Goal: Task Accomplishment & Management: Complete application form

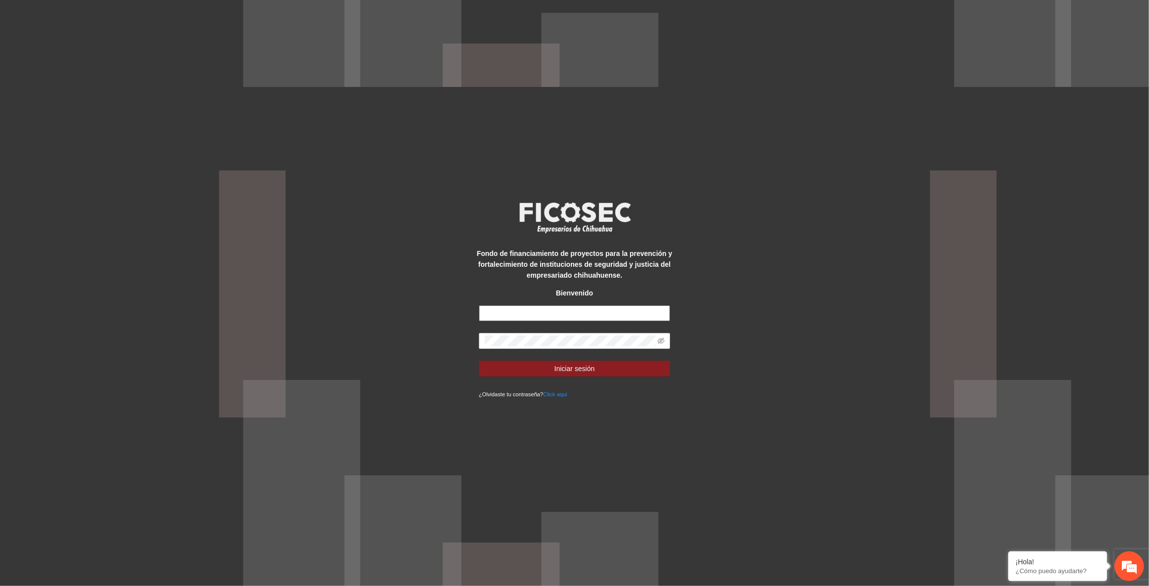
click at [504, 305] on input "text" at bounding box center [575, 313] width 192 height 16
type input "**********"
click at [479, 360] on button "Iniciar sesión" at bounding box center [575, 368] width 192 height 16
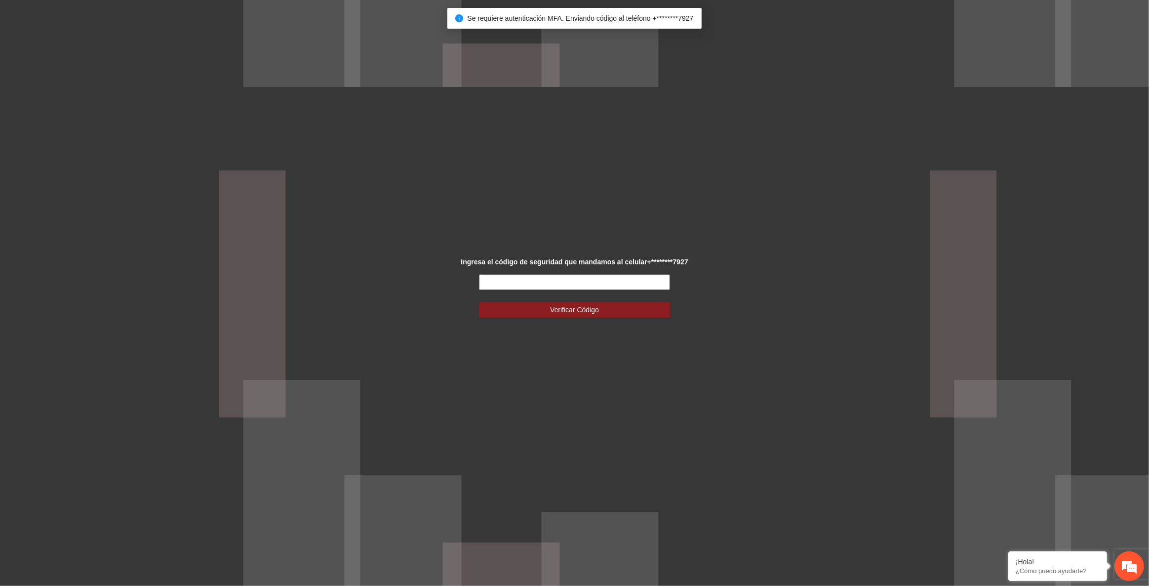
click at [601, 283] on input "text" at bounding box center [575, 282] width 192 height 16
click at [600, 283] on input "text" at bounding box center [575, 282] width 192 height 16
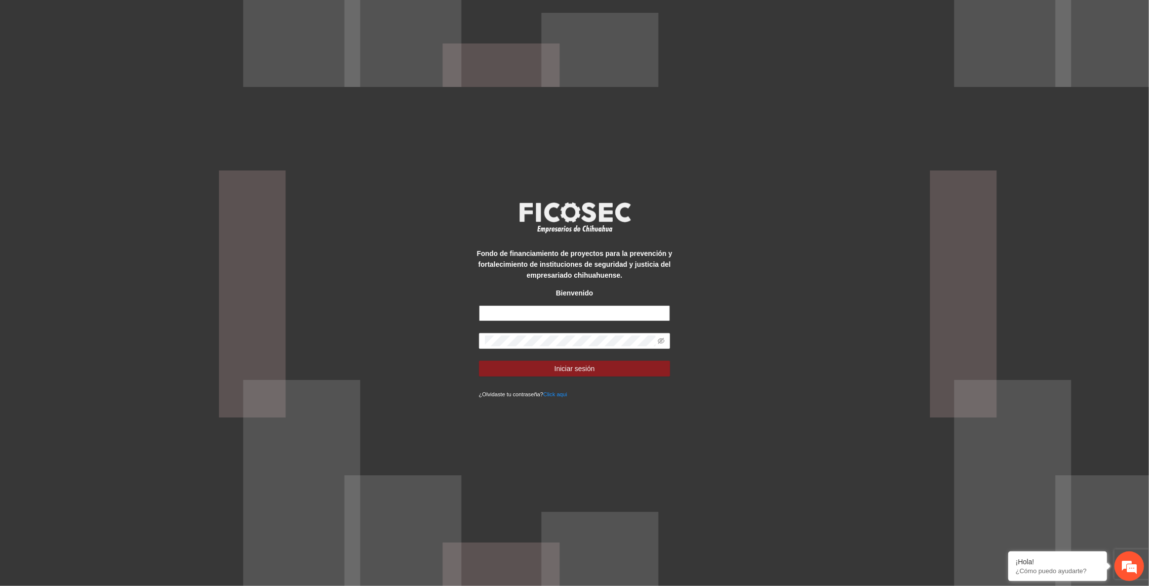
click at [504, 307] on input "text" at bounding box center [575, 313] width 192 height 16
type input "**********"
click at [479, 360] on button "Iniciar sesión" at bounding box center [575, 368] width 192 height 16
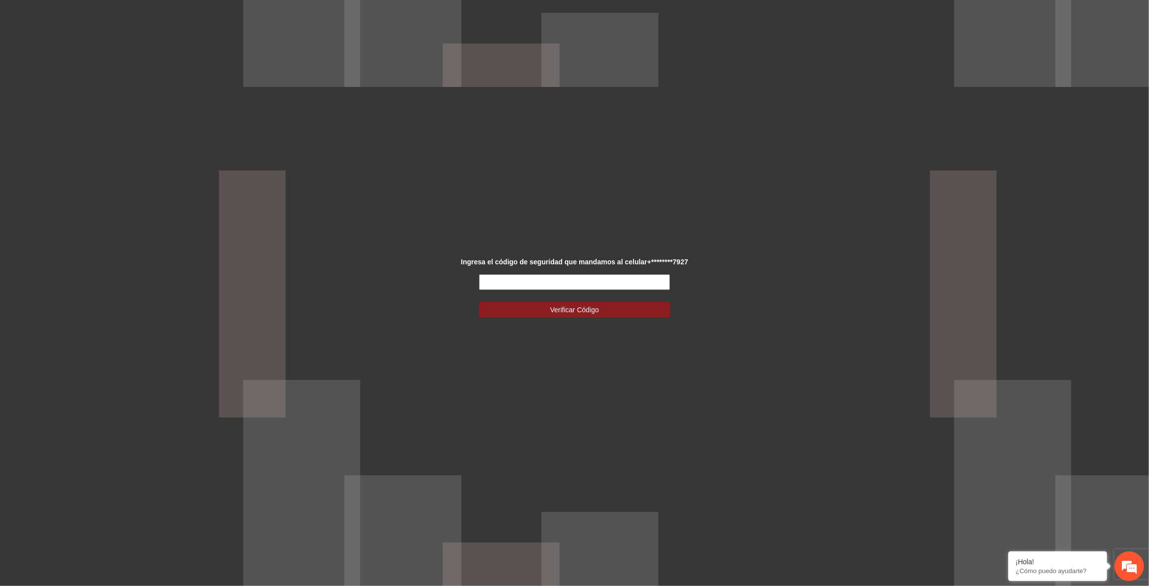
click at [502, 278] on input "text" at bounding box center [575, 282] width 192 height 16
type input "******"
click at [479, 302] on button "Verificar Código" at bounding box center [575, 310] width 192 height 16
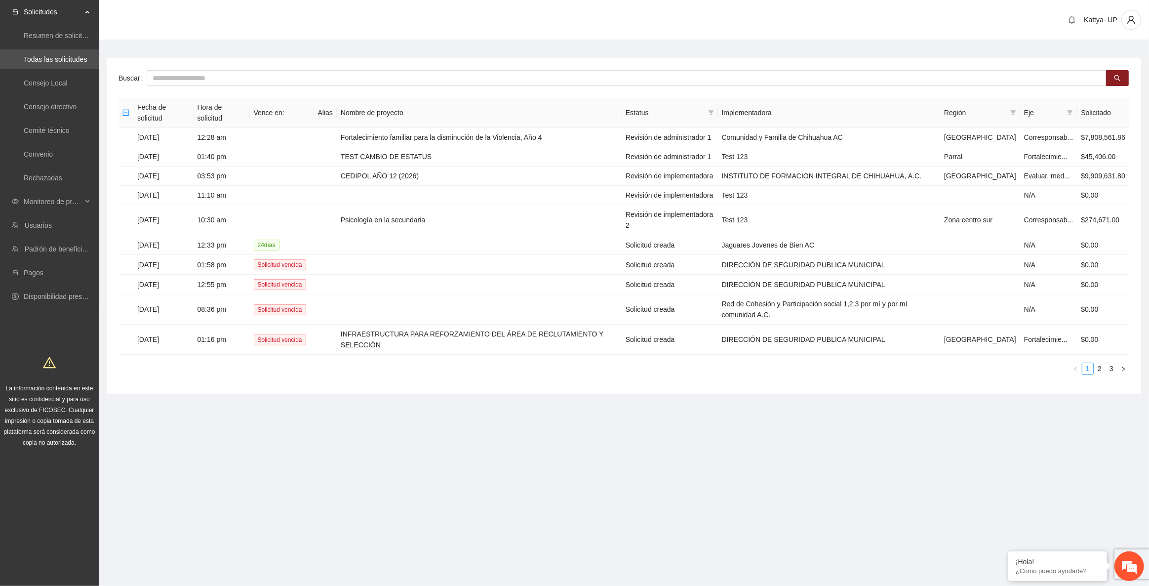
click at [714, 108] on div "Estatus" at bounding box center [670, 112] width 88 height 11
click at [714, 110] on icon "filter" at bounding box center [711, 113] width 6 height 6
click at [699, 138] on span "Revisión de administrador" at bounding box center [661, 141] width 106 height 11
click at [701, 171] on span "Revisión de administrador 1" at bounding box center [661, 173] width 90 height 8
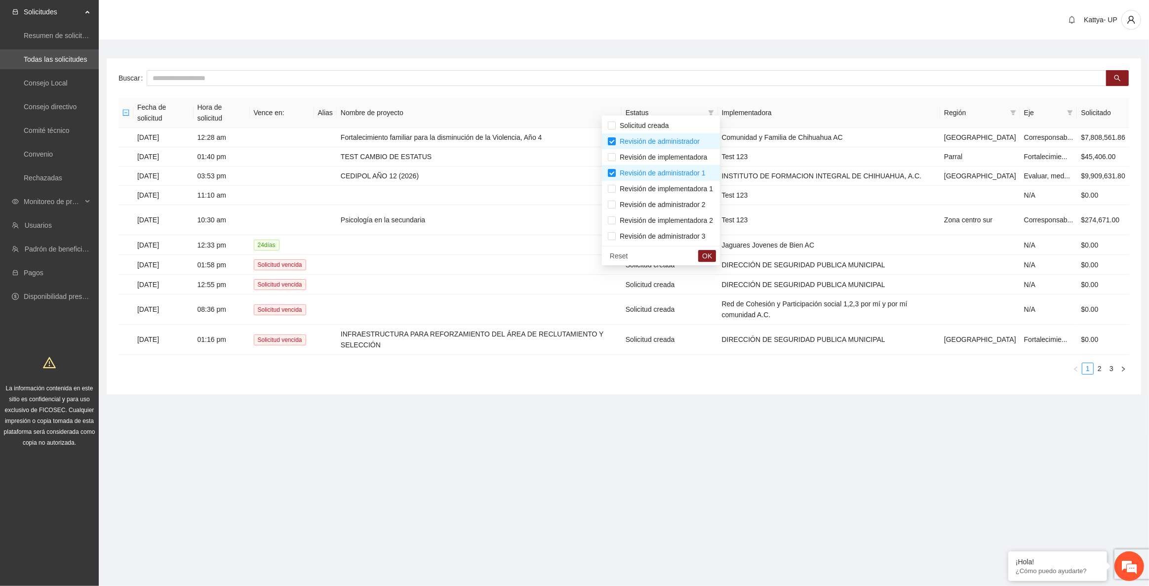
click at [718, 248] on div "Reset OK" at bounding box center [661, 255] width 118 height 19
click at [716, 250] on button "OK" at bounding box center [707, 256] width 18 height 12
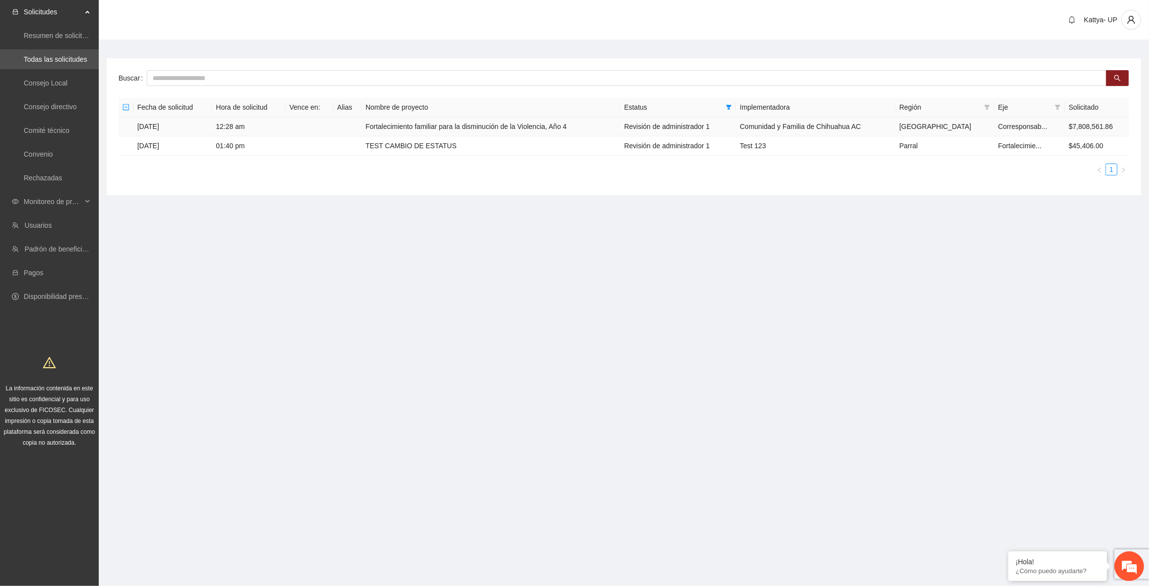
click at [400, 125] on td "Fortalecimiento familiar para la disminución de la Violencia, Año 4" at bounding box center [490, 126] width 259 height 19
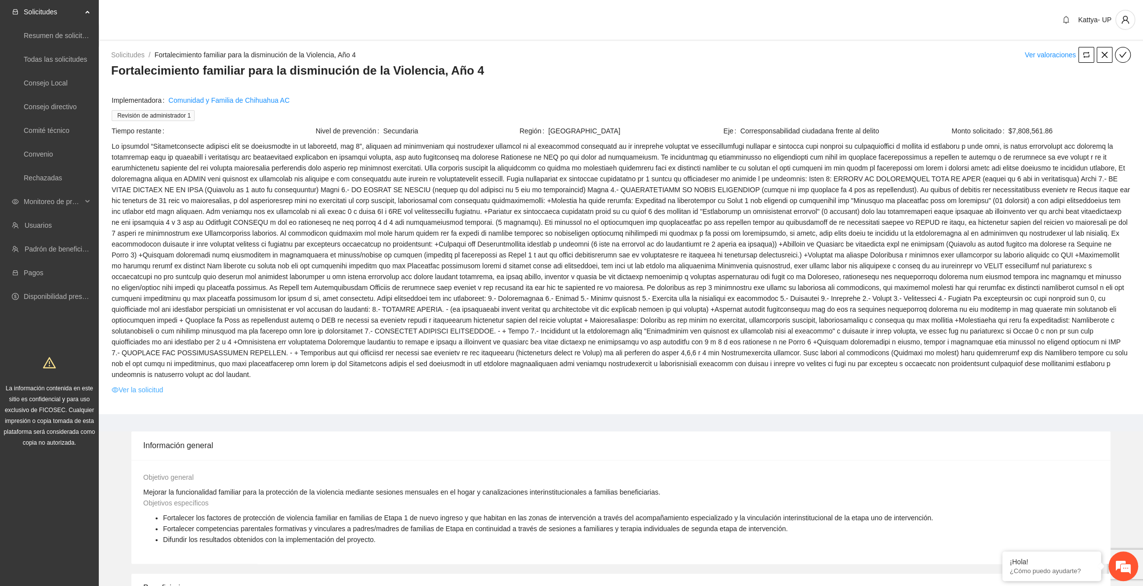
click at [144, 384] on link "Ver la solicitud" at bounding box center [137, 389] width 51 height 11
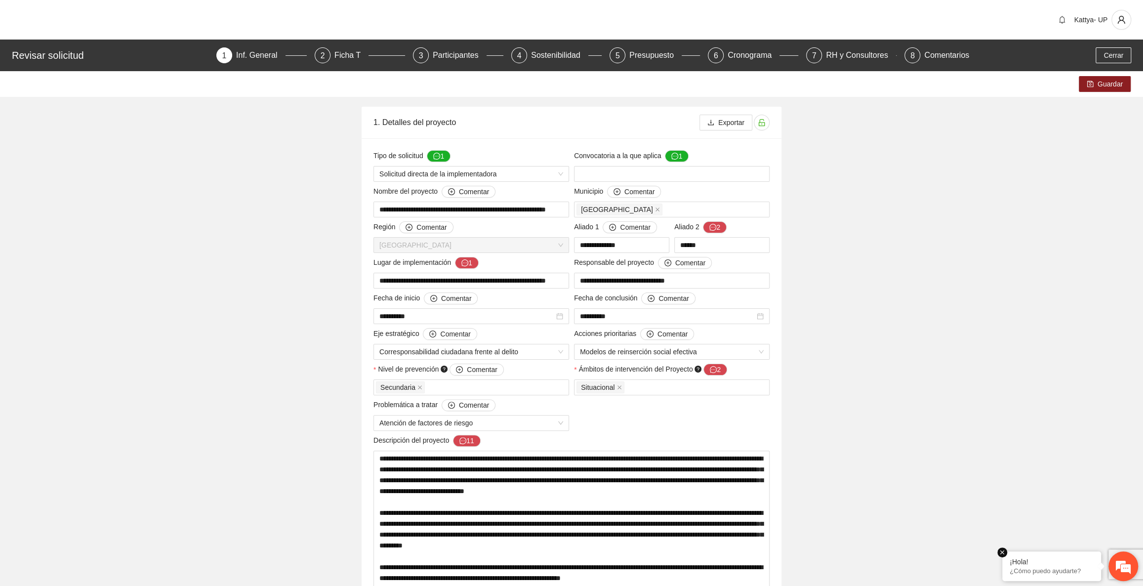
click at [1005, 553] on em at bounding box center [1002, 552] width 10 height 10
click at [326, 53] on div "2" at bounding box center [323, 55] width 16 height 16
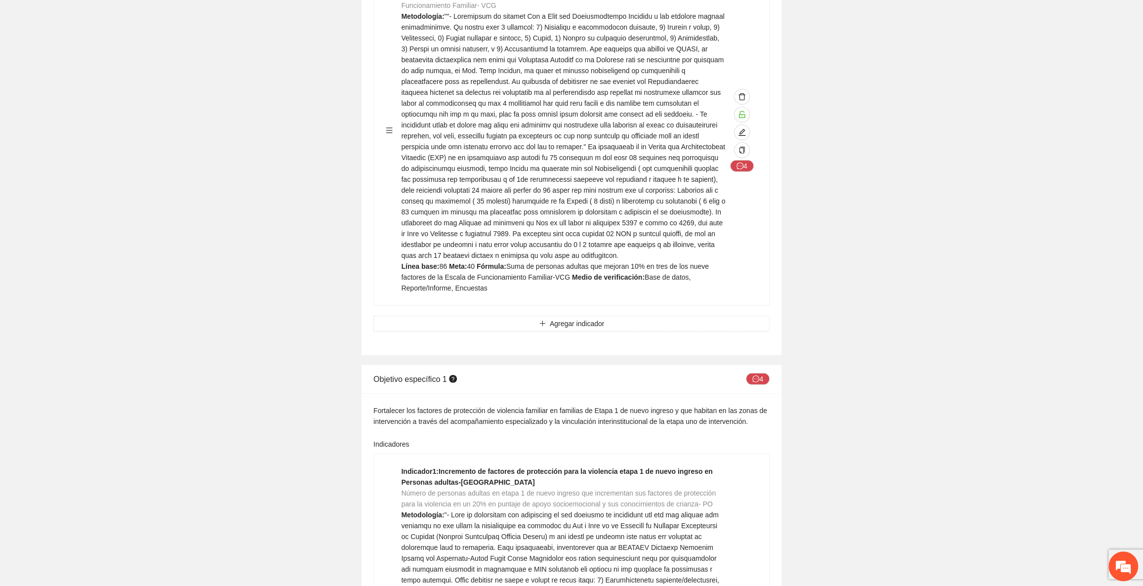
scroll to position [2334, 0]
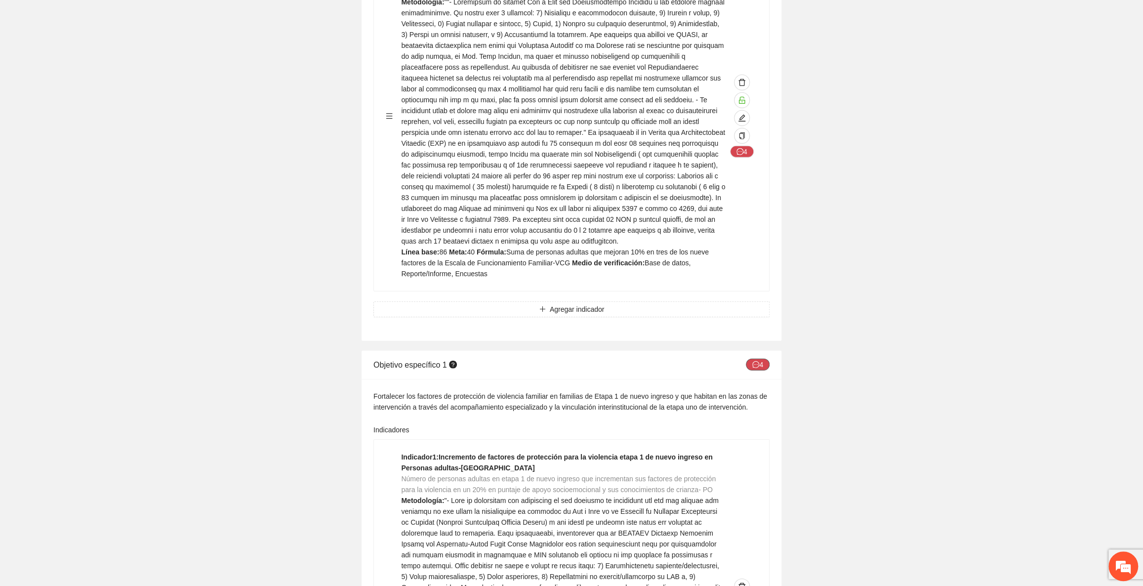
click at [756, 359] on button "4" at bounding box center [758, 365] width 24 height 12
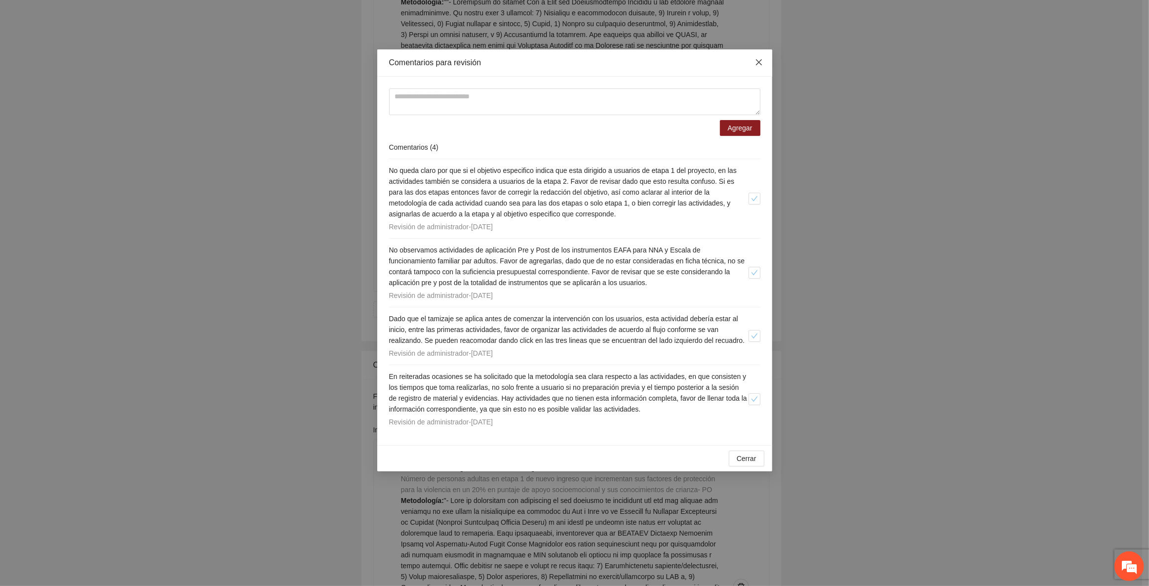
click at [759, 68] on span "Close" at bounding box center [759, 62] width 27 height 27
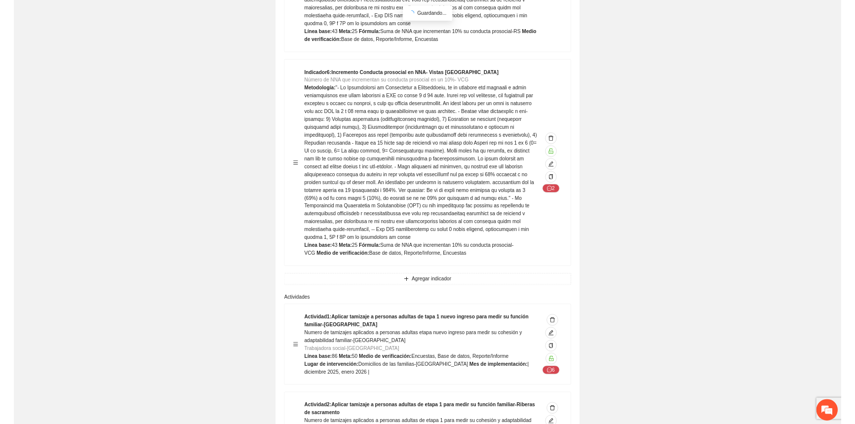
scroll to position [4355, 0]
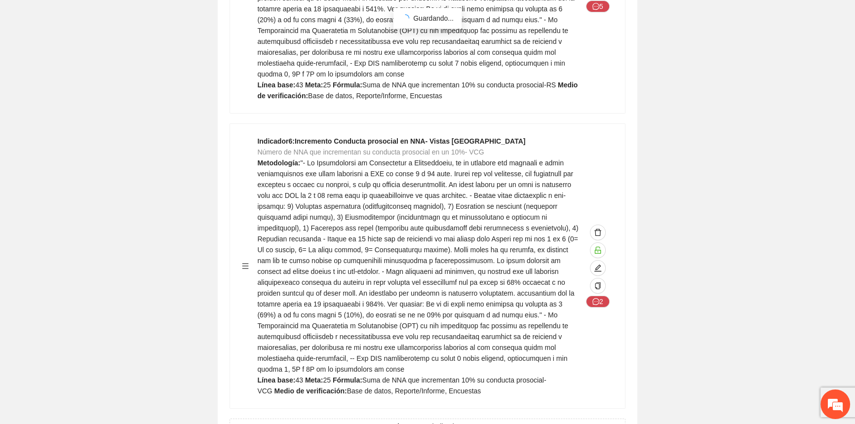
click at [825, 405] on em at bounding box center [835, 404] width 27 height 27
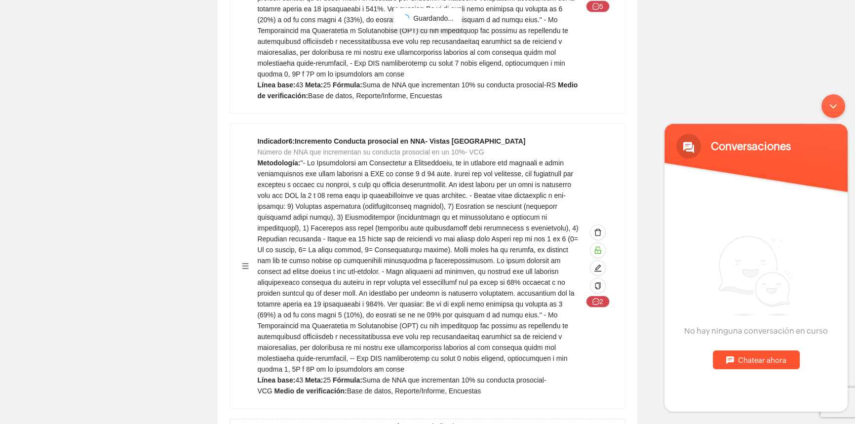
click at [748, 365] on div "Chatear ahora" at bounding box center [756, 360] width 87 height 19
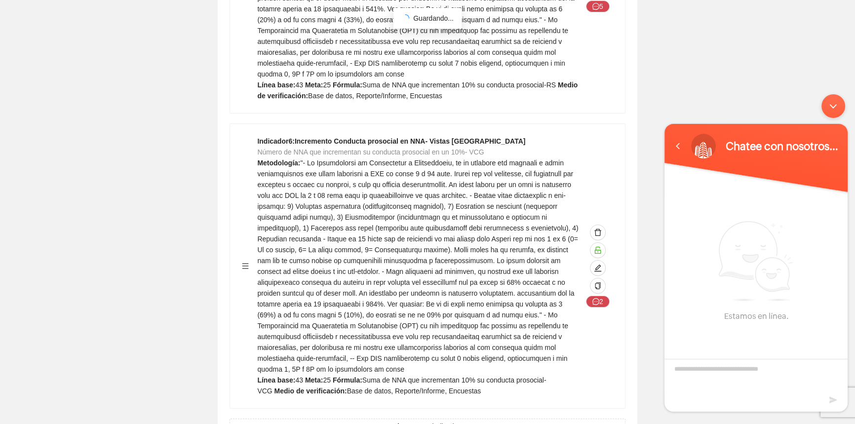
click at [747, 370] on textarea "Escriba su mensaje y pulse “Intro”" at bounding box center [756, 376] width 183 height 35
type textarea "*"
type textarea "**********"
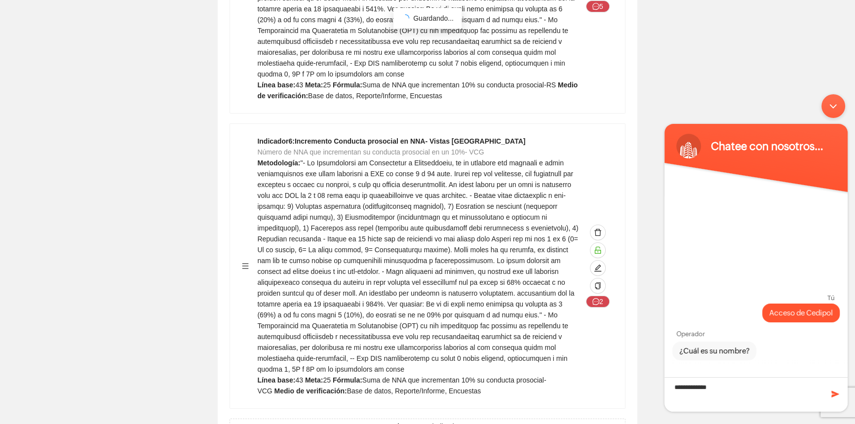
type textarea "**********"
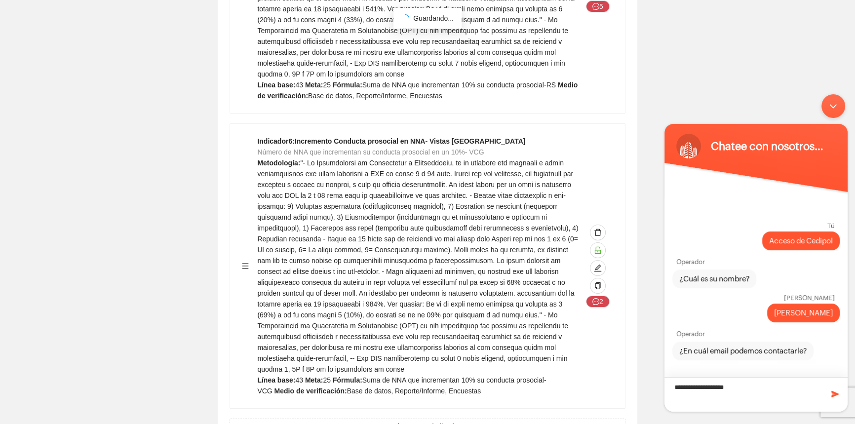
type textarea "**********"
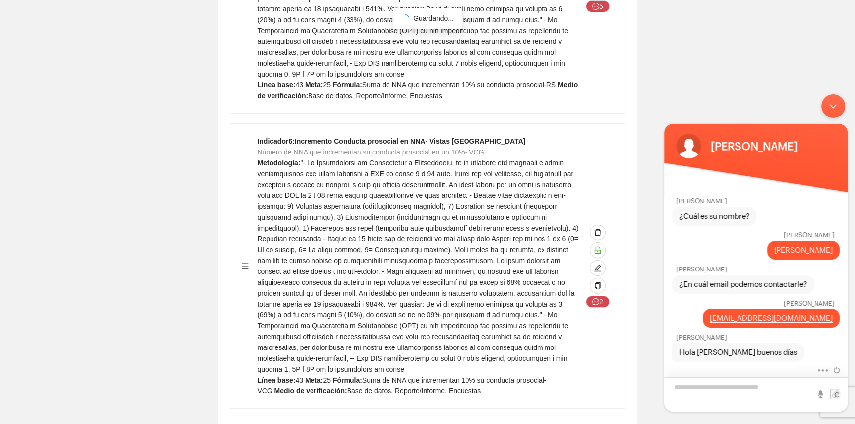
scroll to position [66, 0]
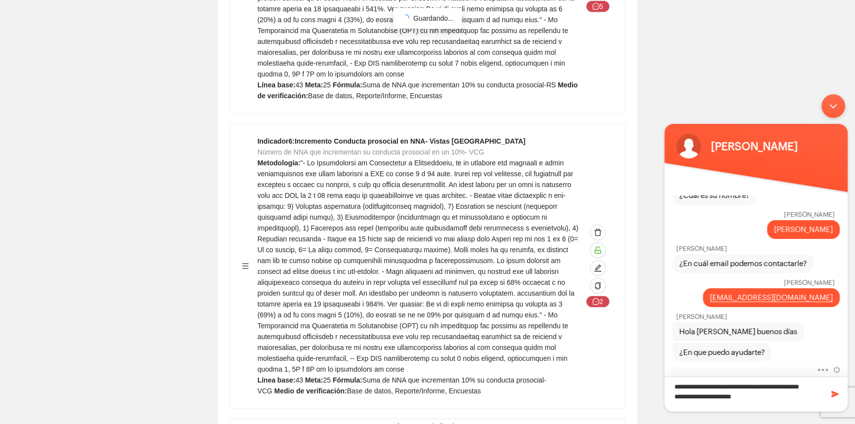
click at [786, 401] on textarea "**********" at bounding box center [756, 394] width 183 height 35
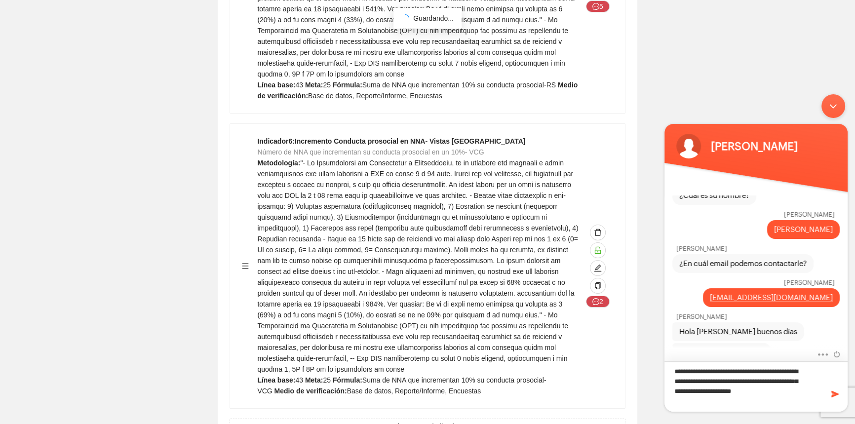
type textarea "**********"
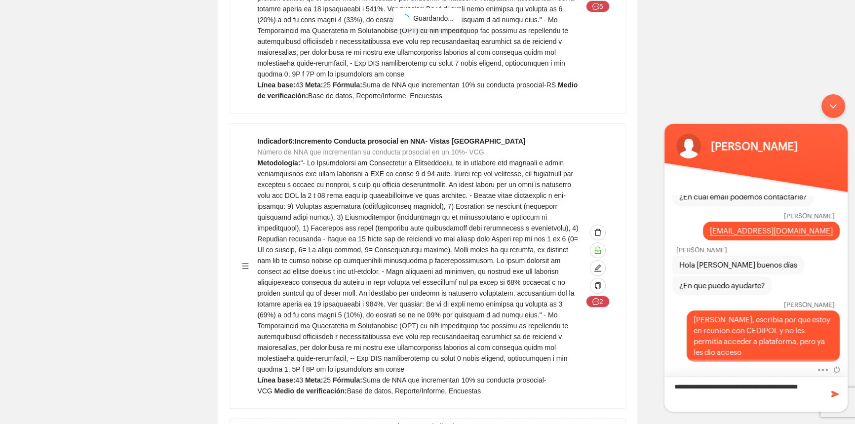
type textarea "**********"
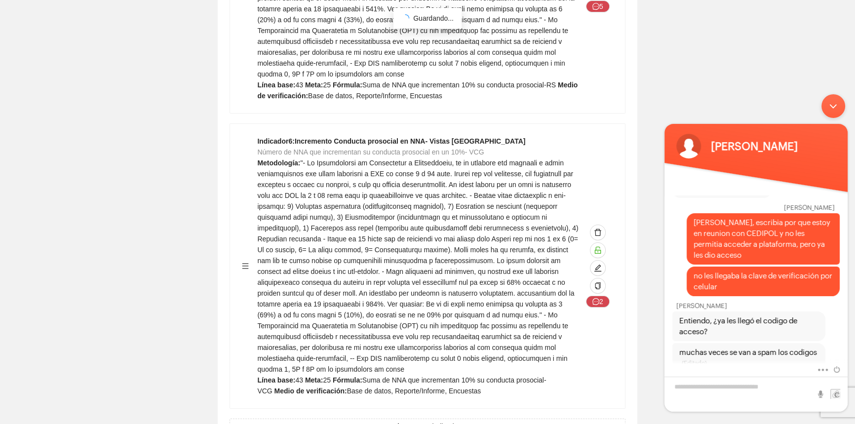
scroll to position [262, 0]
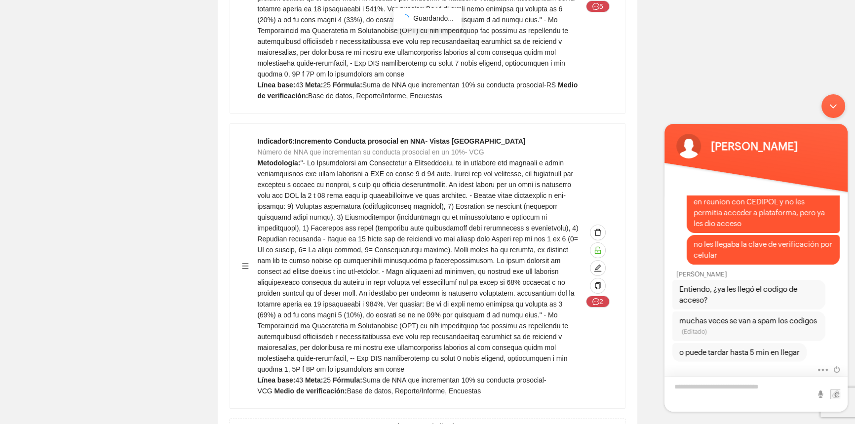
click at [835, 166] on header "Josselin Bravo" at bounding box center [756, 158] width 183 height 69
click at [723, 385] on textarea "Escriba su mensaje y pulse “Intro”" at bounding box center [756, 394] width 183 height 35
type textarea "**********"
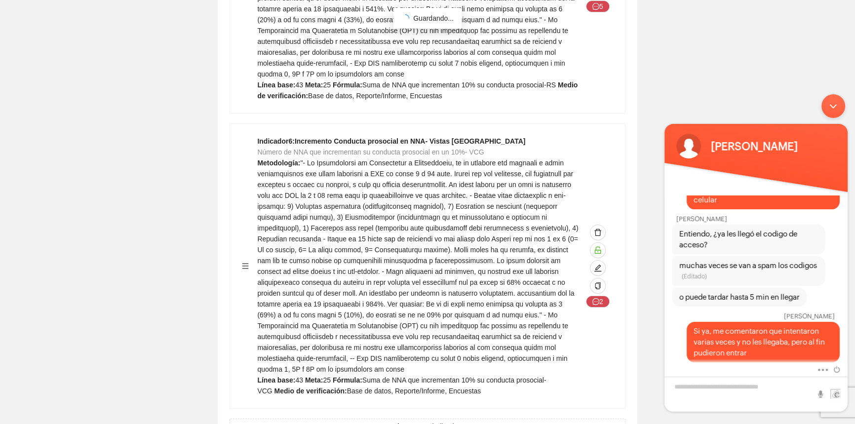
click at [839, 98] on div "Minimizar ventana de chat en vivo" at bounding box center [834, 106] width 24 height 24
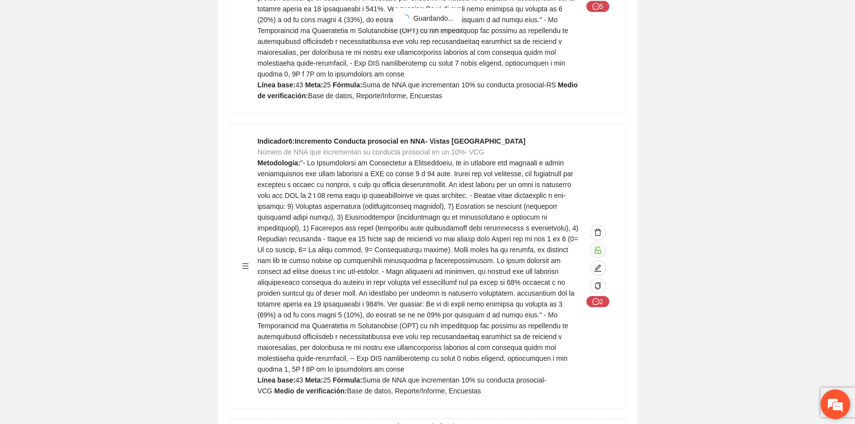
click at [828, 413] on em at bounding box center [835, 404] width 27 height 27
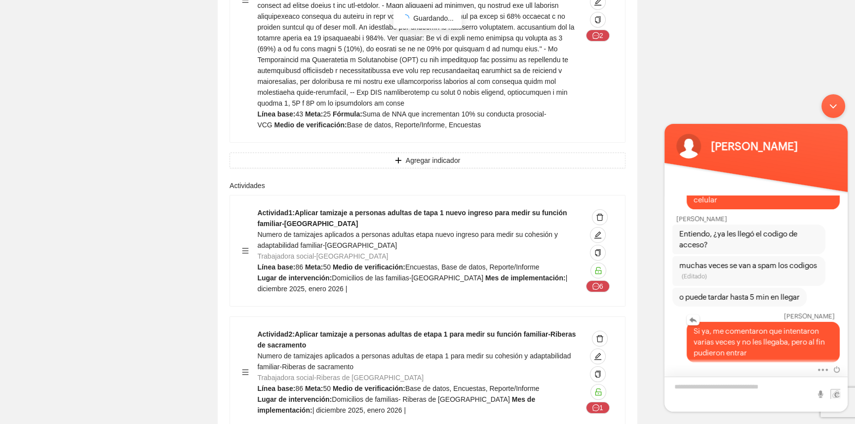
scroll to position [4624, 0]
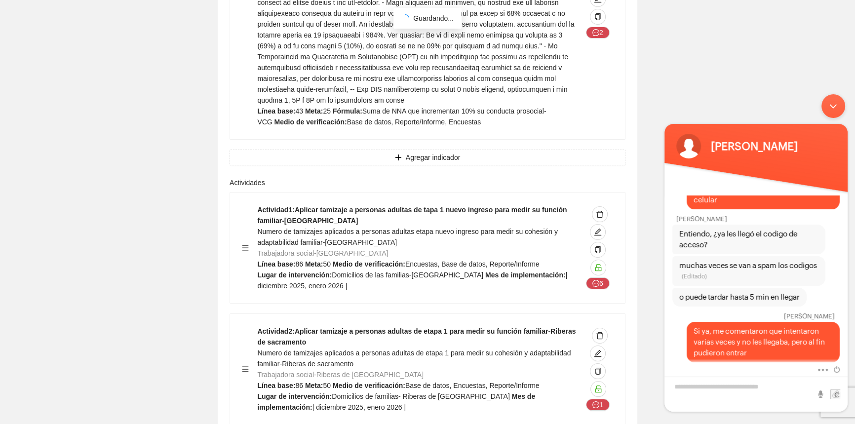
click at [830, 102] on div "Minimizar ventana de chat en vivo" at bounding box center [834, 106] width 24 height 24
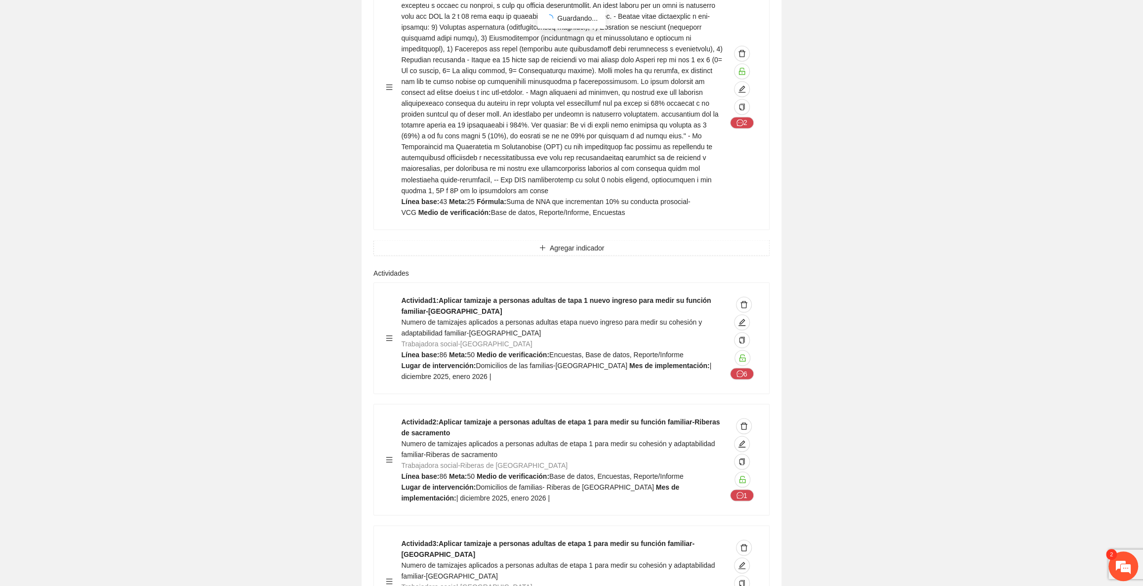
scroll to position [383, 0]
click at [1108, 555] on em "2" at bounding box center [1111, 554] width 11 height 11
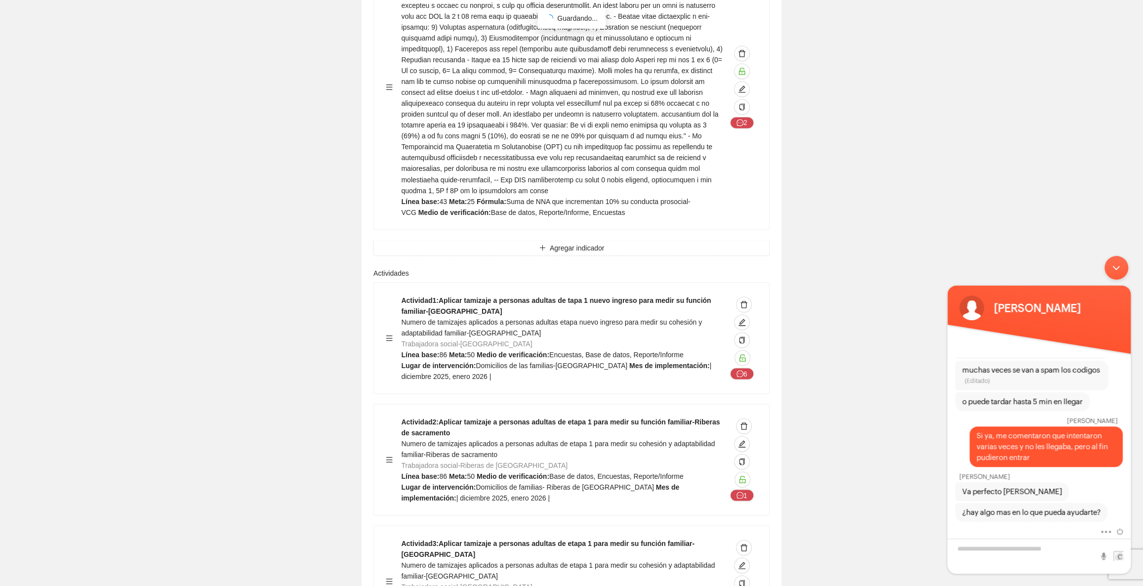
click at [1029, 534] on div "Silenciar Enviar correo electrónico" at bounding box center [1038, 531] width 183 height 13
click at [1025, 547] on textarea "Escriba su mensaje y pulse “Intro”" at bounding box center [1038, 555] width 183 height 35
type textarea "**********"
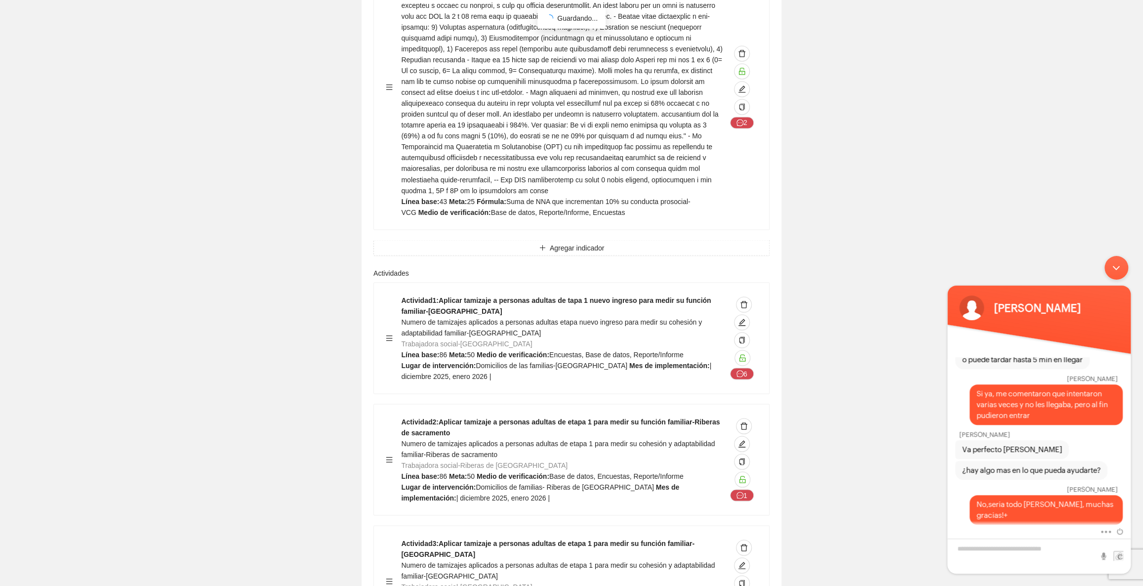
drag, startPoint x: 1125, startPoint y: 267, endPoint x: 2067, endPoint y: 518, distance: 974.6
click at [1125, 267] on div "Minimizar ventana de chat en vivo" at bounding box center [1116, 268] width 24 height 24
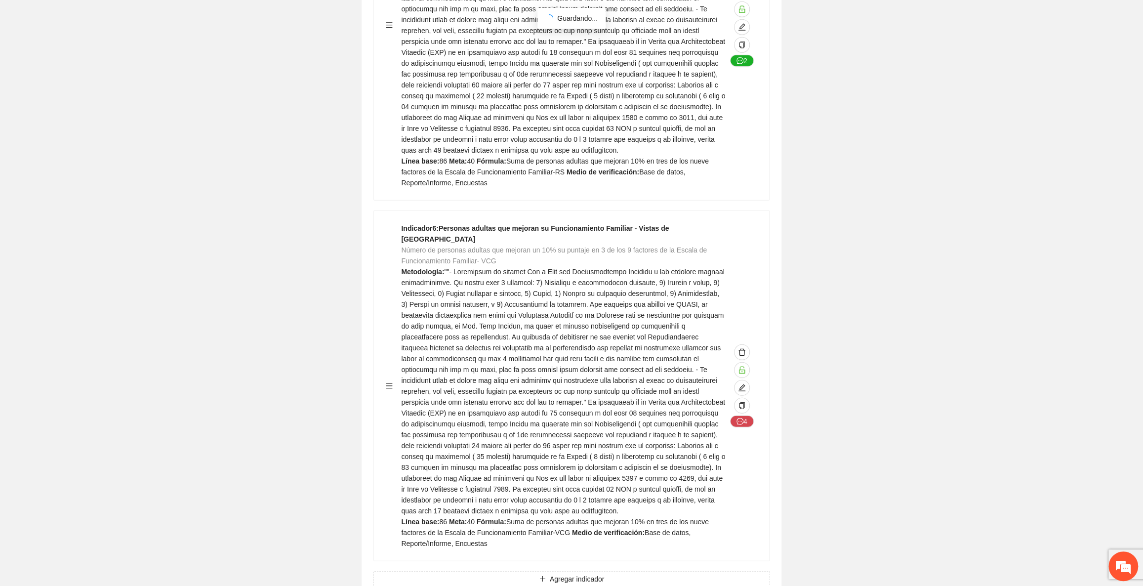
scroll to position [2020, 0]
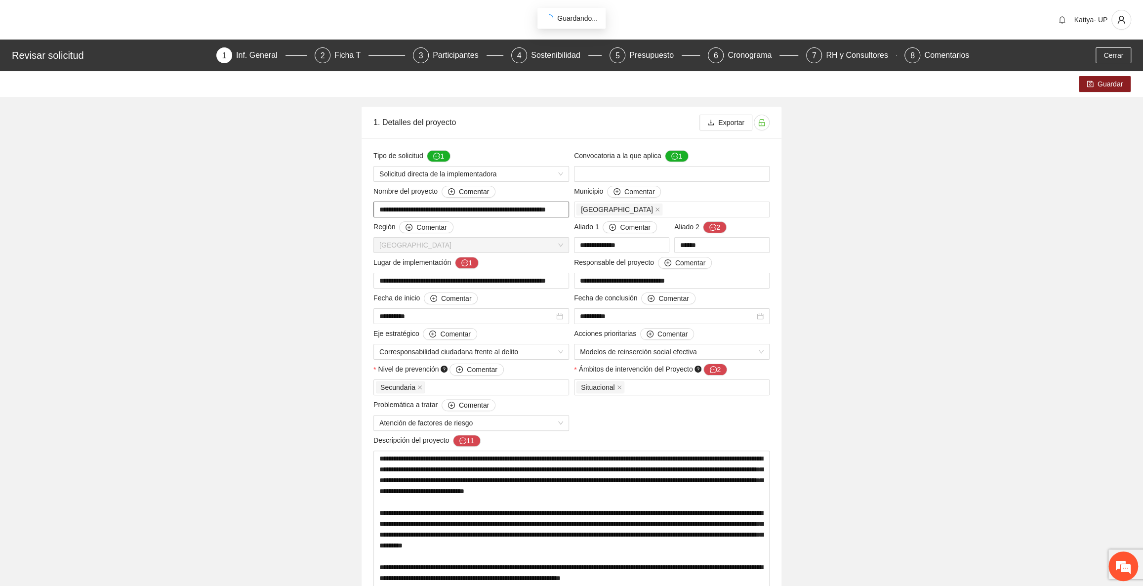
scroll to position [0, 17]
drag, startPoint x: 466, startPoint y: 209, endPoint x: 576, endPoint y: 212, distance: 110.2
click at [336, 51] on div "Ficha T" at bounding box center [351, 55] width 34 height 16
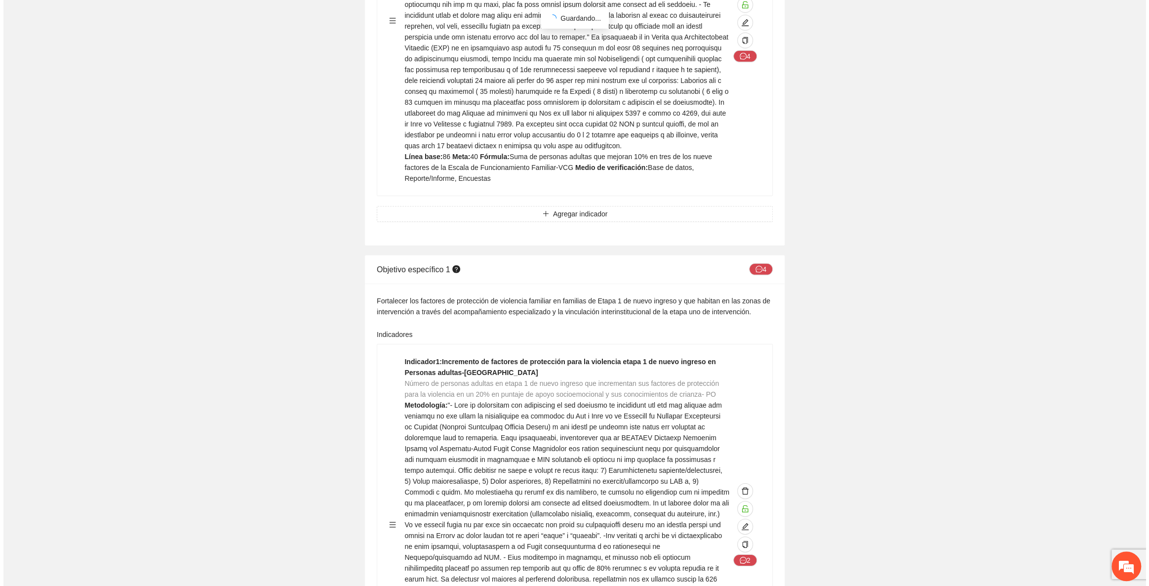
scroll to position [2514, 0]
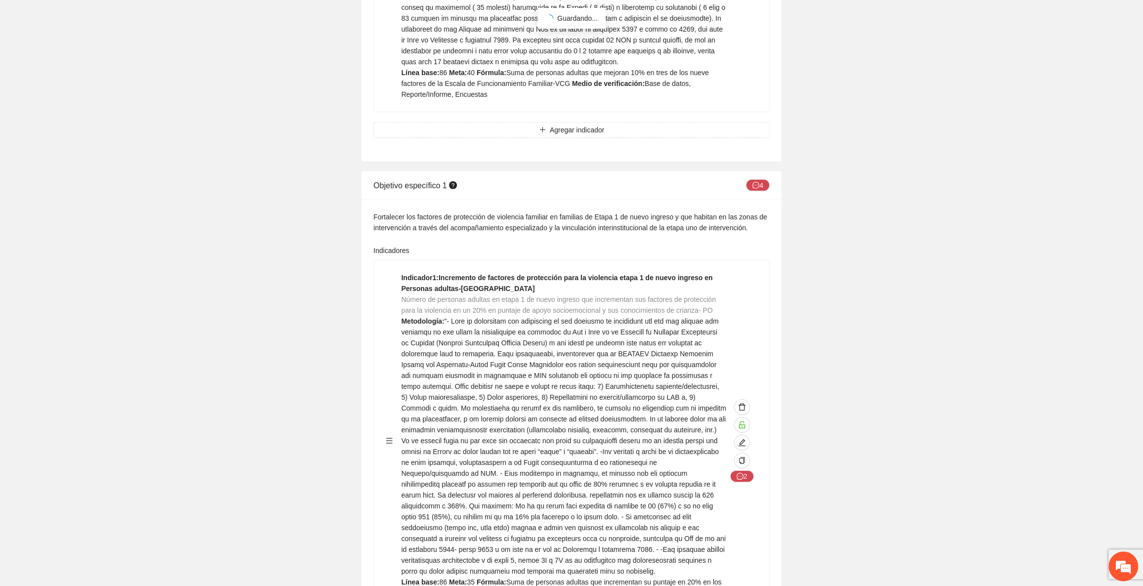
click at [757, 171] on div "Objetivo específico 1 4" at bounding box center [571, 185] width 396 height 28
click at [756, 179] on button "4" at bounding box center [758, 185] width 24 height 12
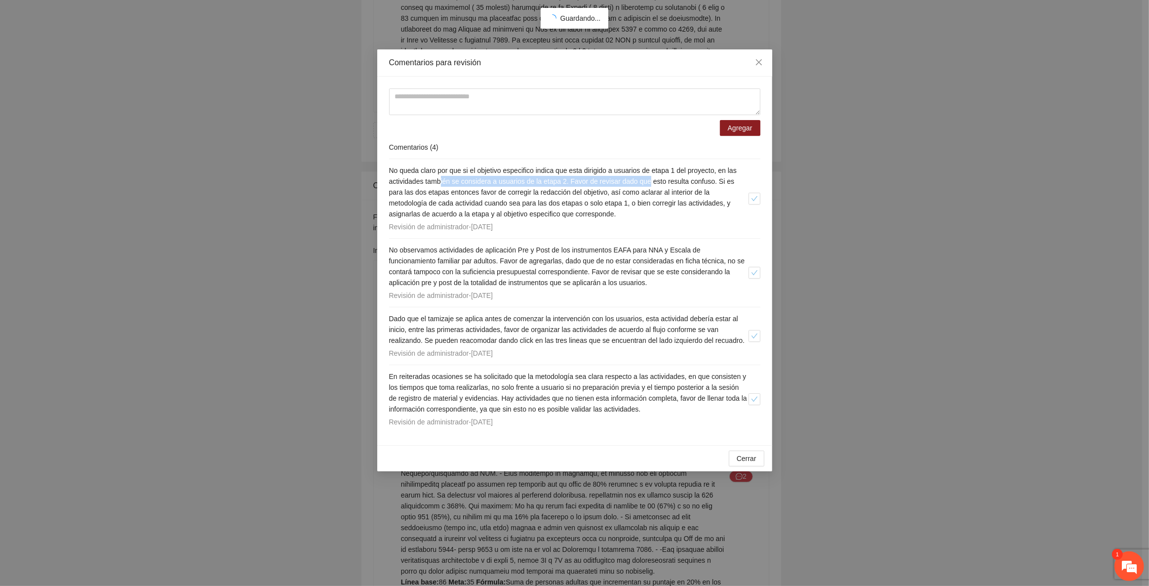
scroll to position [482, 0]
drag, startPoint x: 440, startPoint y: 179, endPoint x: 651, endPoint y: 184, distance: 210.9
click at [651, 184] on span "No queda claro por que si el objetivo especifico indica que esta dirigido a usu…" at bounding box center [563, 191] width 348 height 51
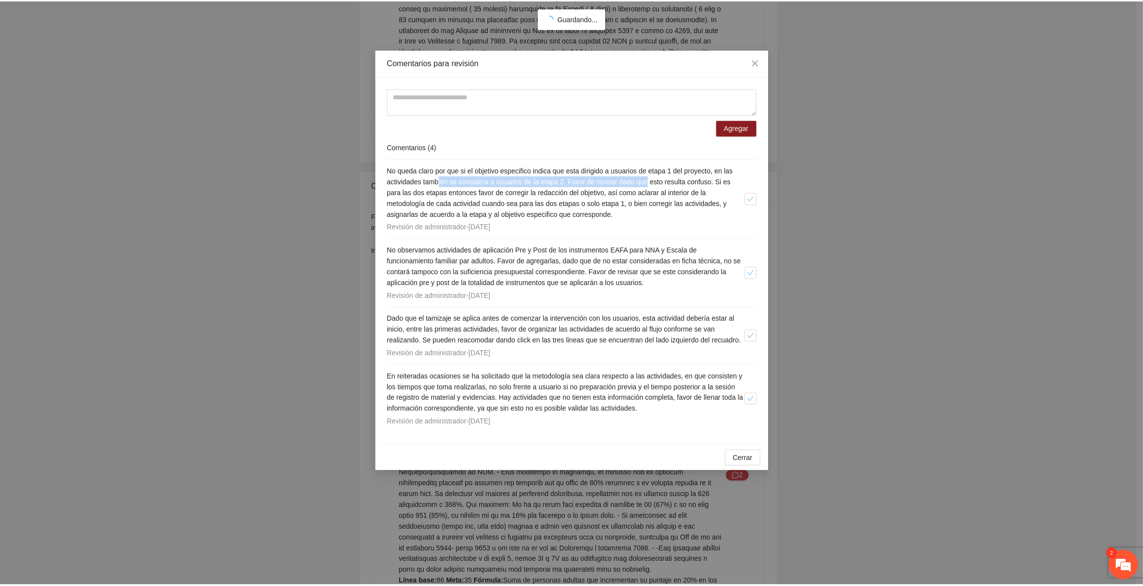
scroll to position [613, 0]
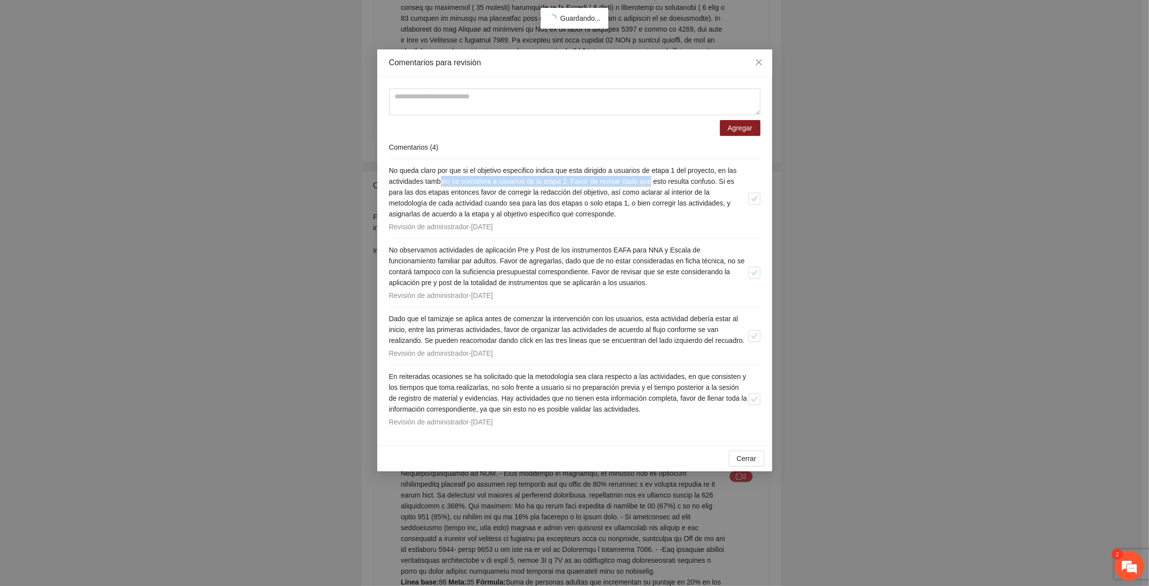
click at [471, 180] on span "No queda claro por que si el objetivo especifico indica que esta dirigido a usu…" at bounding box center [563, 191] width 348 height 51
click at [1121, 569] on em at bounding box center [1129, 566] width 27 height 27
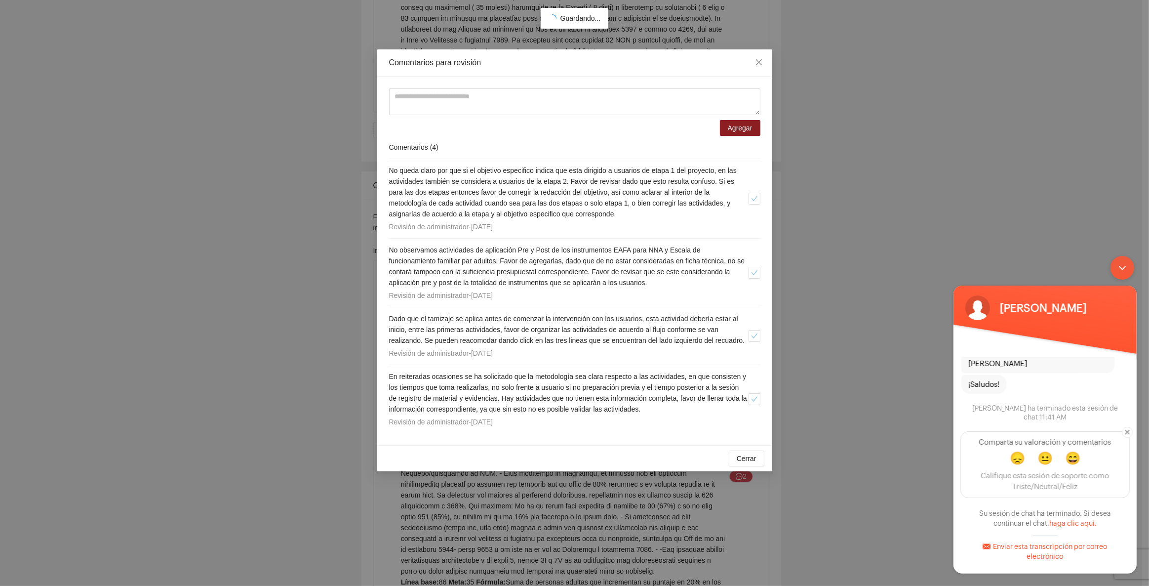
click at [1127, 271] on div "Minimizar ventana de chat en vivo" at bounding box center [1122, 267] width 24 height 24
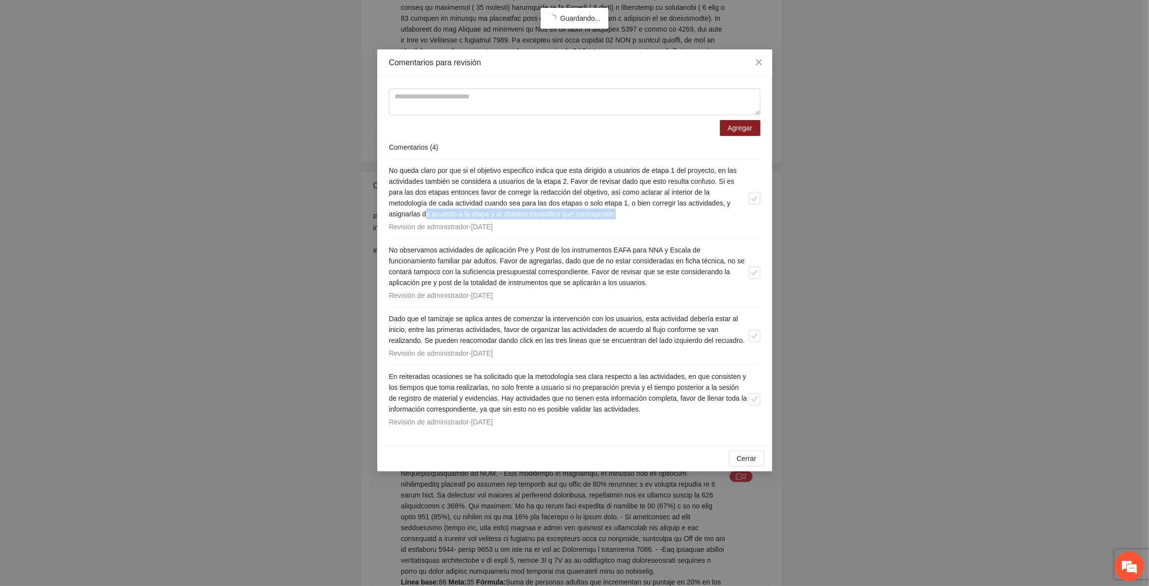
drag, startPoint x: 424, startPoint y: 211, endPoint x: 463, endPoint y: 246, distance: 52.8
click at [622, 218] on h4 "No queda claro por que si el objetivo especifico indica que esta dirigido a usu…" at bounding box center [569, 192] width 360 height 54
drag, startPoint x: 447, startPoint y: 250, endPoint x: 535, endPoint y: 255, distance: 88.0
click at [535, 255] on h4 "No observamos actividades de aplicación Pre y Post de los instrumentos EAFA par…" at bounding box center [569, 265] width 360 height 43
click at [532, 328] on span "Dado que el tamizaje se aplica antes de comenzar la intervención con los usuari…" at bounding box center [567, 330] width 356 height 30
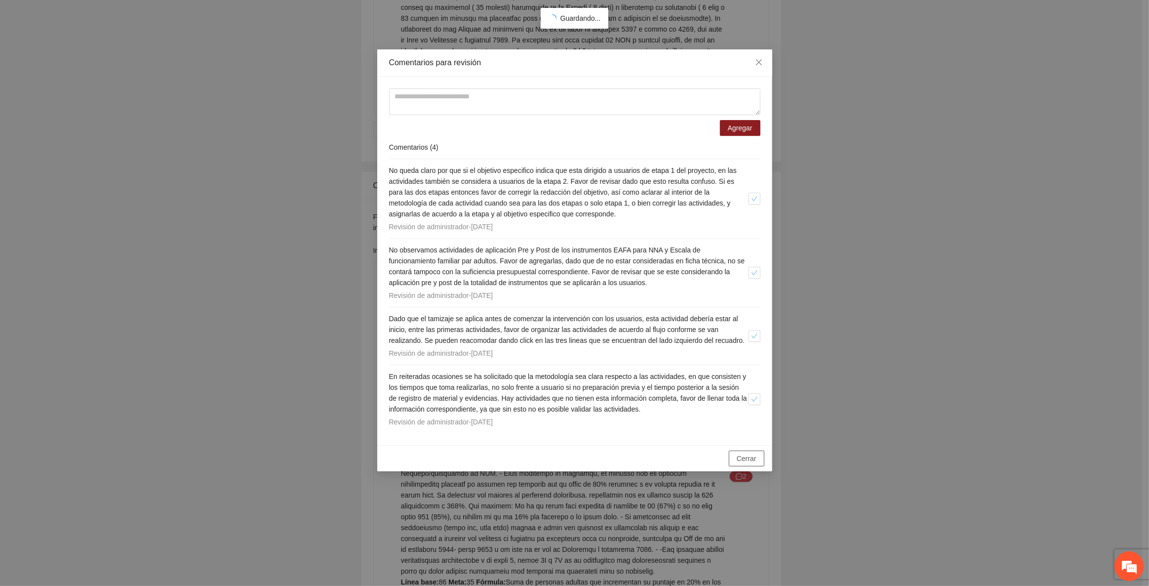
click at [751, 464] on span "Cerrar" at bounding box center [747, 458] width 20 height 11
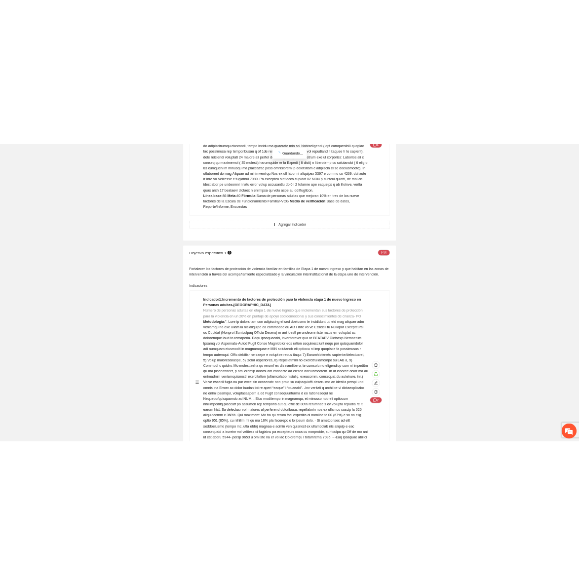
scroll to position [2469, 0]
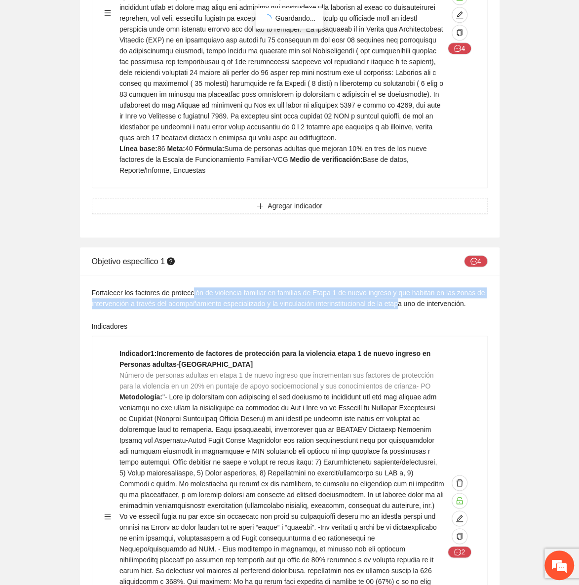
drag, startPoint x: 192, startPoint y: 149, endPoint x: 279, endPoint y: 165, distance: 88.3
click at [395, 287] on div "Fortalecer los factores de protección de violencia familiar en familias de Etap…" at bounding box center [290, 298] width 396 height 22
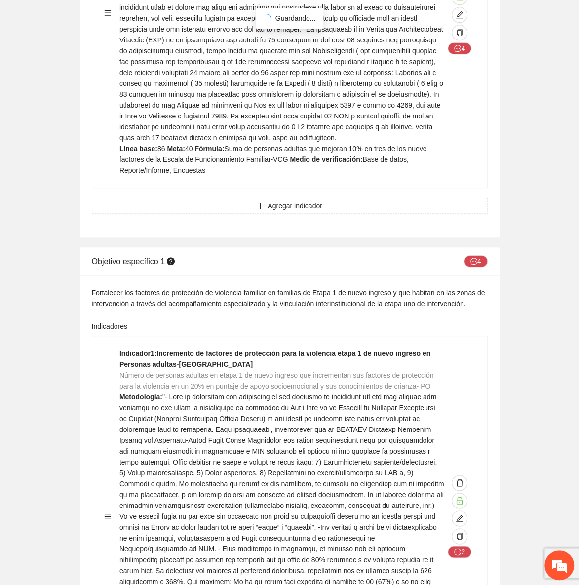
click at [181, 287] on div "Fortalecer los factores de protección de violencia familiar en familias de Etap…" at bounding box center [290, 298] width 396 height 22
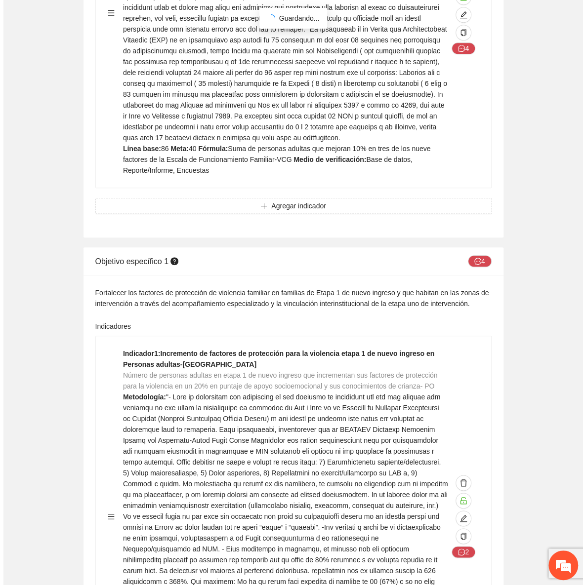
scroll to position [2514, 0]
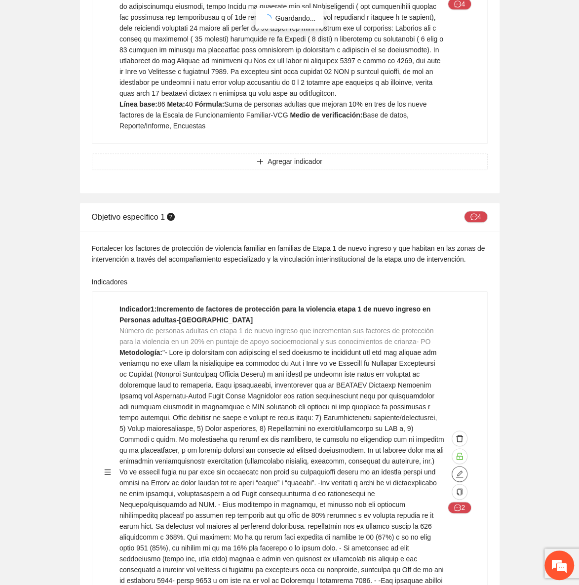
click at [463, 470] on icon "edit" at bounding box center [460, 474] width 8 height 8
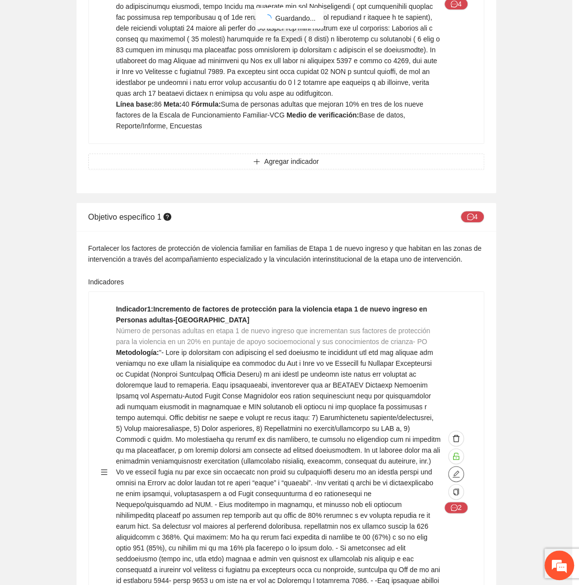
type textarea "**"
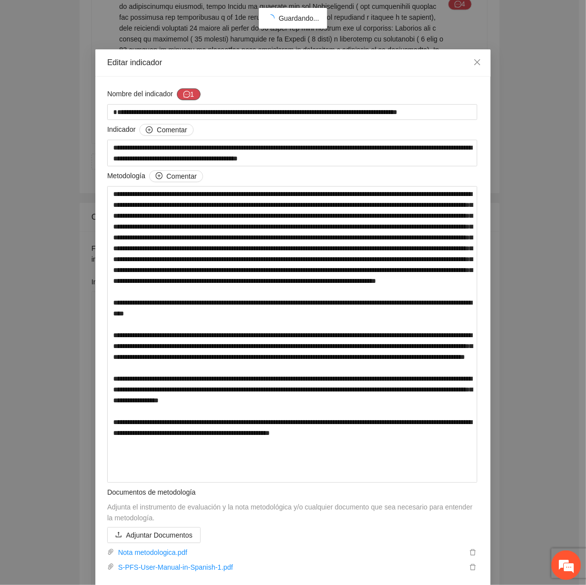
click at [188, 99] on button "1" at bounding box center [189, 94] width 24 height 12
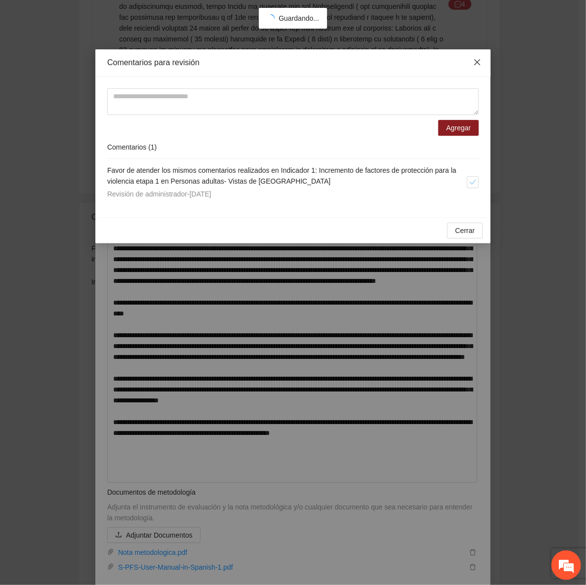
click at [474, 63] on icon "close" at bounding box center [477, 62] width 8 height 8
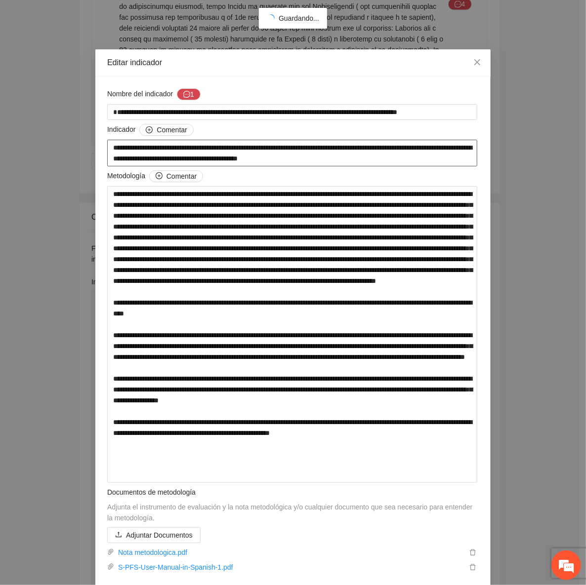
drag, startPoint x: 221, startPoint y: 146, endPoint x: 382, endPoint y: 149, distance: 161.0
click at [315, 149] on textarea "**********" at bounding box center [292, 153] width 370 height 27
drag, startPoint x: 267, startPoint y: 162, endPoint x: 371, endPoint y: 161, distance: 103.7
click at [371, 161] on textarea "**********" at bounding box center [292, 153] width 370 height 27
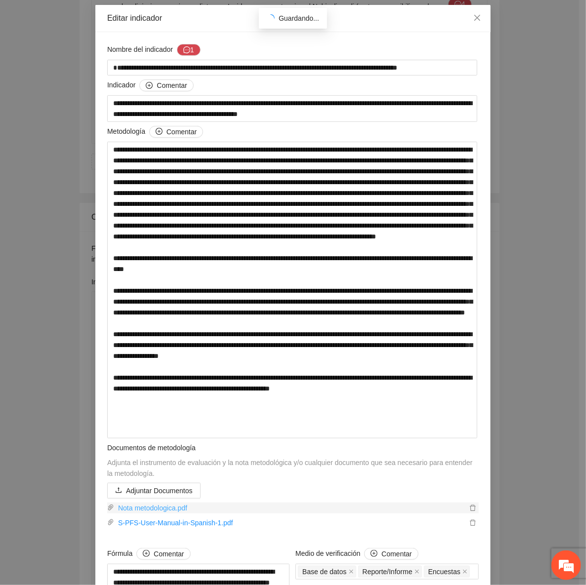
click at [145, 510] on link "Nota metodologica.pdf" at bounding box center [290, 508] width 353 height 11
click at [474, 16] on icon "close" at bounding box center [477, 18] width 6 height 6
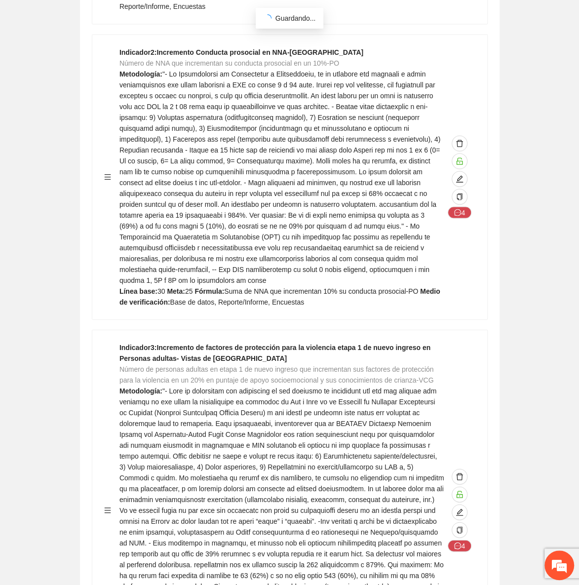
scroll to position [3052, 0]
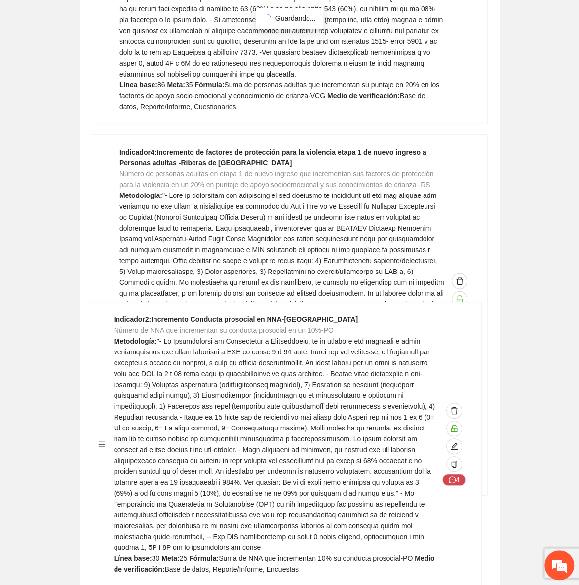
drag, startPoint x: 106, startPoint y: 102, endPoint x: 102, endPoint y: 442, distance: 340.3
click at [102, 442] on div "Indicador 1 : Incremento de factores de protección para la violencia etapa 1 de…" at bounding box center [290, 381] width 396 height 1979
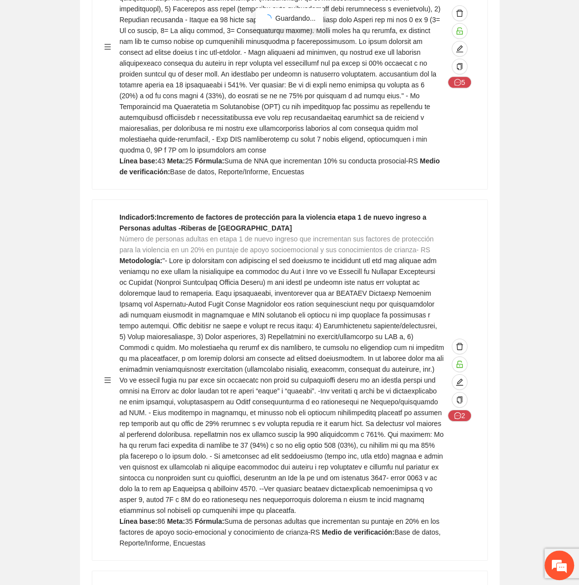
scroll to position [4042, 0]
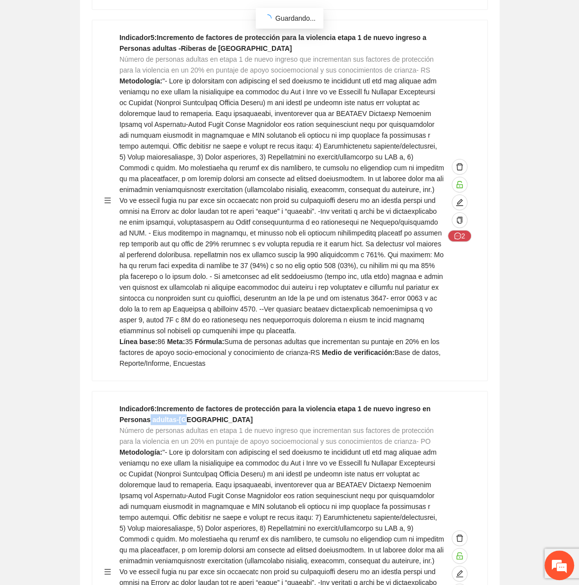
drag, startPoint x: 144, startPoint y: 219, endPoint x: 181, endPoint y: 223, distance: 37.2
click at [181, 405] on strong "Indicador 6 : Incremento de factores de protección para la violencia etapa 1 de…" at bounding box center [275, 414] width 311 height 19
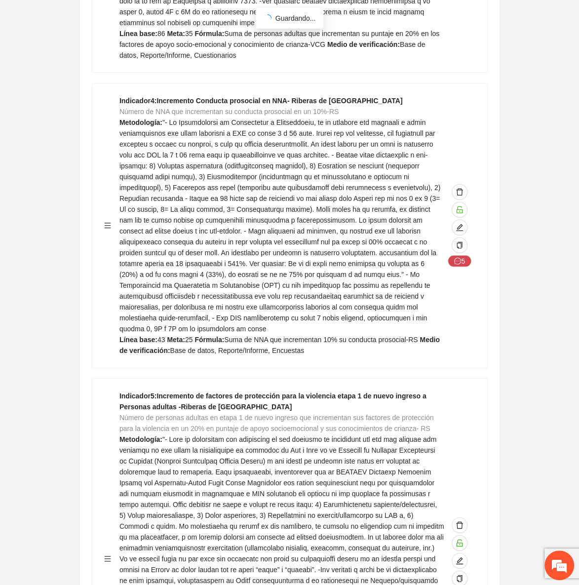
scroll to position [3683, 0]
drag, startPoint x: 152, startPoint y: 219, endPoint x: 174, endPoint y: 222, distance: 22.4
click at [174, 393] on strong "Indicador 5 : Incremento de factores de protección para la violencia etapa 1 de…" at bounding box center [273, 402] width 307 height 19
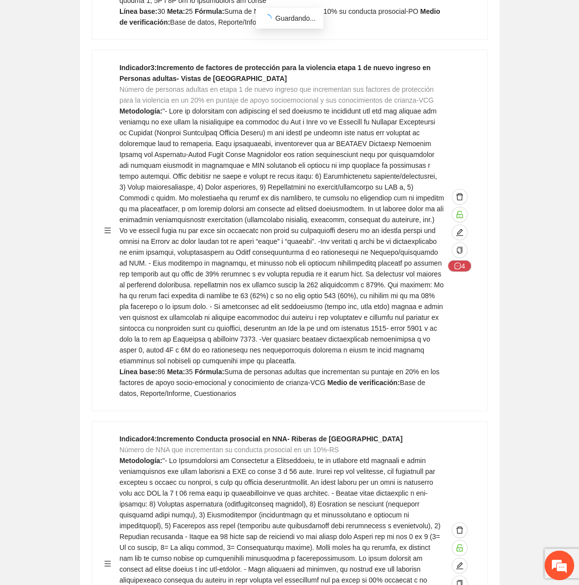
scroll to position [3324, 0]
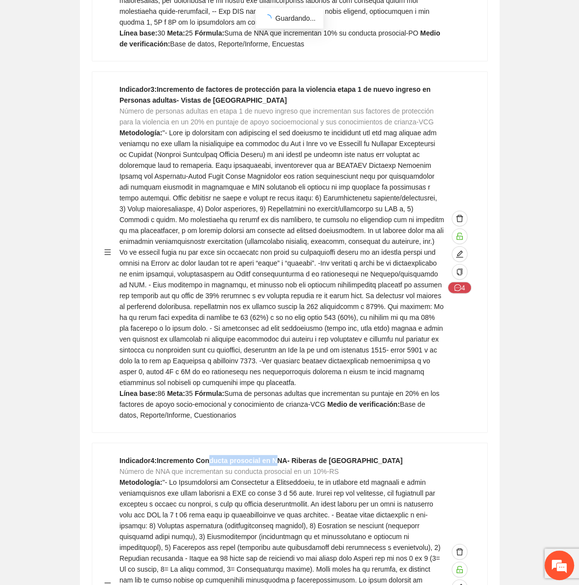
drag, startPoint x: 210, startPoint y: 274, endPoint x: 272, endPoint y: 279, distance: 61.5
click at [272, 443] on div "Indicador 4 : Incremento Conducta prosocial en NNA- Riberas de sacramento Númer…" at bounding box center [289, 585] width 395 height 284
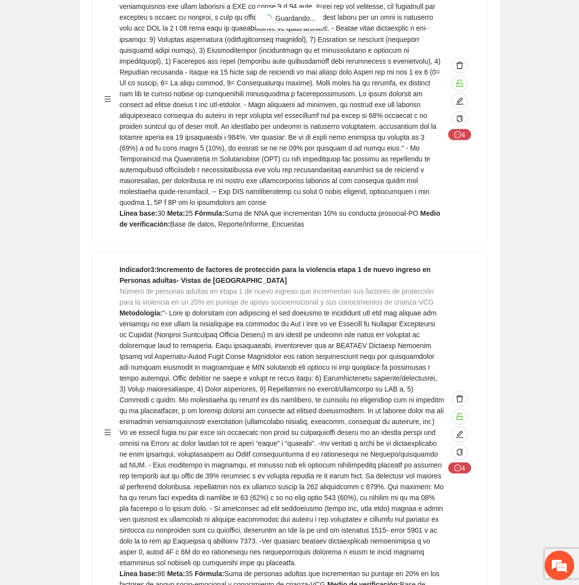
scroll to position [3055, 0]
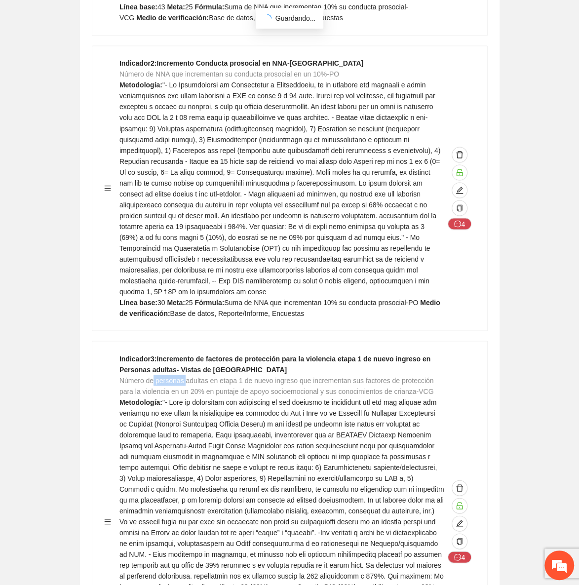
drag, startPoint x: 152, startPoint y: 207, endPoint x: 185, endPoint y: 209, distance: 33.2
click at [185, 376] on span "Número de personas adultas en etapa 1 de nuevo ingreso que incrementan sus fact…" at bounding box center [277, 385] width 315 height 19
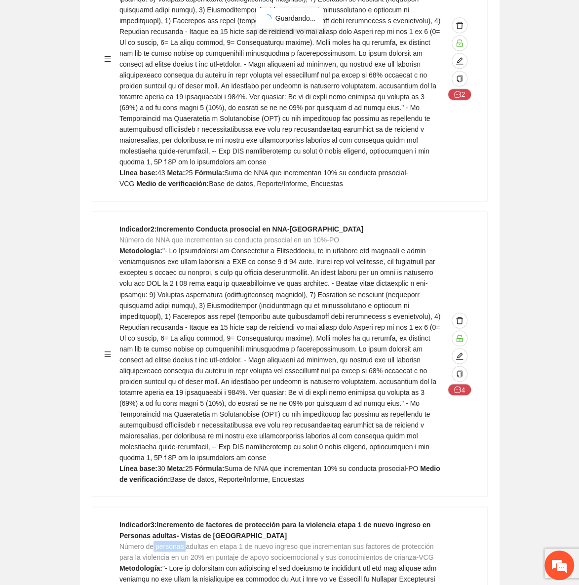
scroll to position [2785, 0]
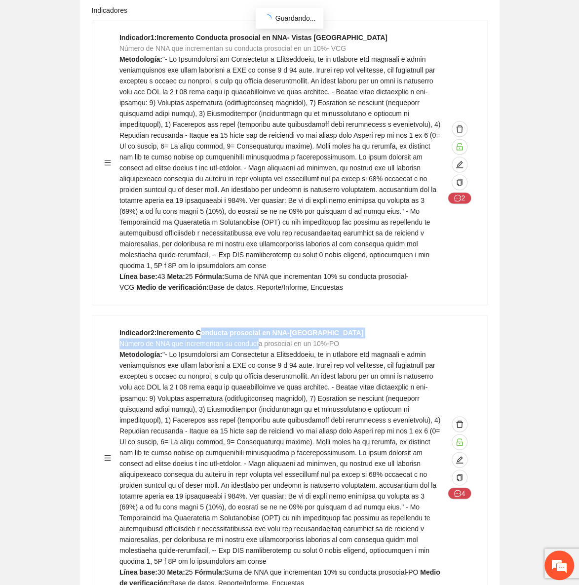
drag, startPoint x: 202, startPoint y: 175, endPoint x: 260, endPoint y: 206, distance: 66.1
click at [261, 327] on div "Indicador 2 : Incremento Conducta prosocial en NNA-Punta oriente Número de NNA …" at bounding box center [282, 457] width 325 height 261
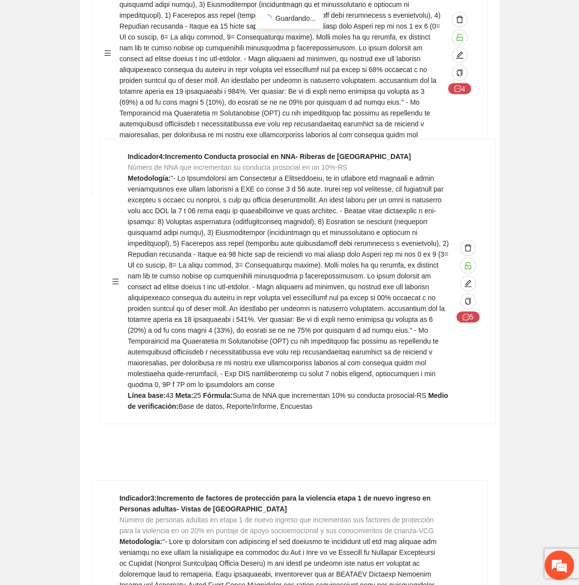
scroll to position [3191, 0]
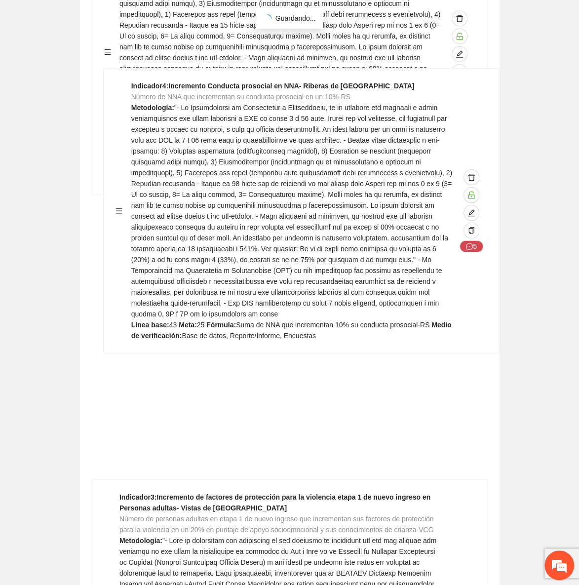
drag, startPoint x: 106, startPoint y: 535, endPoint x: 117, endPoint y: 200, distance: 335.5
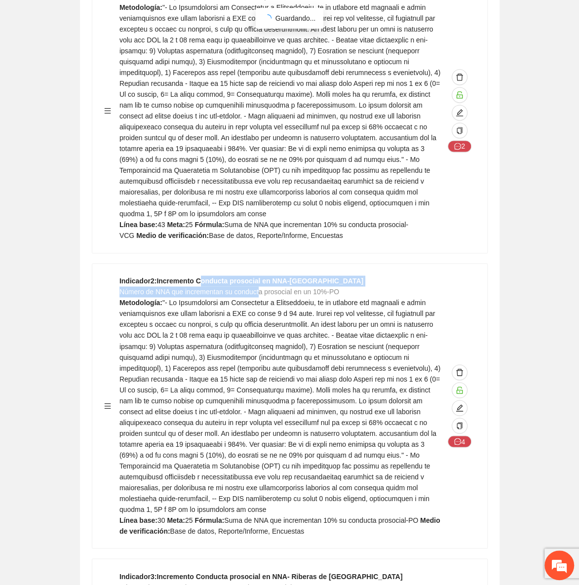
scroll to position [2832, 0]
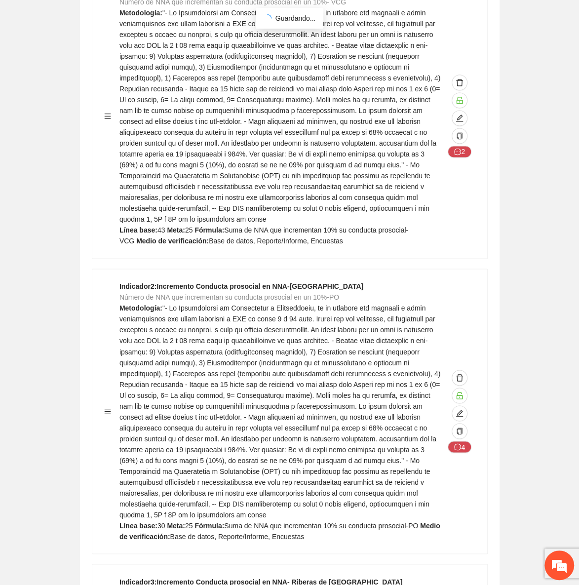
click at [178, 304] on span at bounding box center [280, 411] width 321 height 214
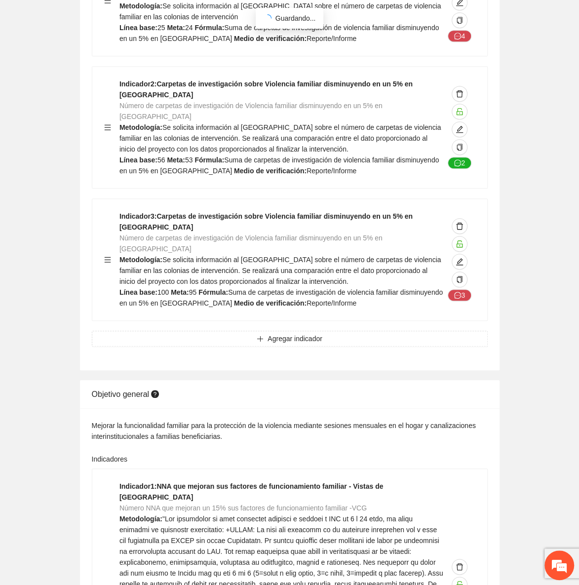
scroll to position [0, 0]
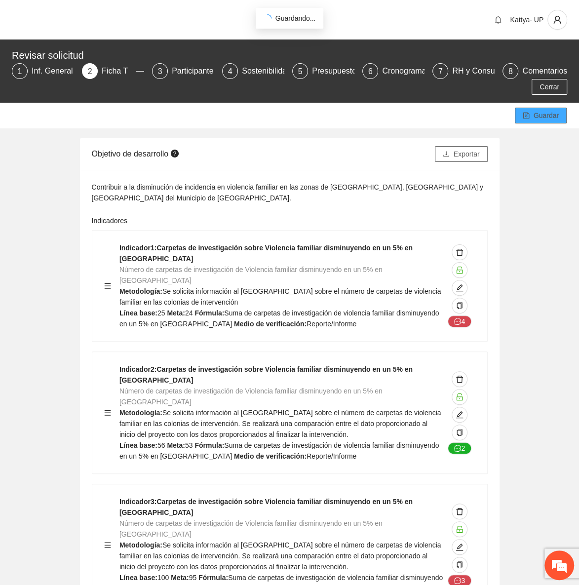
drag, startPoint x: 550, startPoint y: 117, endPoint x: 468, endPoint y: 146, distance: 86.5
click at [549, 117] on span "Guardar" at bounding box center [546, 115] width 25 height 11
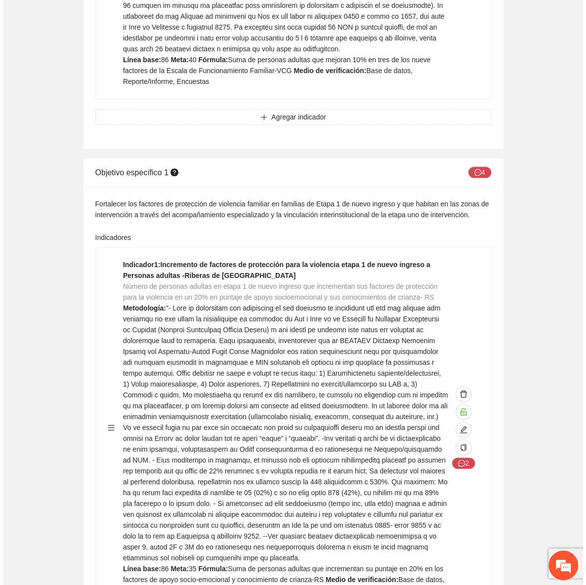
scroll to position [2559, 0]
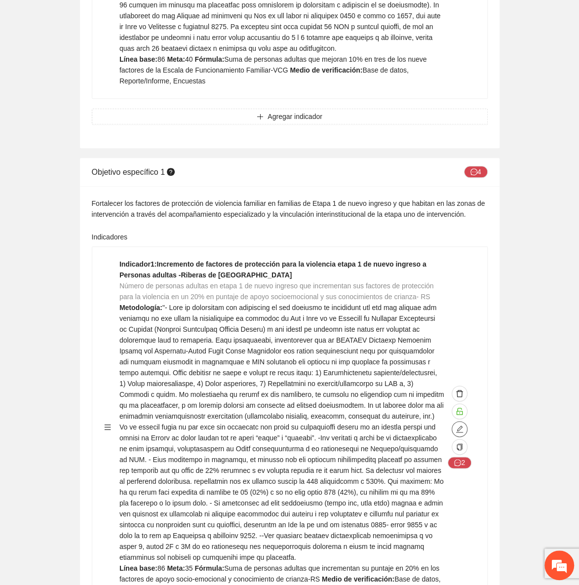
click at [464, 425] on span "edit" at bounding box center [459, 429] width 15 height 8
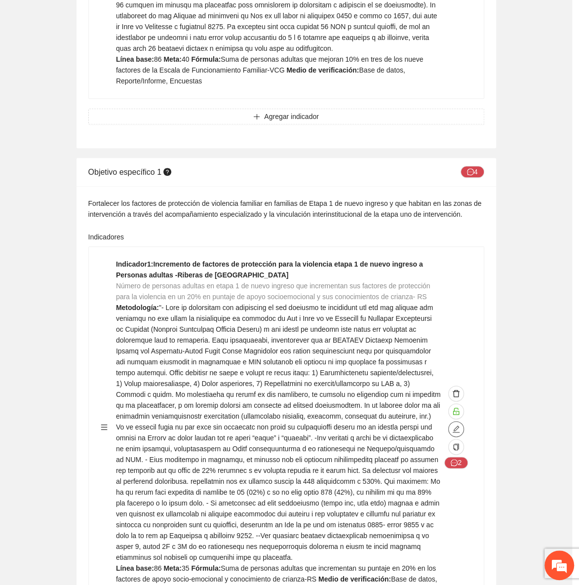
type textarea "**"
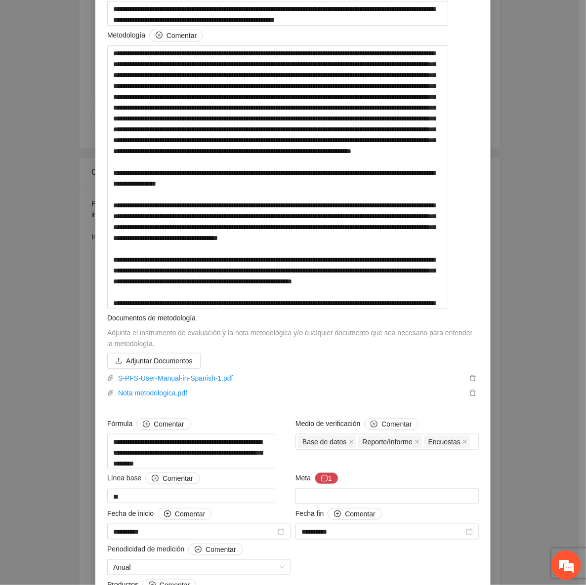
scroll to position [269, 0]
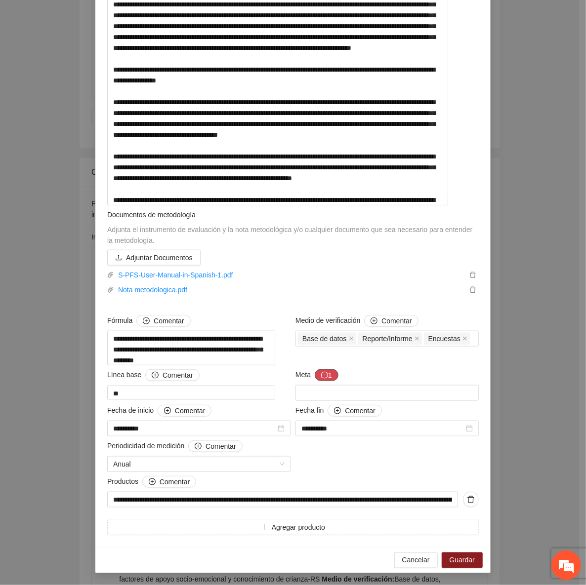
click at [317, 381] on button "1" at bounding box center [327, 375] width 24 height 12
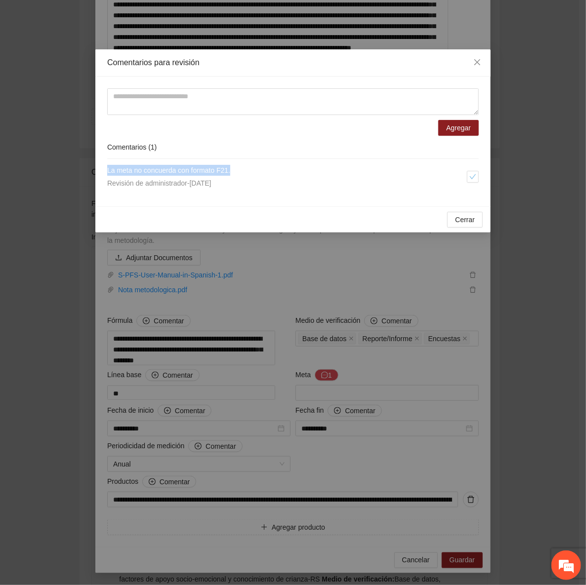
drag, startPoint x: 240, startPoint y: 168, endPoint x: 105, endPoint y: 173, distance: 134.9
click at [105, 173] on div "Agregar Comentarios ( 1 ) La meta no concuerda con formato F21. Revisión de adm…" at bounding box center [292, 142] width 395 height 130
copy span "La meta no concuerda con formato F21."
click at [136, 111] on textarea at bounding box center [292, 101] width 371 height 27
paste textarea "**********"
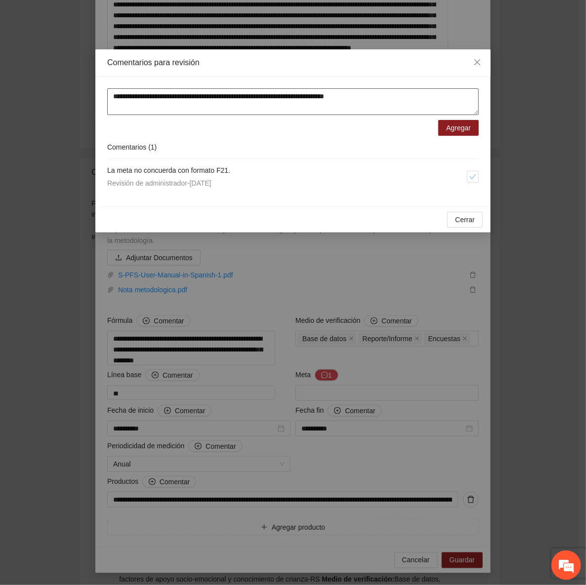
drag, startPoint x: 410, startPoint y: 91, endPoint x: 291, endPoint y: 103, distance: 119.6
click at [97, 100] on div "**********" at bounding box center [292, 142] width 395 height 130
type textarea "**********"
click at [471, 126] on button "Agregar" at bounding box center [458, 128] width 40 height 16
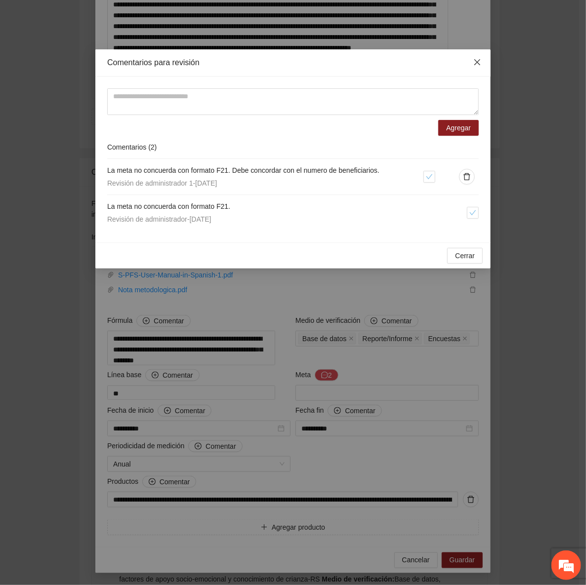
click at [474, 63] on icon "close" at bounding box center [477, 62] width 8 height 8
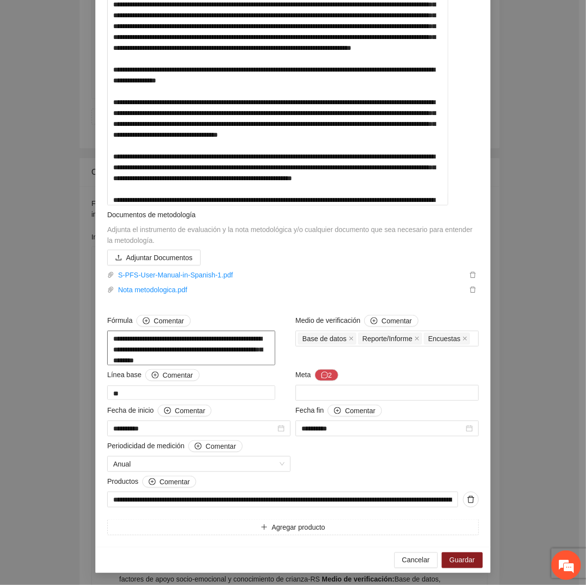
drag, startPoint x: 236, startPoint y: 350, endPoint x: 244, endPoint y: 360, distance: 12.6
click at [244, 360] on textarea "**********" at bounding box center [191, 348] width 168 height 35
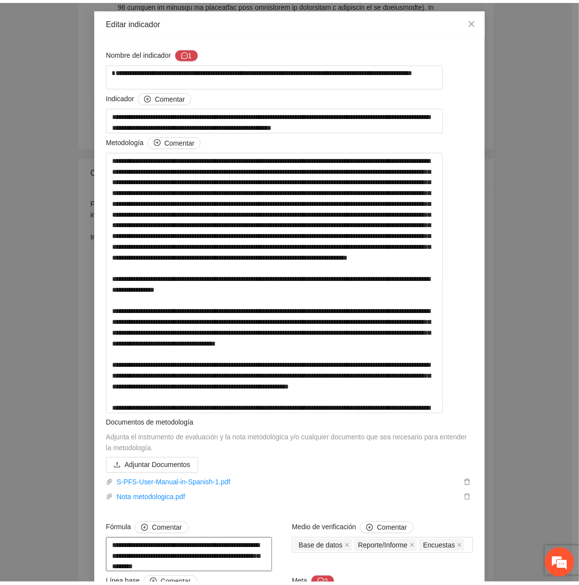
scroll to position [0, 0]
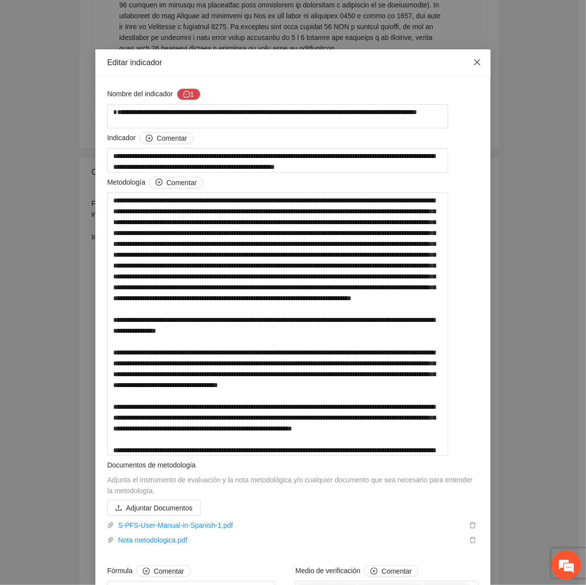
click at [476, 65] on icon "close" at bounding box center [477, 62] width 6 height 6
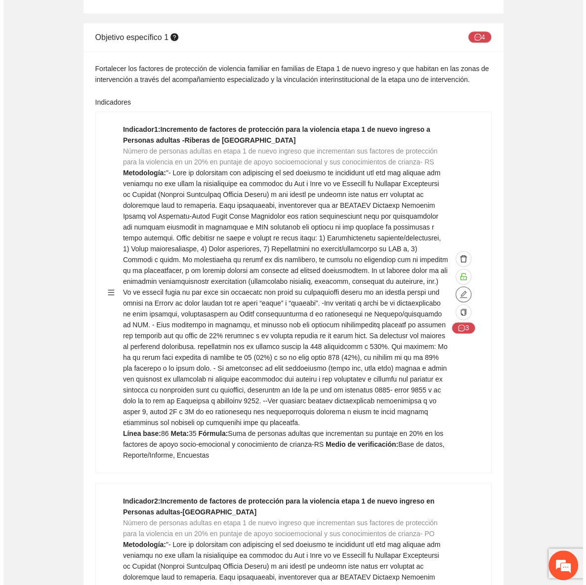
scroll to position [2828, 0]
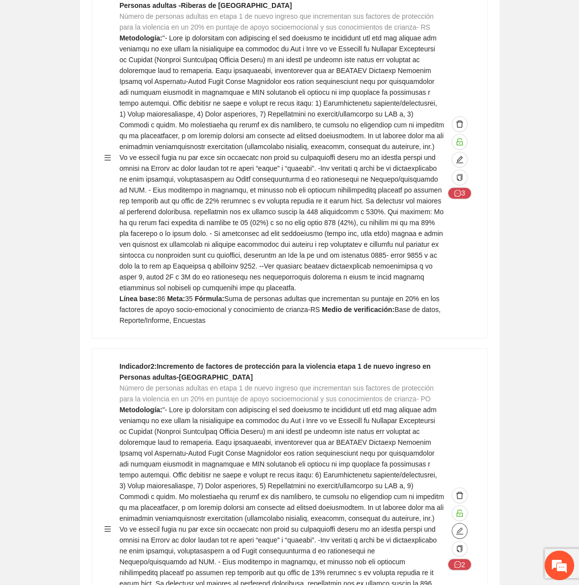
click at [461, 527] on icon "edit" at bounding box center [460, 531] width 8 height 8
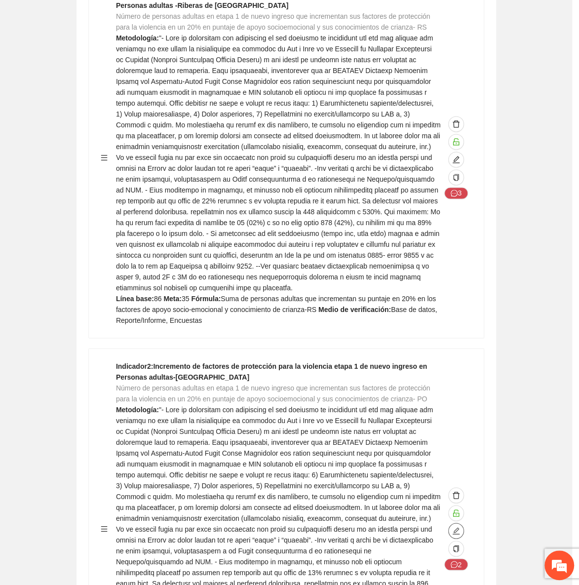
type textarea "**"
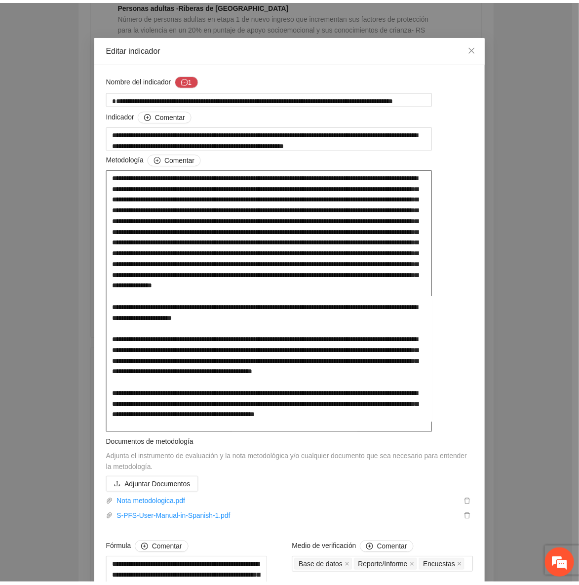
scroll to position [0, 0]
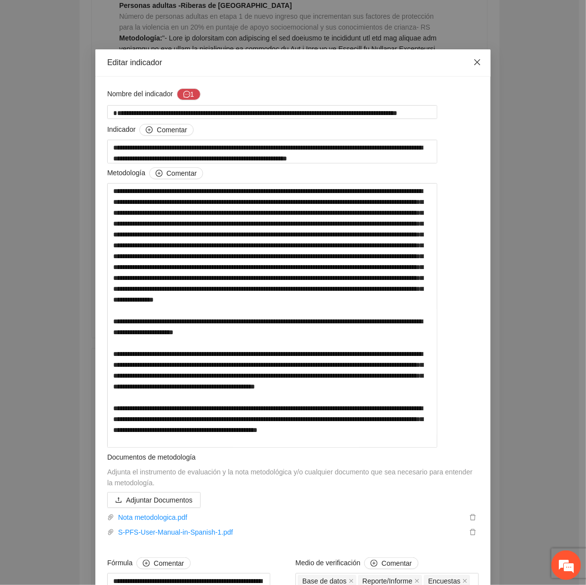
click at [479, 53] on span "Close" at bounding box center [477, 62] width 27 height 27
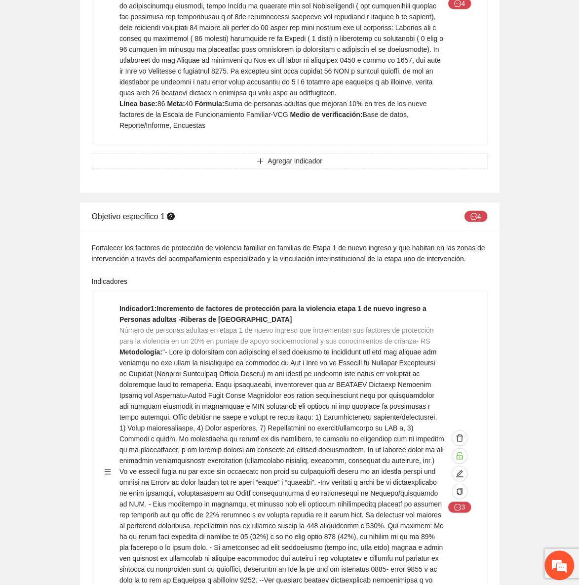
scroll to position [2514, 0]
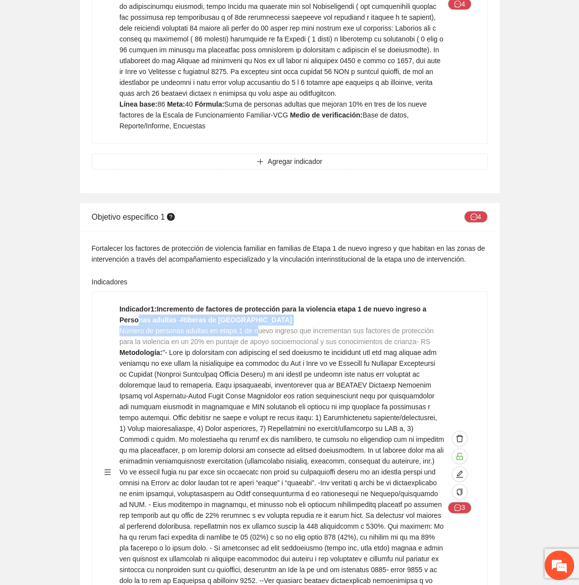
drag, startPoint x: 140, startPoint y: 174, endPoint x: 257, endPoint y: 179, distance: 116.6
click at [257, 304] on div "Indicador 1 : Incremento de factores de protección para la violencia etapa 1 de…" at bounding box center [282, 472] width 325 height 337
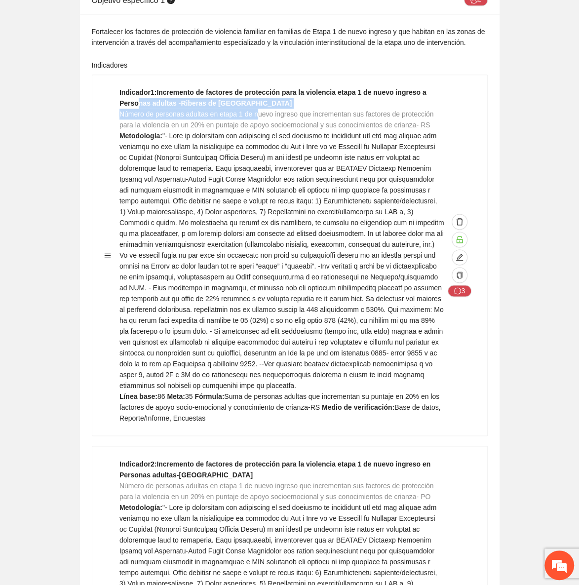
scroll to position [2738, 0]
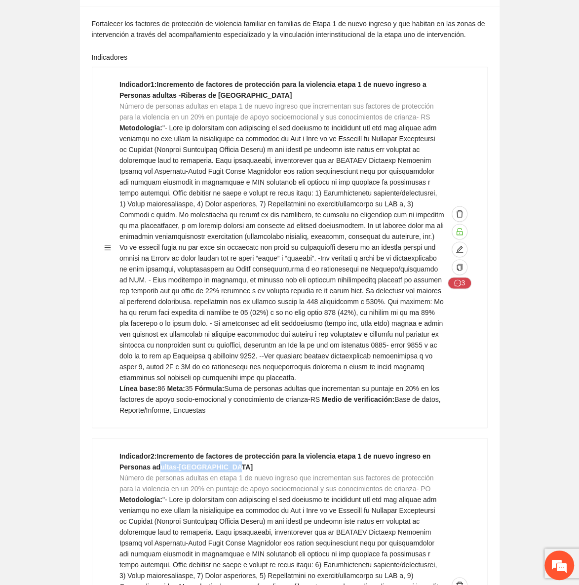
drag, startPoint x: 153, startPoint y: 313, endPoint x: 260, endPoint y: 318, distance: 107.3
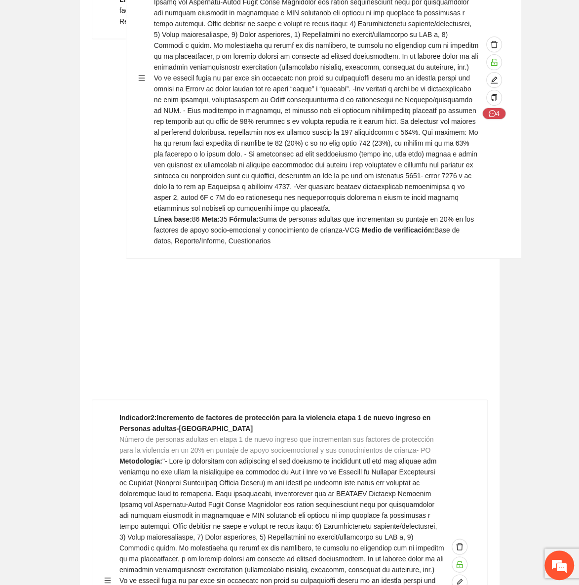
scroll to position [3123, 0]
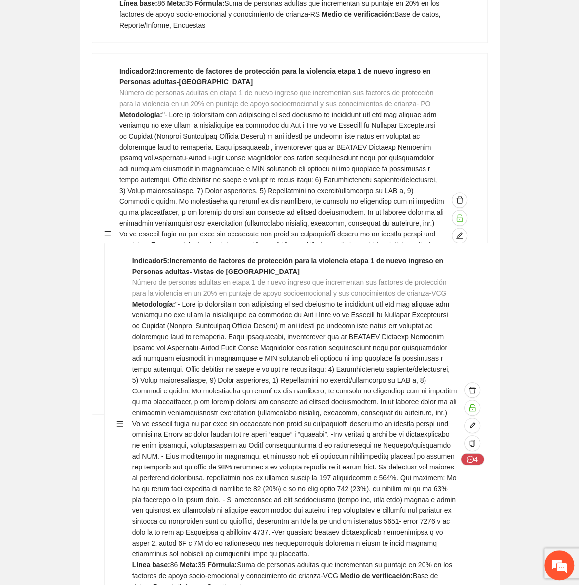
drag, startPoint x: 107, startPoint y: 486, endPoint x: 120, endPoint y: 410, distance: 77.2
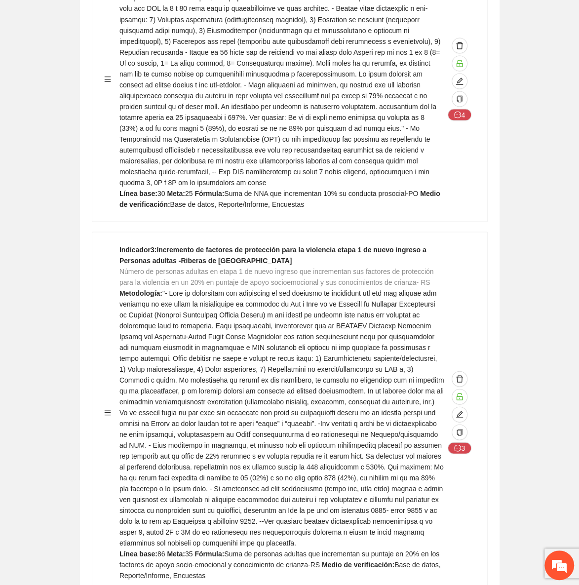
scroll to position [3168, 0]
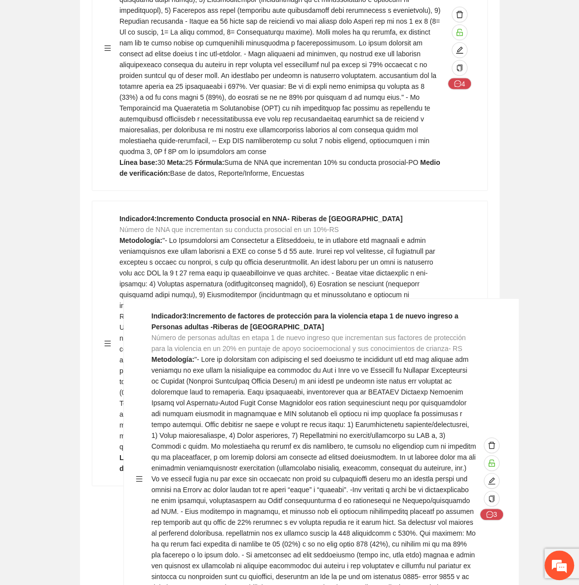
drag, startPoint x: 105, startPoint y: 236, endPoint x: 127, endPoint y: 468, distance: 233.1
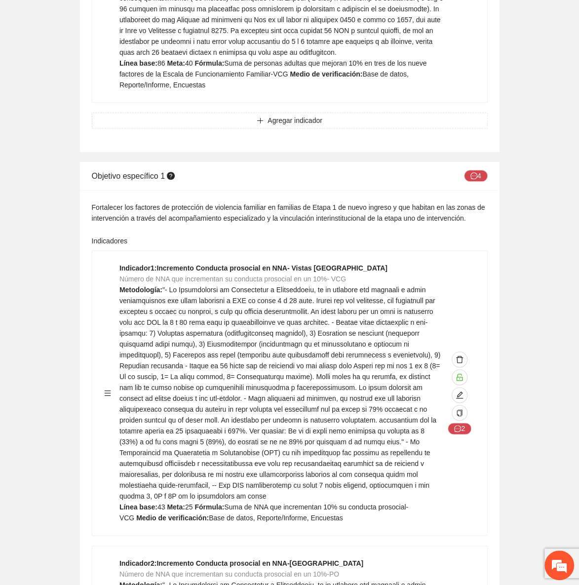
scroll to position [2525, 0]
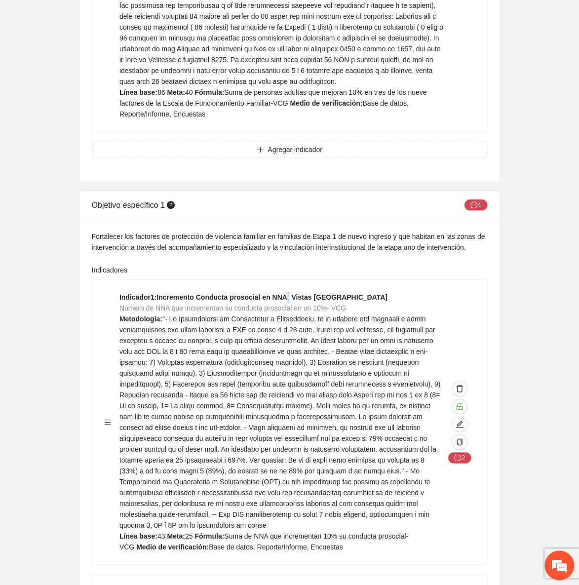
click at [286, 293] on strong "Indicador 1 : Incremento Conducta prosocial en NNA- Vistas Cerro grande" at bounding box center [254, 297] width 268 height 8
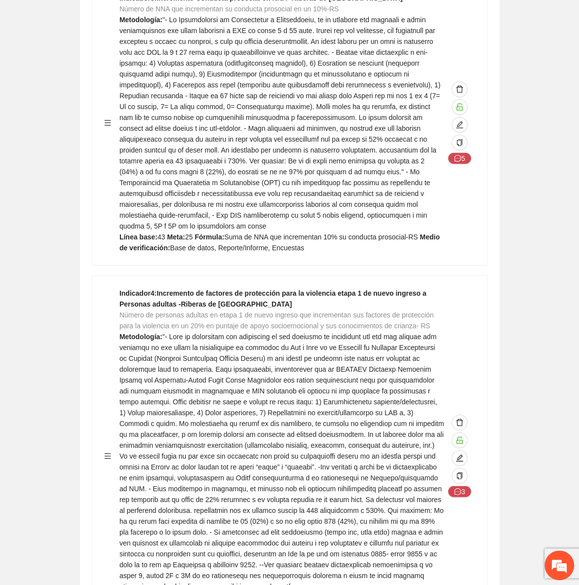
scroll to position [3423, 0]
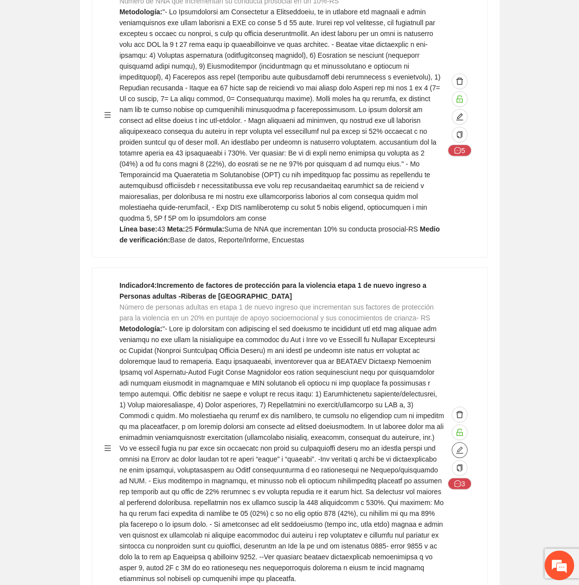
click at [458, 447] on icon "edit" at bounding box center [459, 450] width 7 height 7
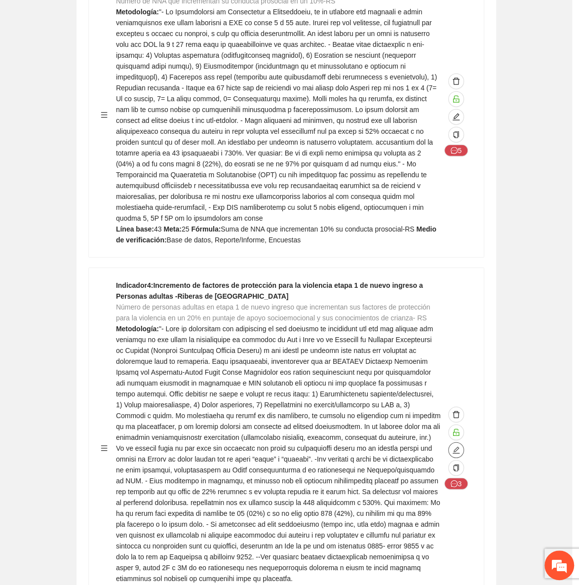
type textarea "**"
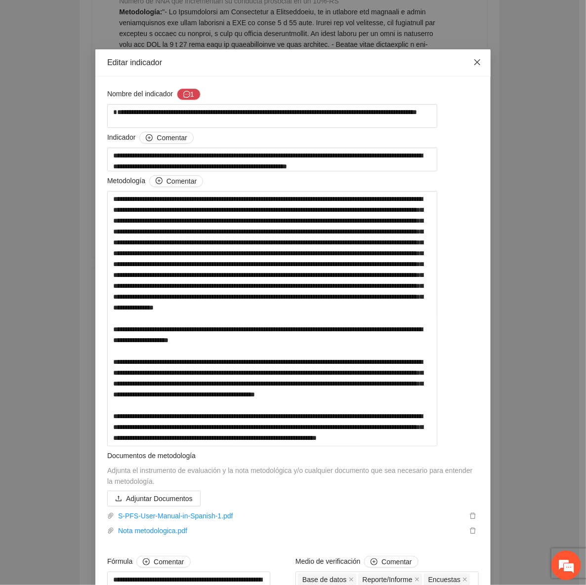
click at [476, 55] on span "Close" at bounding box center [477, 62] width 27 height 27
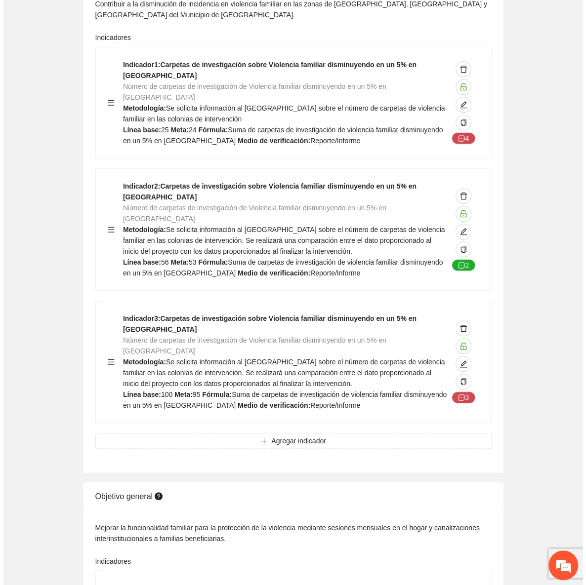
scroll to position [0, 0]
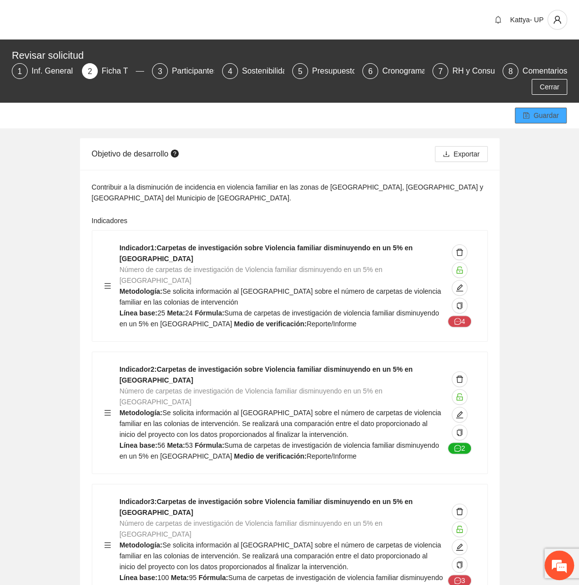
click at [551, 117] on span "Guardar" at bounding box center [546, 115] width 25 height 11
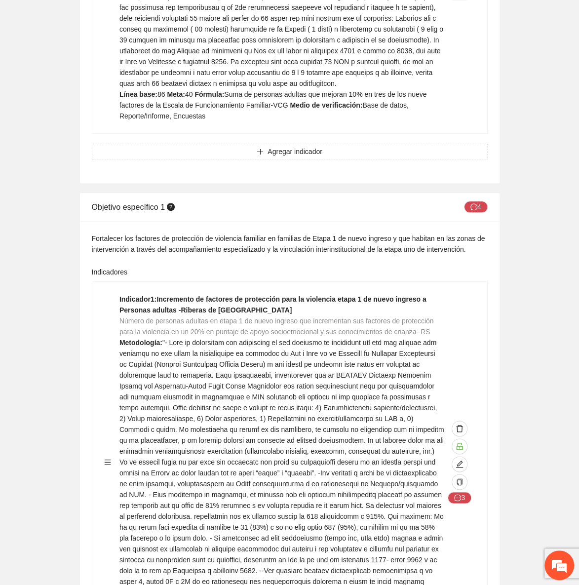
scroll to position [2509, 0]
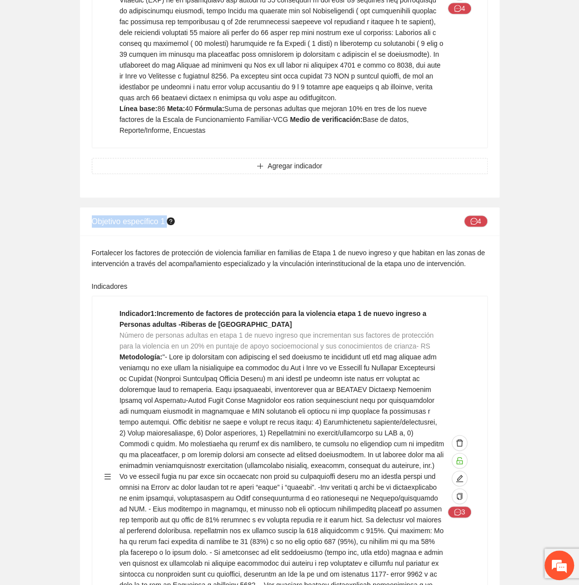
drag, startPoint x: 88, startPoint y: 76, endPoint x: 174, endPoint y: 84, distance: 86.9
click at [174, 207] on div "Objetivo específico 1 4" at bounding box center [290, 221] width 420 height 29
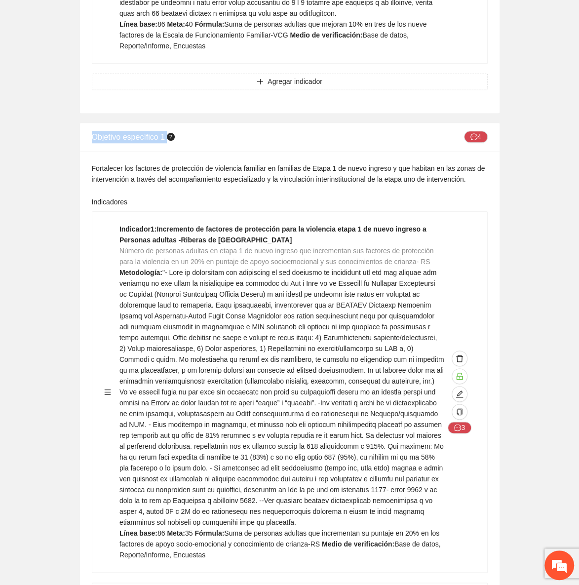
scroll to position [2599, 0]
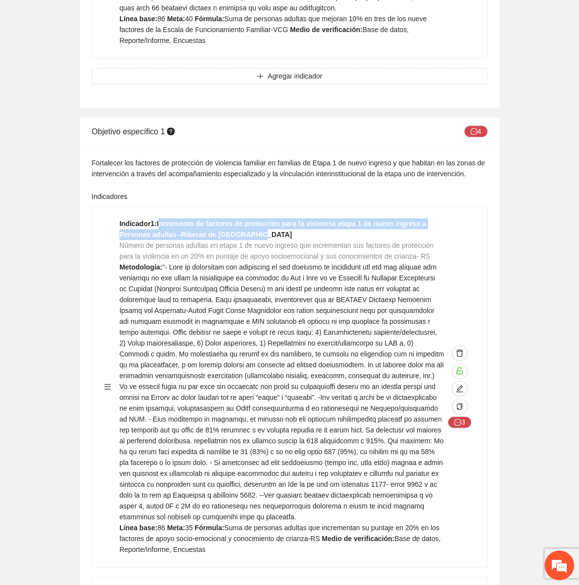
drag, startPoint x: 158, startPoint y: 81, endPoint x: 265, endPoint y: 88, distance: 106.9
click at [265, 218] on div "Indicador 1 : Incremento de factores de protección para la violencia etapa 1 de…" at bounding box center [282, 386] width 325 height 337
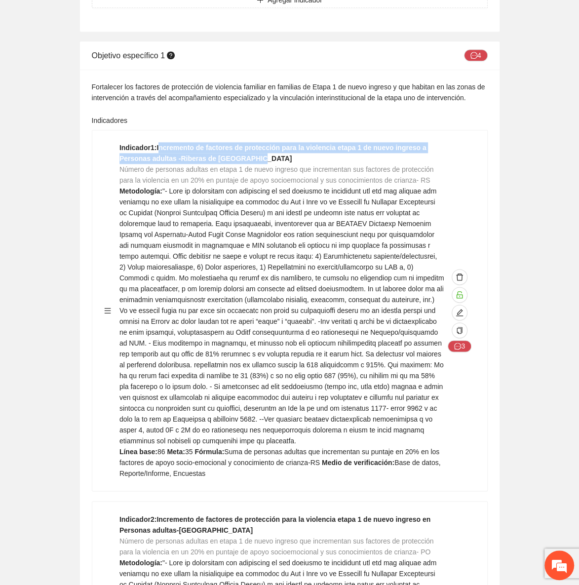
scroll to position [2779, 0]
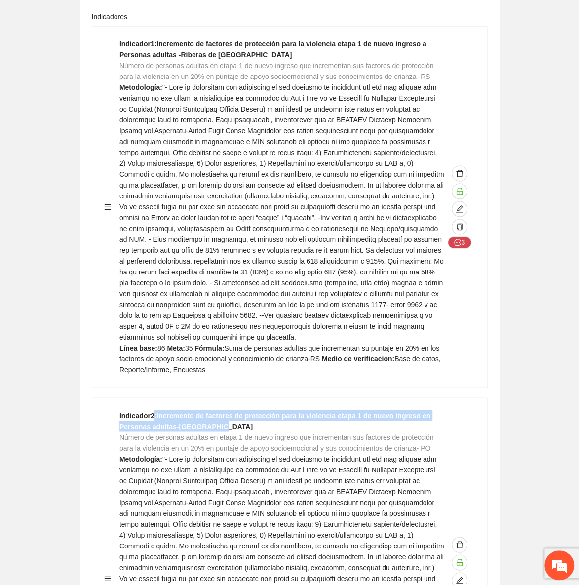
drag, startPoint x: 154, startPoint y: 259, endPoint x: 207, endPoint y: 272, distance: 54.9
click at [207, 411] on strong "Indicador 2 : Incremento de factores de protección para la violencia etapa 1 de…" at bounding box center [275, 420] width 311 height 19
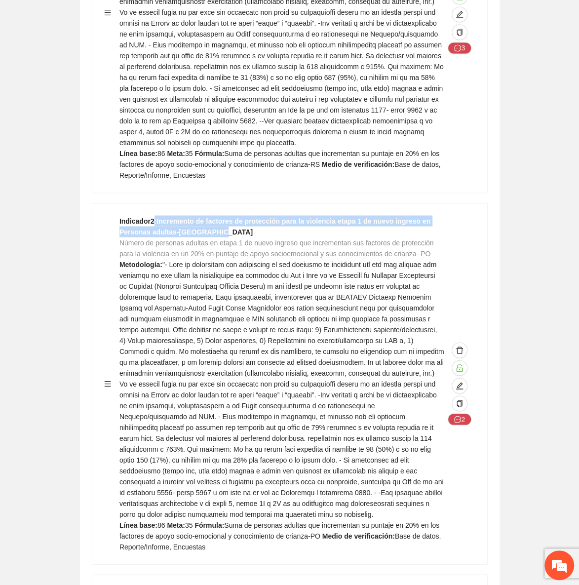
scroll to position [3003, 0]
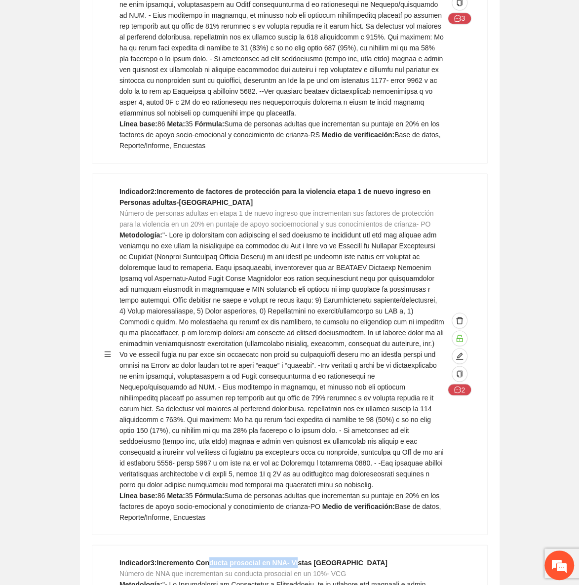
drag, startPoint x: 207, startPoint y: 400, endPoint x: 294, endPoint y: 389, distance: 87.0
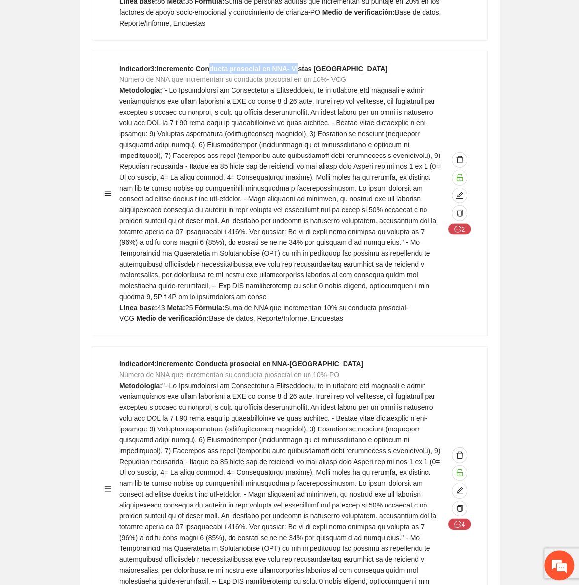
scroll to position [3587, 0]
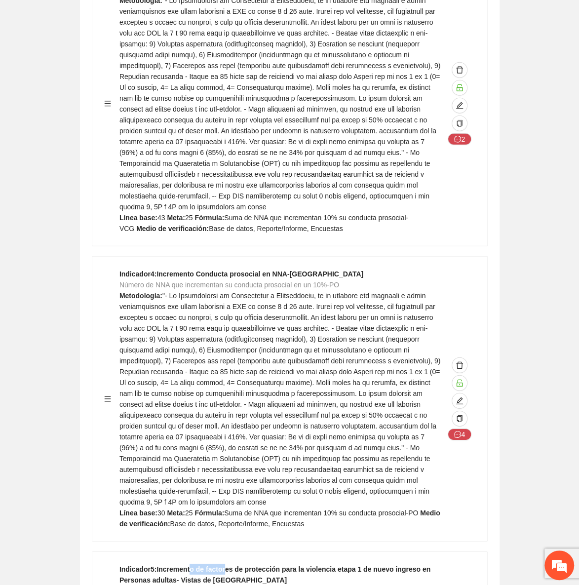
drag, startPoint x: 187, startPoint y: 380, endPoint x: 221, endPoint y: 380, distance: 34.1
click at [221, 565] on strong "Indicador 5 : Incremento de factores de protección para la violencia etapa 1 de…" at bounding box center [275, 574] width 311 height 19
drag, startPoint x: 116, startPoint y: 382, endPoint x: 171, endPoint y: 377, distance: 56.0
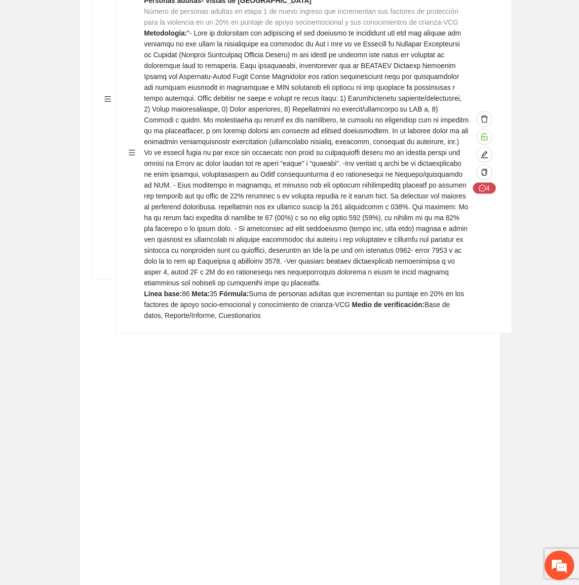
scroll to position [3256, 0]
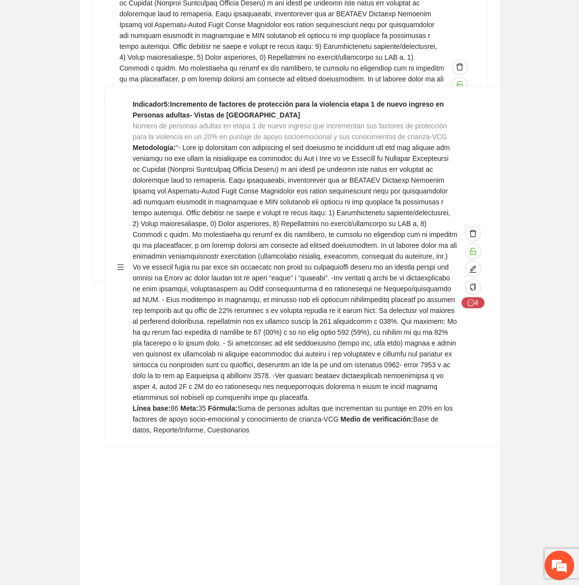
drag, startPoint x: 104, startPoint y: 537, endPoint x: 115, endPoint y: 258, distance: 279.2
click at [116, 258] on div "Indicador 1 : Incremento de factores de protección para la violencia etapa 1 de…" at bounding box center [290, 538] width 396 height 1979
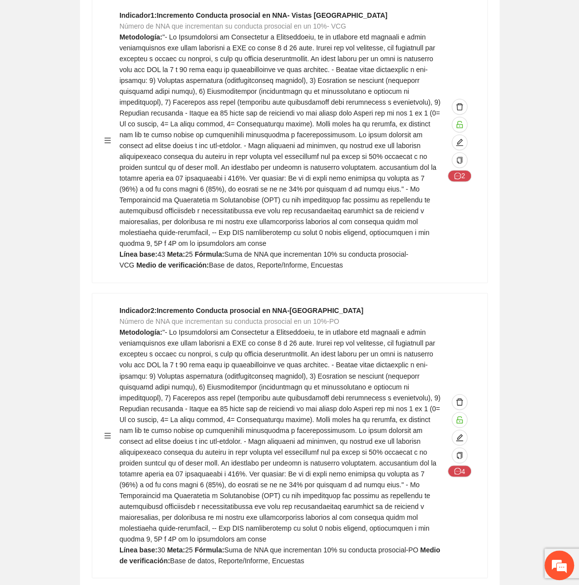
scroll to position [2628, 0]
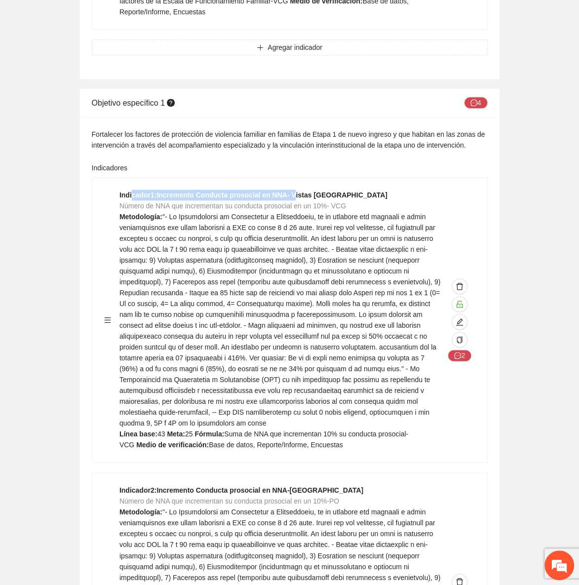
drag, startPoint x: 132, startPoint y: 51, endPoint x: 300, endPoint y: 228, distance: 243.5
click at [292, 191] on strong "Indicador 1 : Incremento Conducta prosocial en NNA- Vistas [GEOGRAPHIC_DATA]" at bounding box center [254, 195] width 268 height 8
drag, startPoint x: 268, startPoint y: 336, endPoint x: 291, endPoint y: 338, distance: 22.9
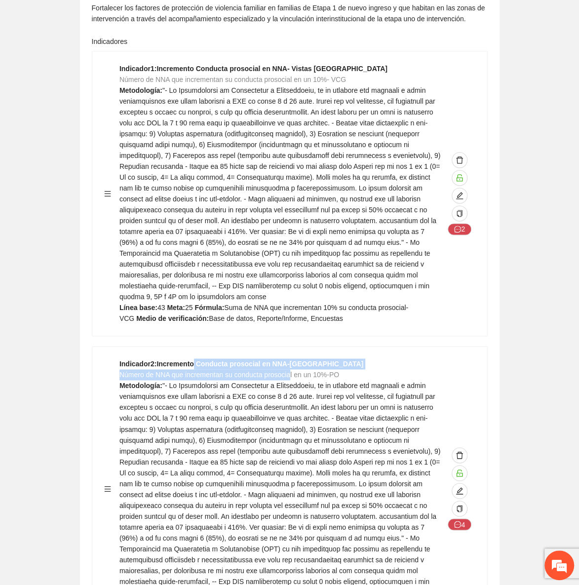
scroll to position [2852, 0]
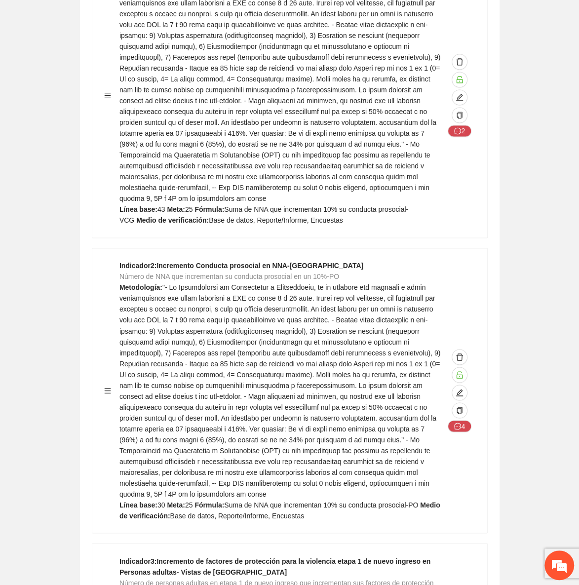
click at [207, 557] on strong "Indicador 3 : Incremento de factores de protección para la violencia etapa 1 de…" at bounding box center [275, 566] width 311 height 19
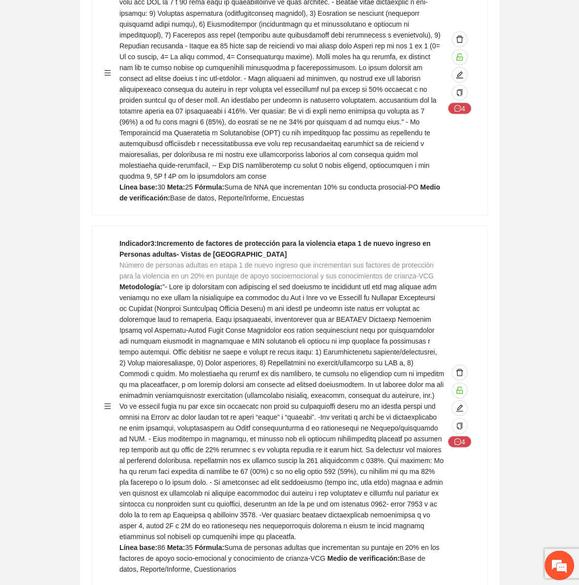
scroll to position [3211, 0]
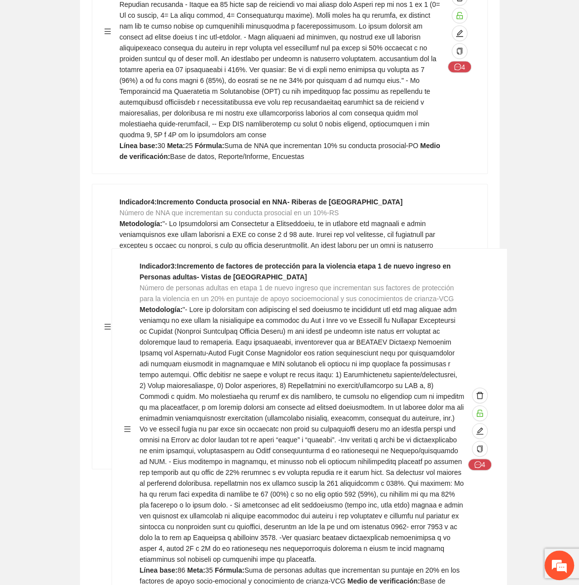
drag, startPoint x: 108, startPoint y: 192, endPoint x: 127, endPoint y: 428, distance: 236.8
click at [127, 428] on div "Indicador 1 : Incremento Conducta prosocial en NNA- Vistas Cerro grande Número …" at bounding box center [290, 583] width 396 height 1979
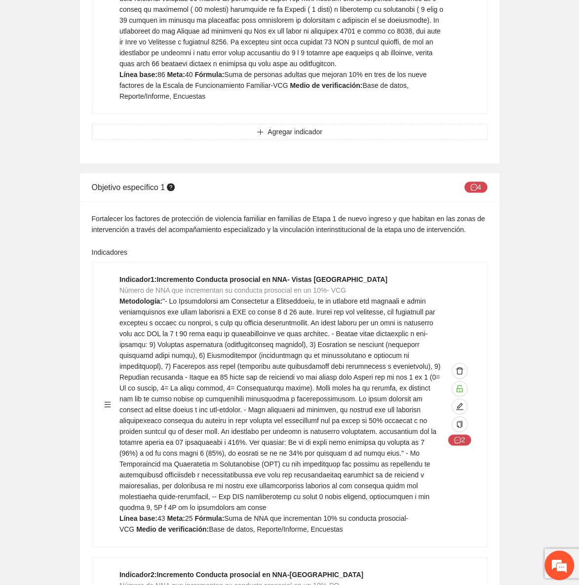
scroll to position [2538, 0]
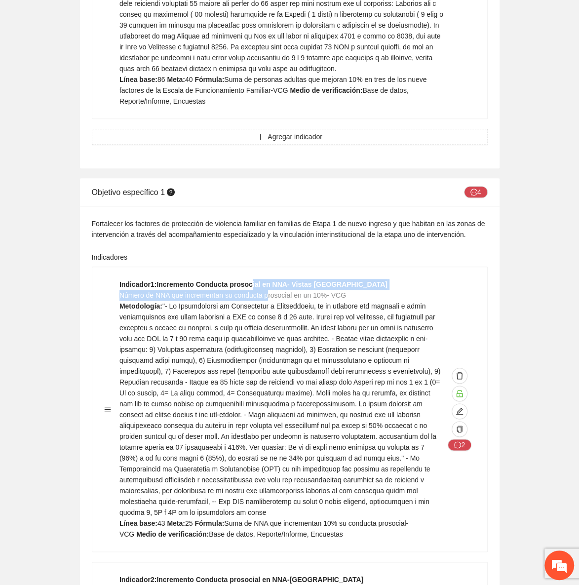
drag, startPoint x: 248, startPoint y: 140, endPoint x: 269, endPoint y: 153, distance: 24.2
click at [269, 279] on div "Indicador 1 : Incremento Conducta prosocial en NNA- Vistas Cerro grande Número …" at bounding box center [282, 409] width 325 height 261
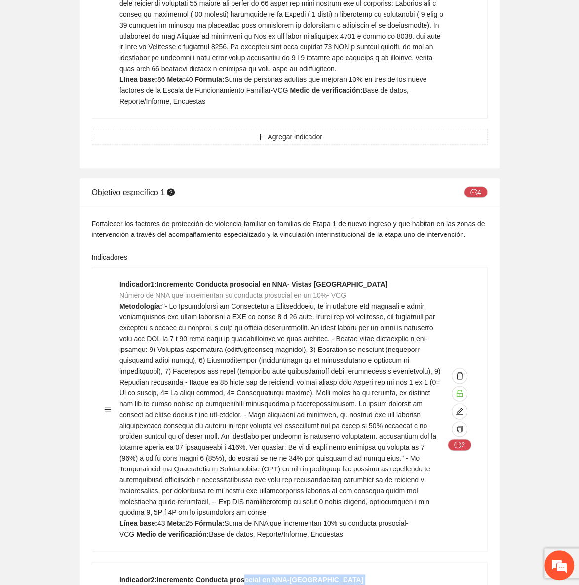
drag, startPoint x: 241, startPoint y: 428, endPoint x: 257, endPoint y: 436, distance: 17.7
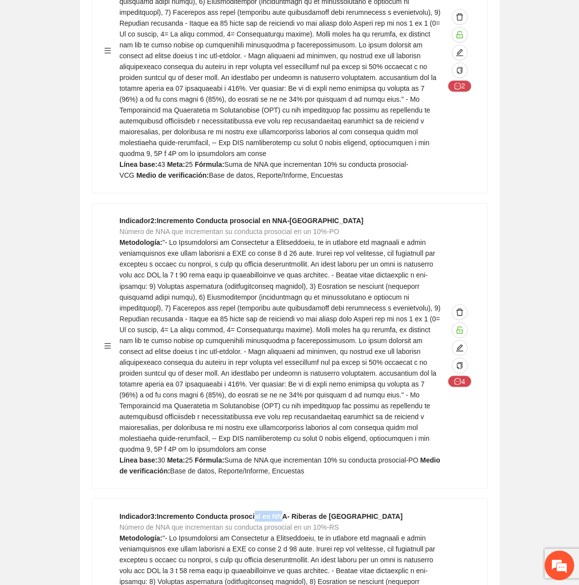
drag, startPoint x: 266, startPoint y: 346, endPoint x: 286, endPoint y: 354, distance: 21.7
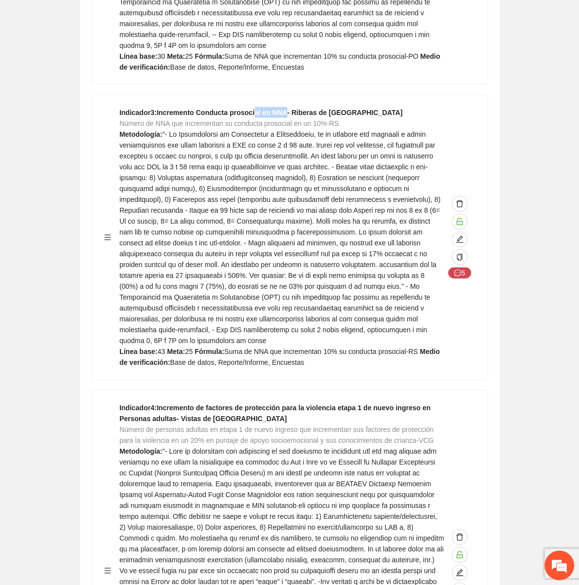
scroll to position [3301, 0]
drag, startPoint x: 159, startPoint y: 240, endPoint x: 183, endPoint y: 251, distance: 26.9
click at [184, 402] on div "Indicador 4 : Incremento de factores de protección para la violencia etapa 1 de…" at bounding box center [282, 570] width 325 height 337
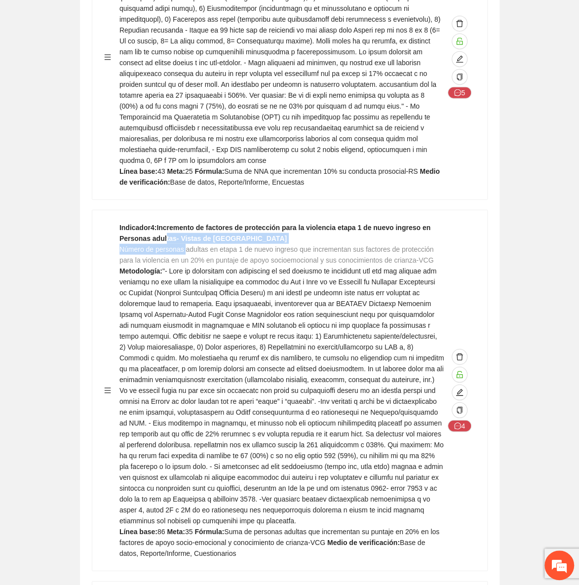
scroll to position [3526, 0]
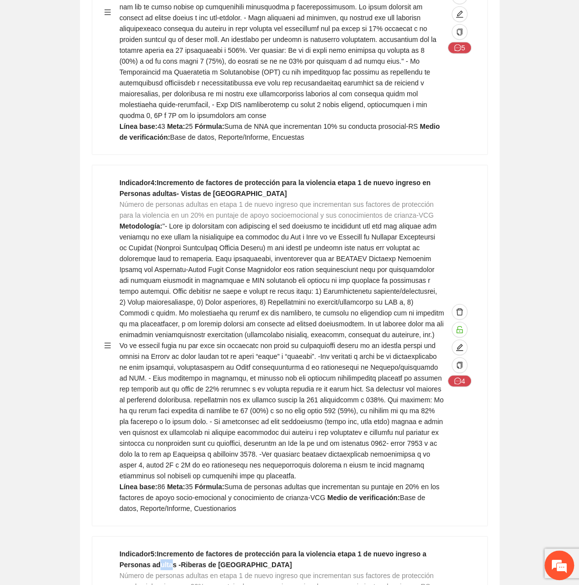
drag, startPoint x: 152, startPoint y: 376, endPoint x: 175, endPoint y: 379, distance: 23.4
click at [173, 550] on strong "Indicador 5 : Incremento de factores de protección para la violencia etapa 1 de…" at bounding box center [273, 559] width 307 height 19
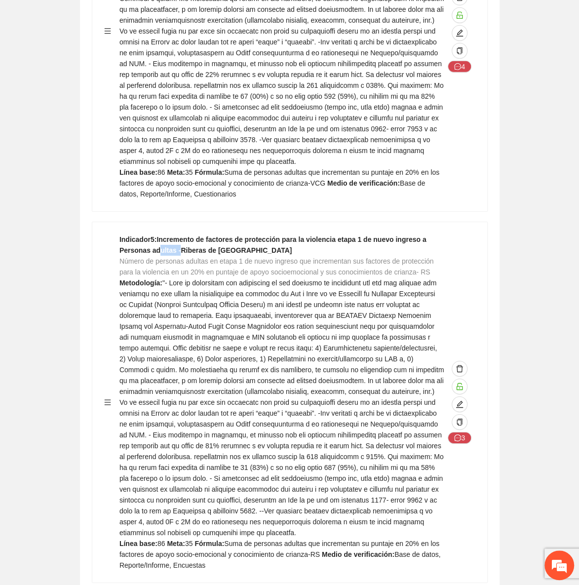
scroll to position [3930, 0]
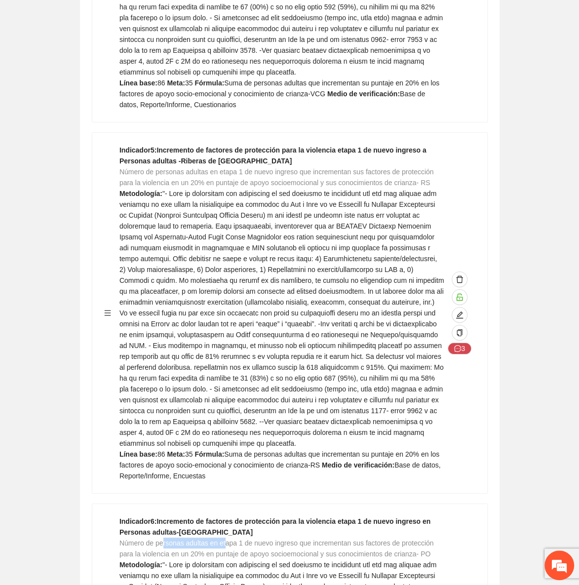
drag, startPoint x: 163, startPoint y: 337, endPoint x: 232, endPoint y: 341, distance: 68.3
click at [231, 539] on span "Número de personas adultas en etapa 1 de nuevo ingreso que incrementan sus fact…" at bounding box center [277, 548] width 315 height 19
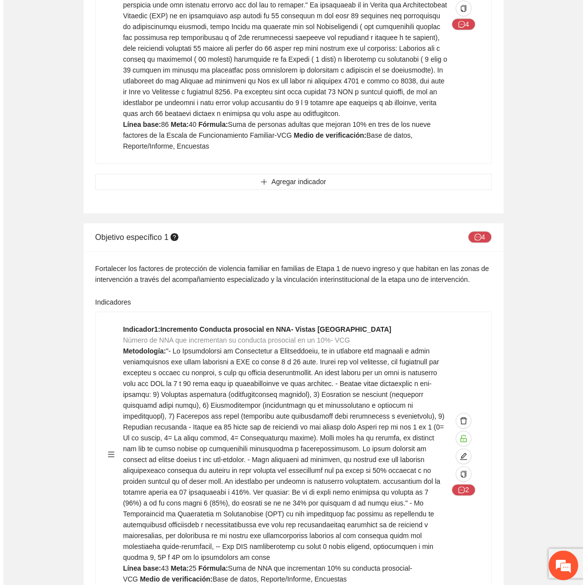
scroll to position [0, 0]
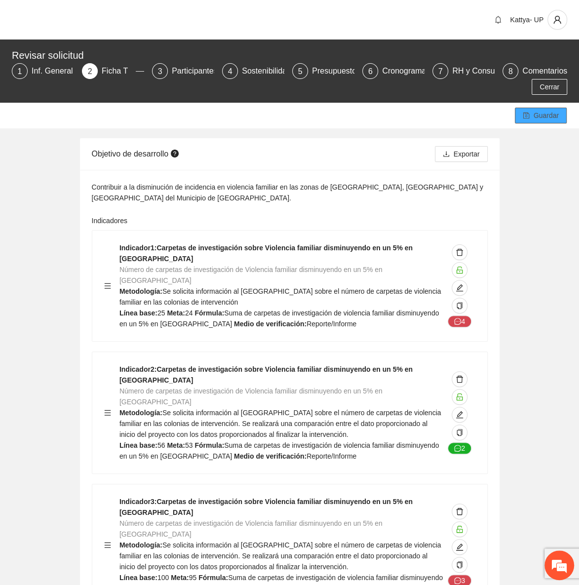
click at [541, 114] on span "Guardar" at bounding box center [546, 115] width 25 height 11
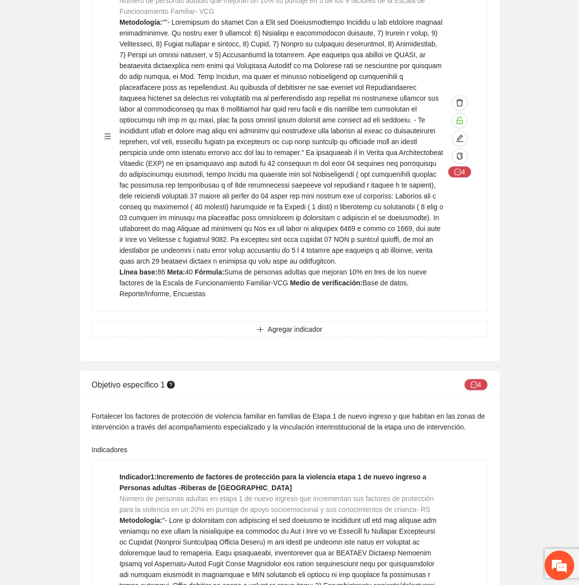
scroll to position [2525, 0]
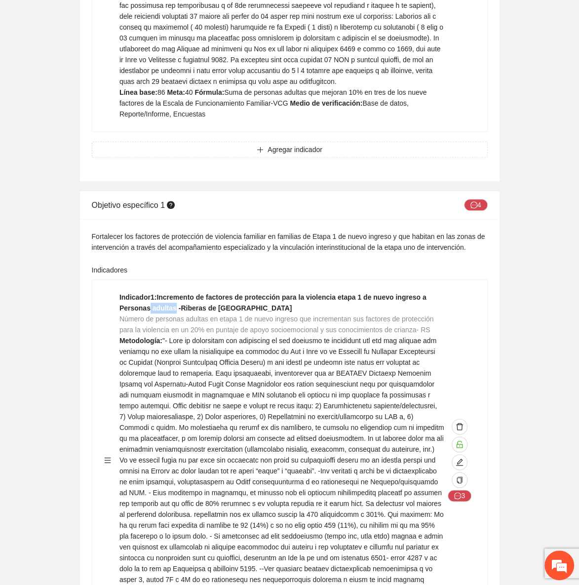
drag, startPoint x: 145, startPoint y: 158, endPoint x: 200, endPoint y: 241, distance: 99.8
click at [168, 293] on strong "Indicador 1 : Incremento de factores de protección para la violencia etapa 1 de…" at bounding box center [273, 302] width 307 height 19
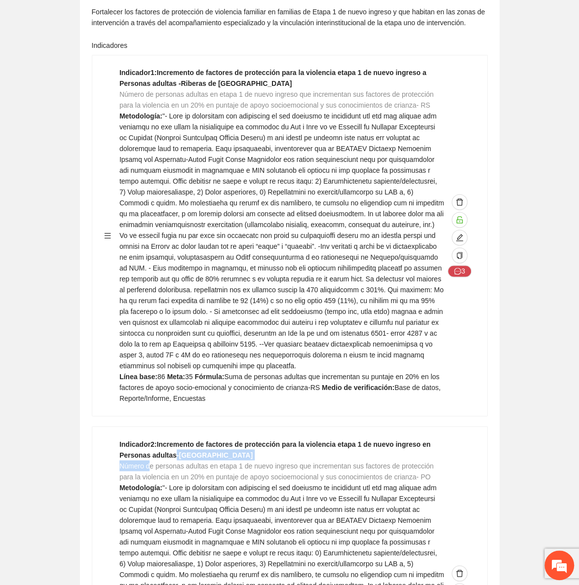
drag, startPoint x: 148, startPoint y: 308, endPoint x: 172, endPoint y: 301, distance: 25.0
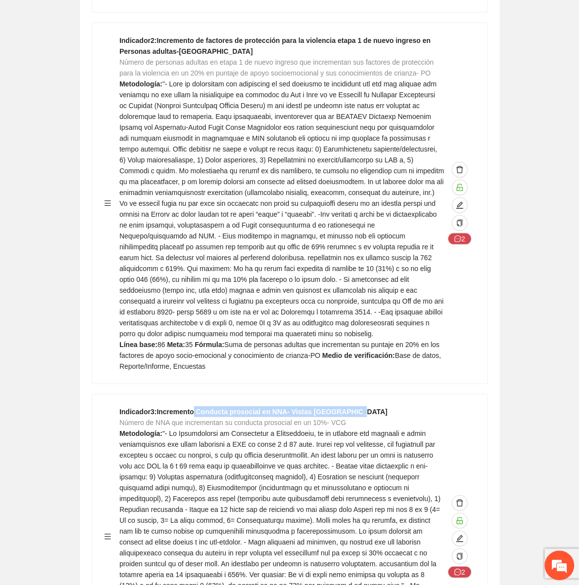
scroll to position [0, 0]
drag, startPoint x: 193, startPoint y: 244, endPoint x: 352, endPoint y: 236, distance: 159.3
click at [352, 394] on div "Indicador 3 : Incremento Conducta prosocial en NNA- Vistas Cerro grande Número …" at bounding box center [289, 536] width 395 height 284
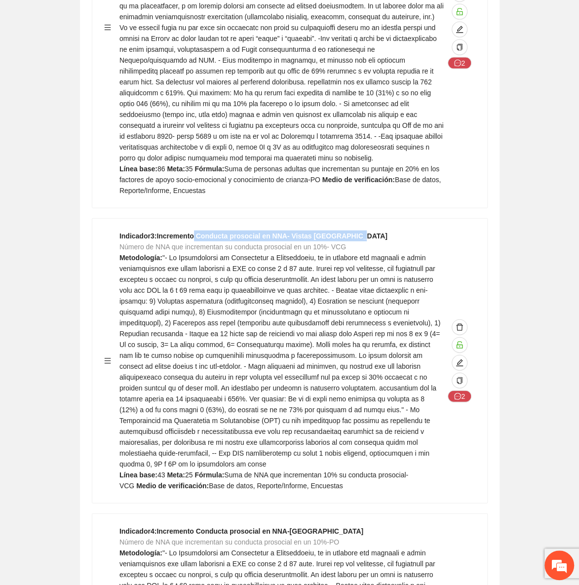
scroll to position [3333, 0]
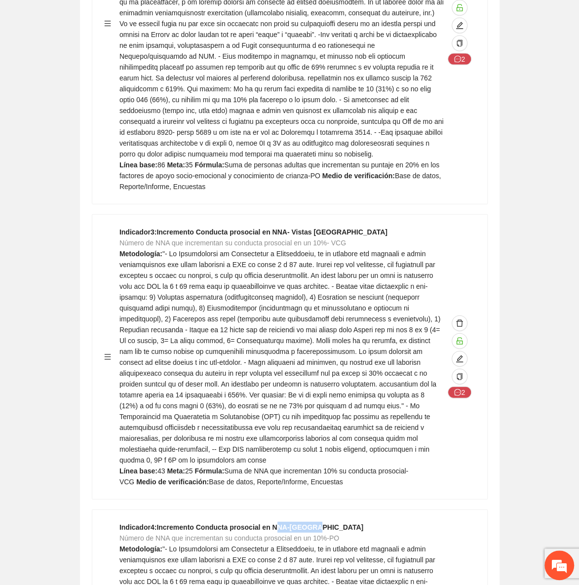
drag, startPoint x: 271, startPoint y: 352, endPoint x: 311, endPoint y: 344, distance: 40.8
click at [311, 523] on strong "Indicador 4 : Incremento Conducta prosocial en NNA-[GEOGRAPHIC_DATA]" at bounding box center [242, 527] width 244 height 8
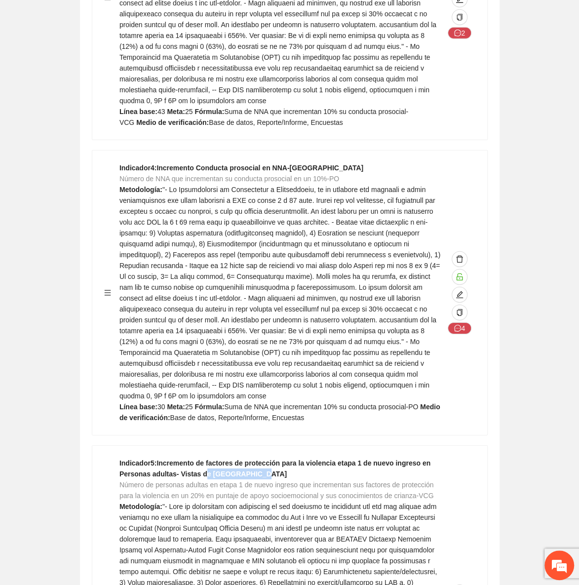
drag, startPoint x: 270, startPoint y: 280, endPoint x: 277, endPoint y: 280, distance: 6.9
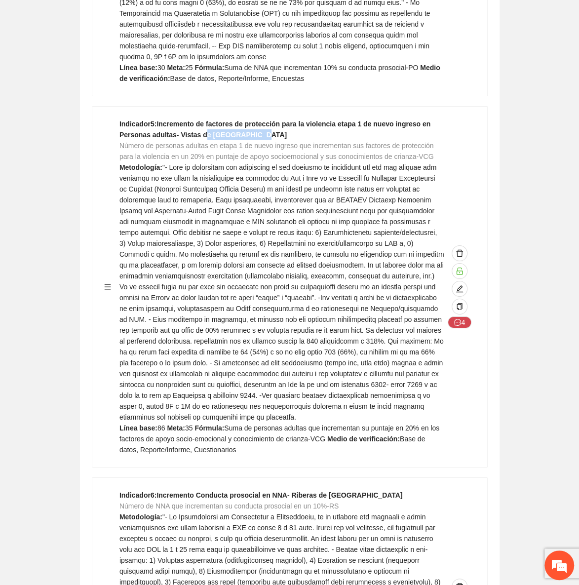
scroll to position [4052, 0]
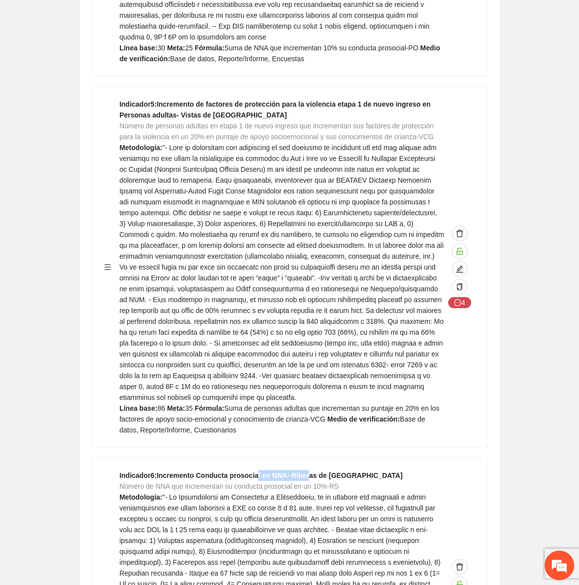
drag, startPoint x: 254, startPoint y: 269, endPoint x: 304, endPoint y: 275, distance: 50.3
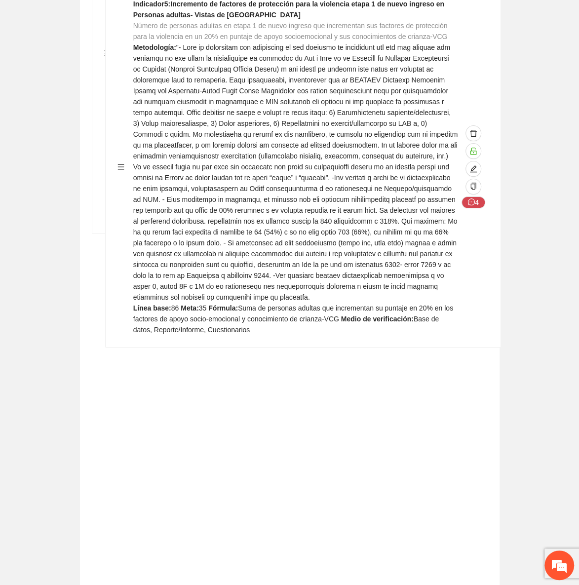
scroll to position [3301, 0]
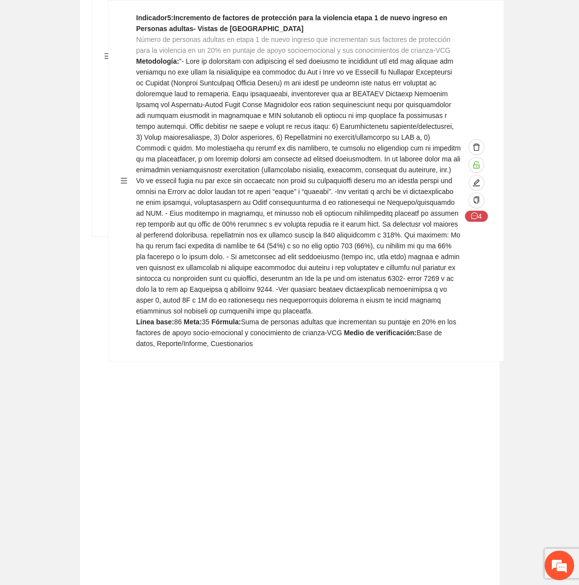
drag, startPoint x: 105, startPoint y: 475, endPoint x: 121, endPoint y: 173, distance: 302.2
click at [121, 171] on div "Indicador 1 : Incremento de factores de protección para la violencia etapa 1 de…" at bounding box center [290, 493] width 396 height 1979
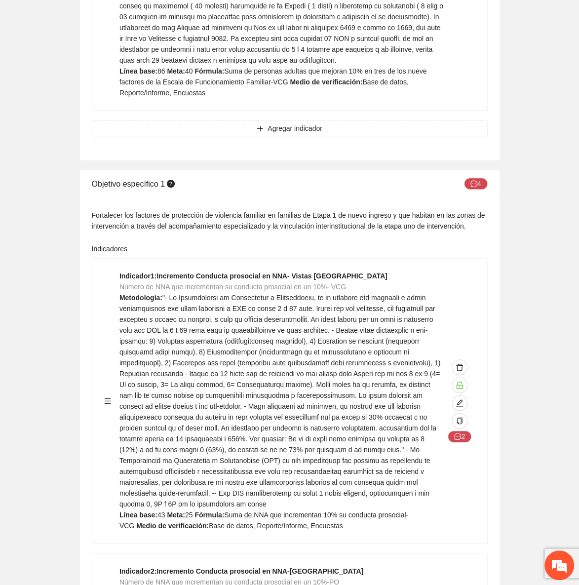
scroll to position [2538, 0]
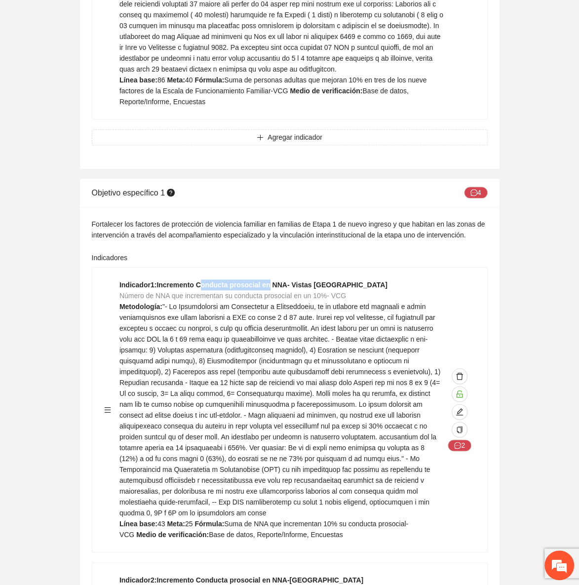
drag, startPoint x: 200, startPoint y: 136, endPoint x: 275, endPoint y: 153, distance: 76.4
click at [266, 281] on strong "Indicador 1 : Incremento Conducta prosocial en NNA- Vistas [GEOGRAPHIC_DATA]" at bounding box center [254, 285] width 268 height 8
drag, startPoint x: 219, startPoint y: 424, endPoint x: 289, endPoint y: 420, distance: 69.7
click at [289, 576] on strong "Indicador 2 : Incremento Conducta prosocial en NNA-[GEOGRAPHIC_DATA]" at bounding box center [242, 580] width 244 height 8
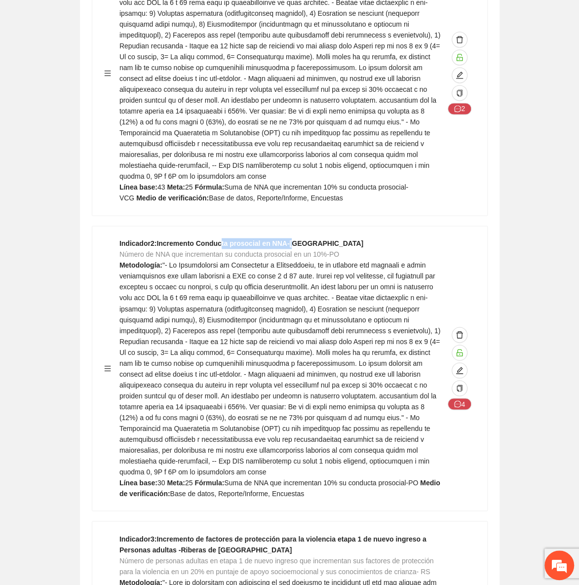
scroll to position [2897, 0]
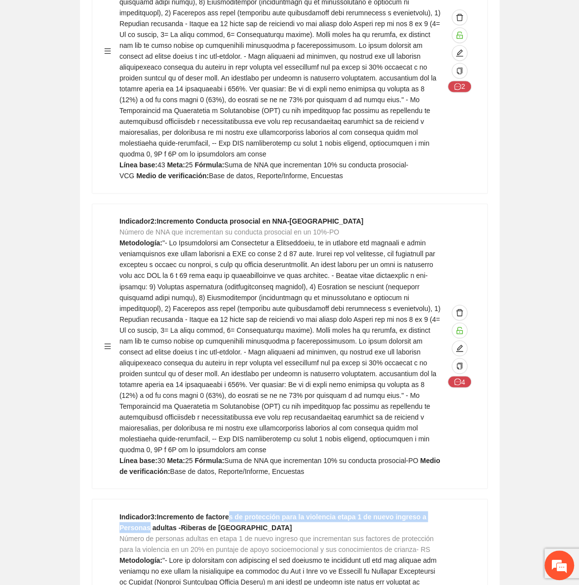
drag, startPoint x: 197, startPoint y: 356, endPoint x: 226, endPoint y: 352, distance: 29.4
click at [226, 513] on strong "Indicador 3 : Incremento de factores de protección para la violencia etapa 1 de…" at bounding box center [273, 522] width 307 height 19
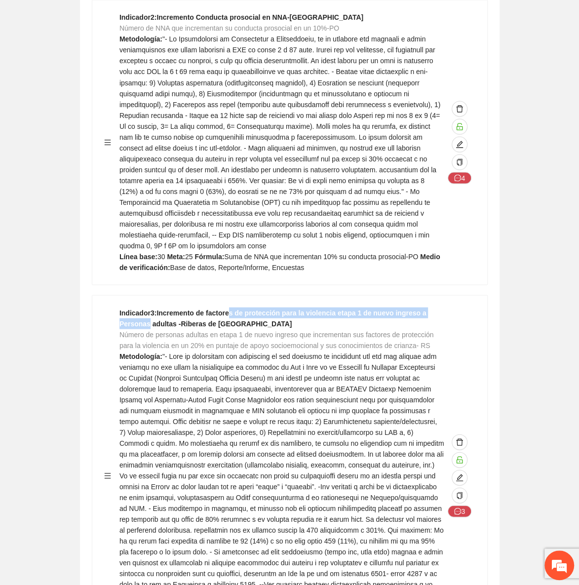
scroll to position [3121, 0]
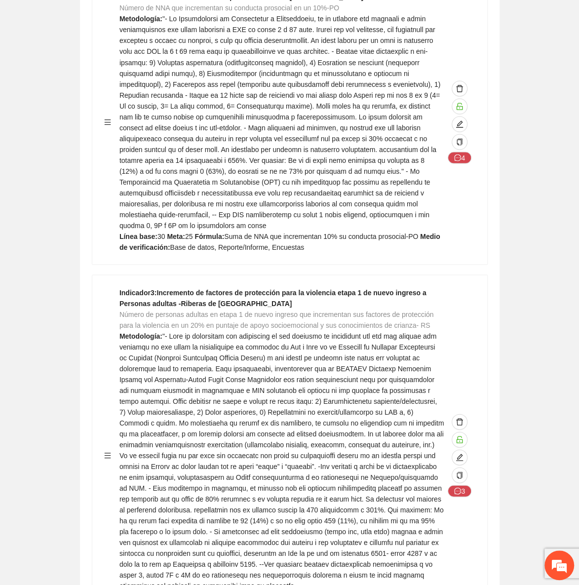
click at [179, 288] on strong "Indicador 3 : Incremento de factores de protección para la violencia etapa 1 de…" at bounding box center [273, 297] width 307 height 19
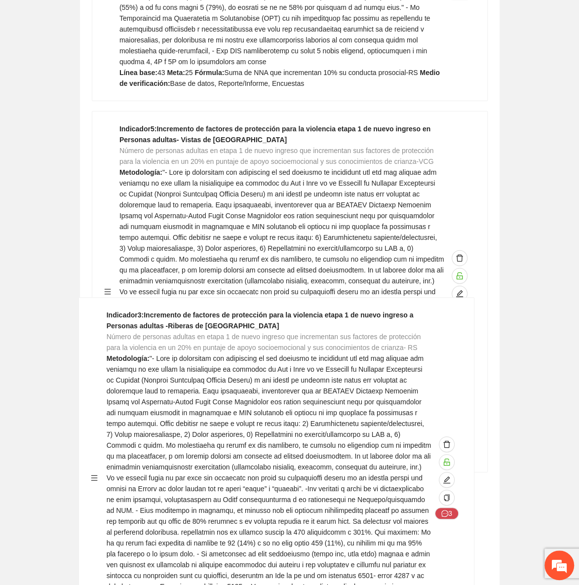
scroll to position [3594, 0]
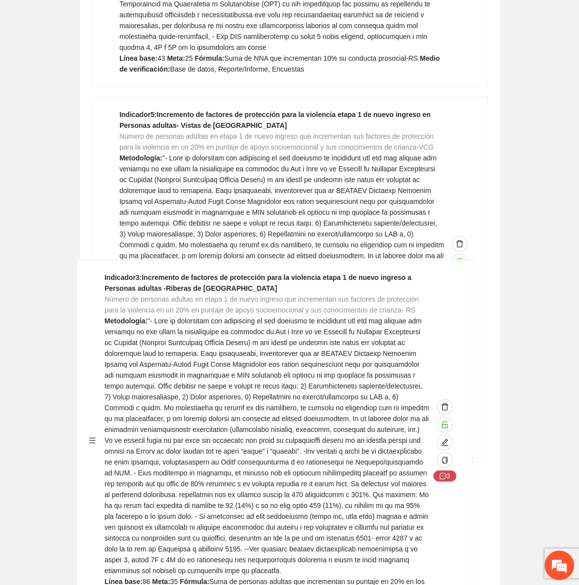
drag, startPoint x: 108, startPoint y: 190, endPoint x: 93, endPoint y: 438, distance: 247.9
click at [93, 438] on div "Indicador 1 : Incremento Conducta prosocial en NNA- Vistas Cerro grande Número …" at bounding box center [290, 200] width 396 height 1979
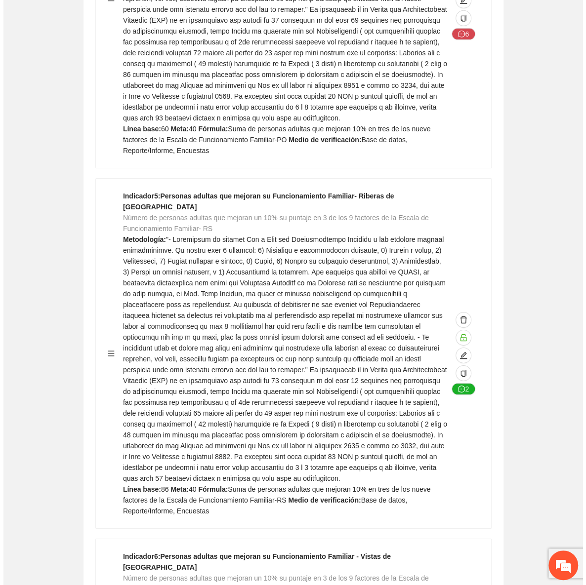
scroll to position [0, 0]
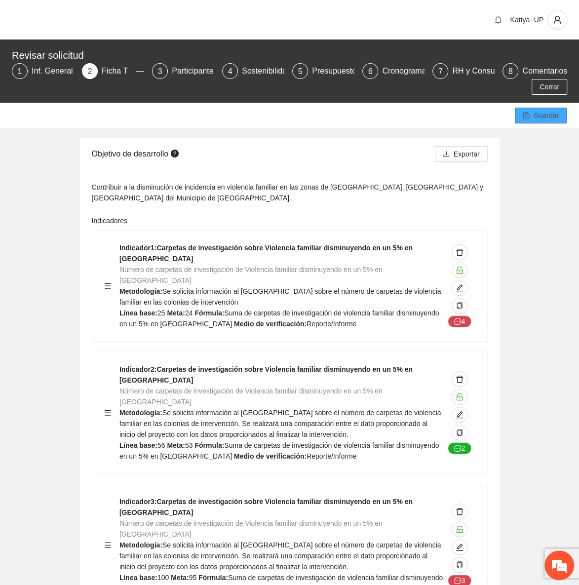
click at [552, 116] on span "Guardar" at bounding box center [546, 115] width 25 height 11
click at [538, 121] on button "Guardar" at bounding box center [541, 116] width 52 height 16
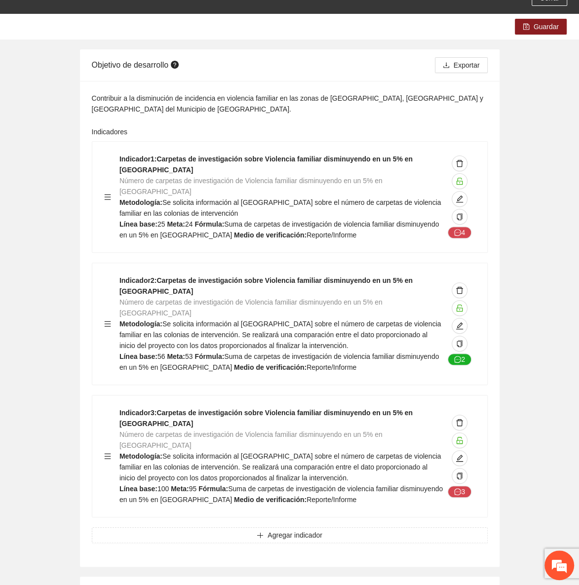
scroll to position [89, 0]
click at [524, 28] on icon "save" at bounding box center [526, 26] width 6 height 6
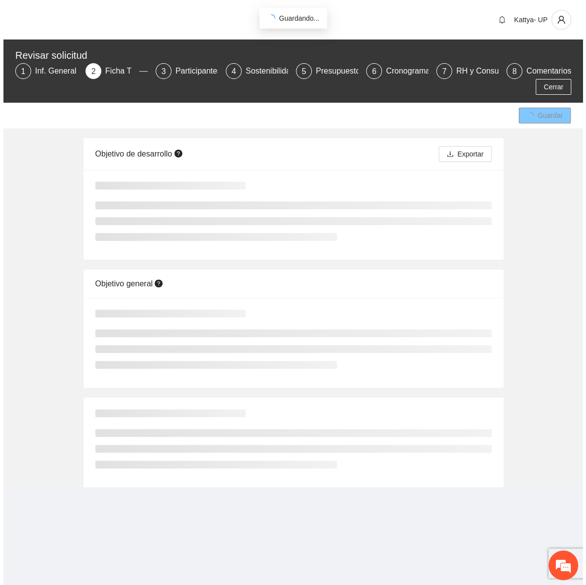
scroll to position [0, 0]
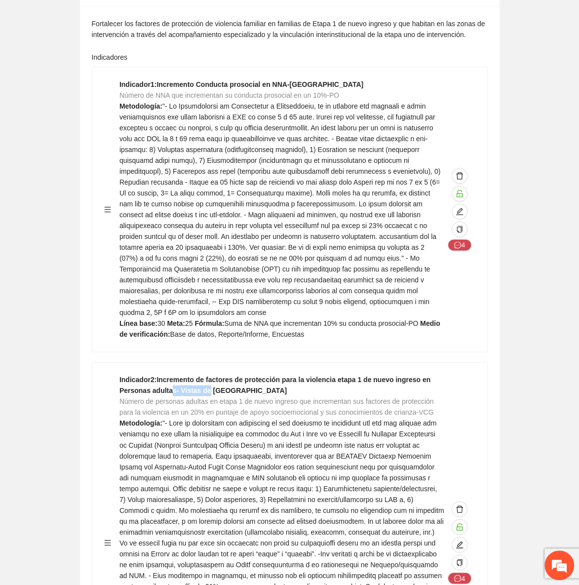
click at [201, 376] on strong "Indicador 2 : Incremento de factores de protección para la violencia etapa 1 de…" at bounding box center [275, 385] width 311 height 19
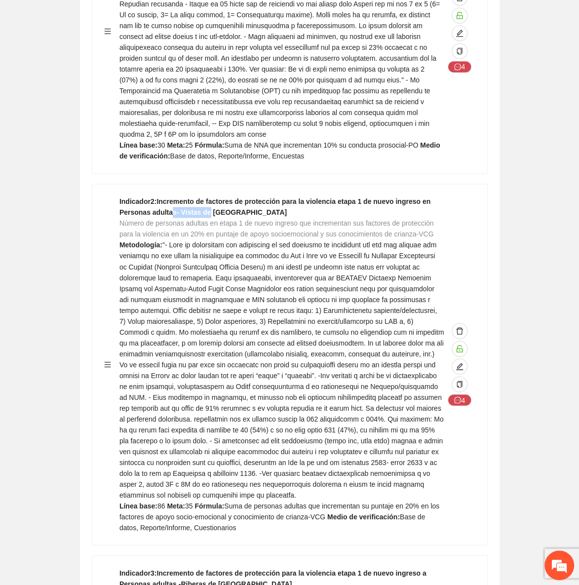
scroll to position [2918, 0]
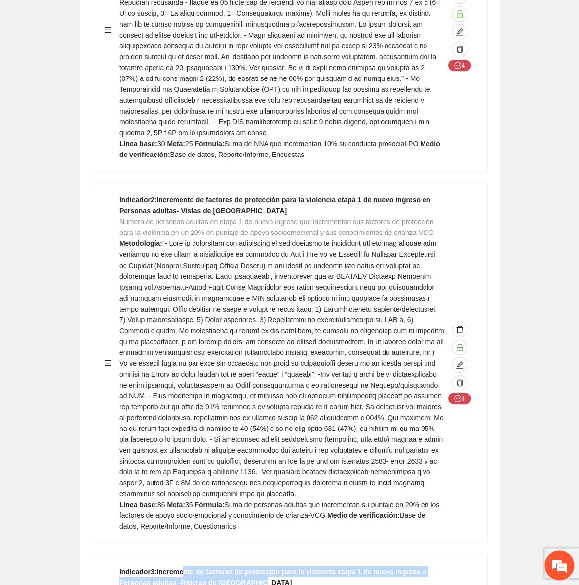
drag, startPoint x: 180, startPoint y: 403, endPoint x: 288, endPoint y: 410, distance: 108.8
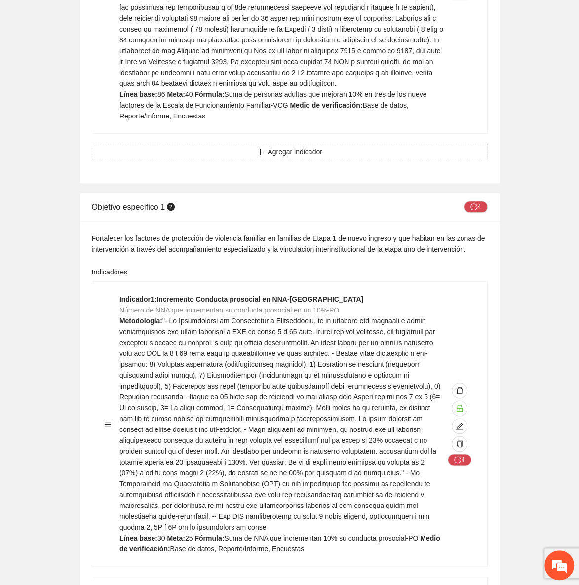
scroll to position [2289, 0]
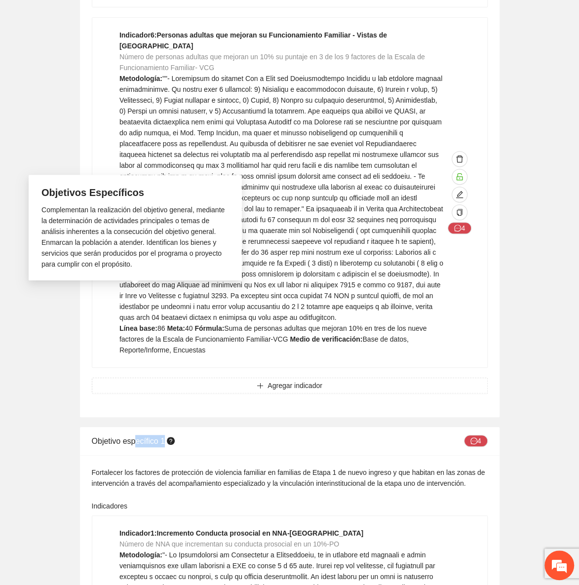
drag, startPoint x: 138, startPoint y: 295, endPoint x: 167, endPoint y: 292, distance: 29.3
click at [166, 437] on span "Objetivo específico 1" at bounding box center [134, 441] width 85 height 8
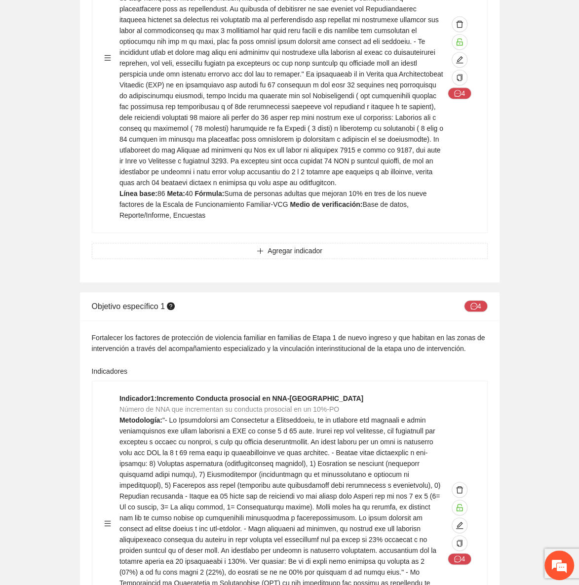
drag, startPoint x: 199, startPoint y: 249, endPoint x: 221, endPoint y: 254, distance: 22.7
click at [213, 395] on strong "Indicador 1 : Incremento Conducta prosocial en NNA-[GEOGRAPHIC_DATA]" at bounding box center [242, 399] width 244 height 8
drag, startPoint x: 224, startPoint y: 251, endPoint x: 380, endPoint y: 248, distance: 155.6
click at [380, 393] on div "Indicador 1 : Incremento Conducta prosocial en NNA-[GEOGRAPHIC_DATA] Número de …" at bounding box center [282, 523] width 325 height 261
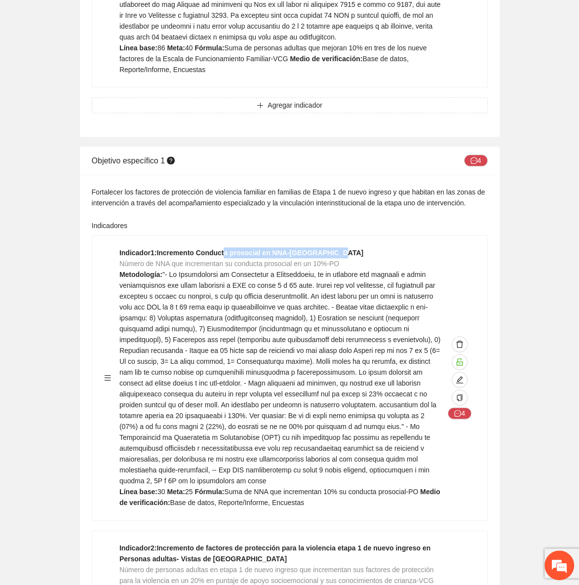
scroll to position [2693, 0]
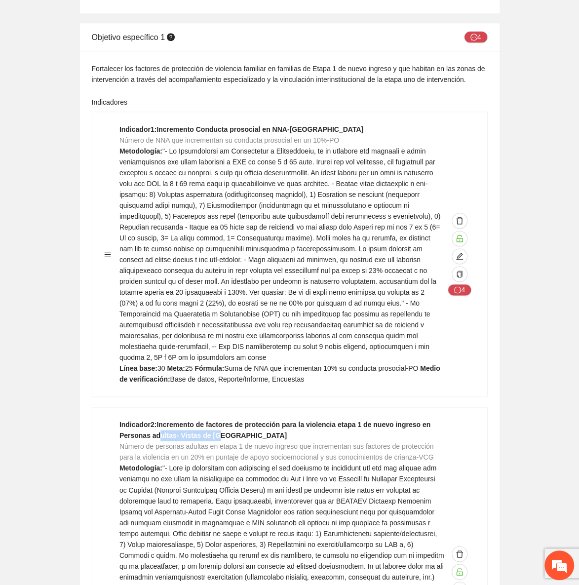
drag, startPoint x: 152, startPoint y: 279, endPoint x: 212, endPoint y: 280, distance: 59.8
click at [212, 421] on strong "Indicador 2 : Incremento de factores de protección para la violencia etapa 1 de…" at bounding box center [275, 430] width 311 height 19
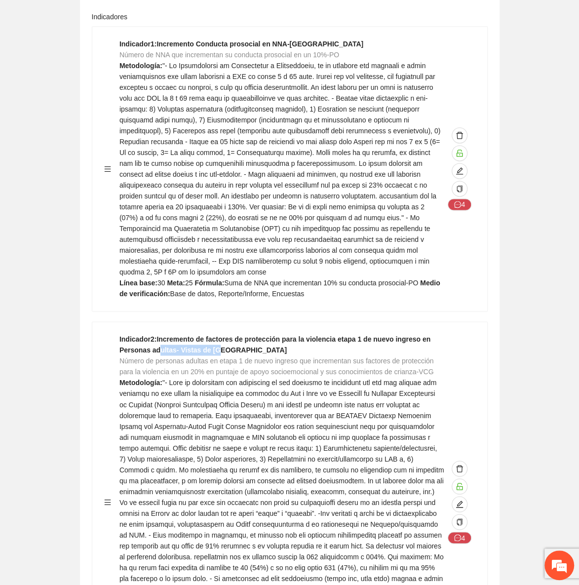
scroll to position [2918, 0]
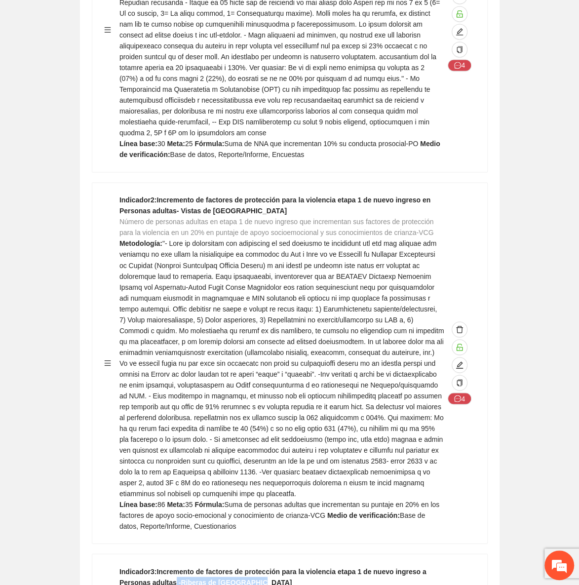
drag, startPoint x: 194, startPoint y: 410, endPoint x: 291, endPoint y: 411, distance: 97.3
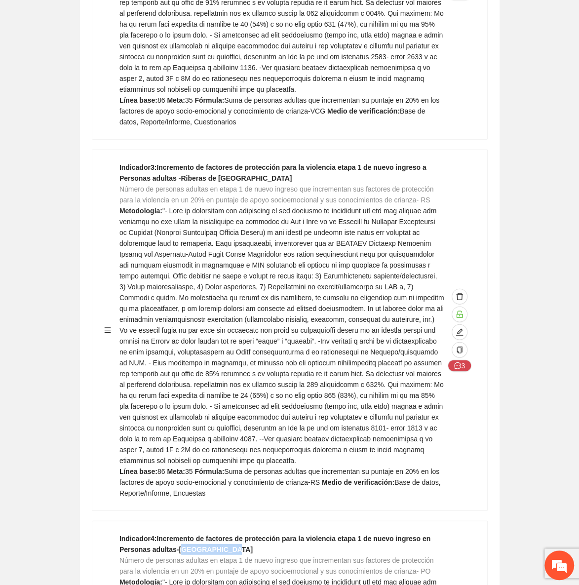
drag, startPoint x: 174, startPoint y: 372, endPoint x: 251, endPoint y: 367, distance: 77.2
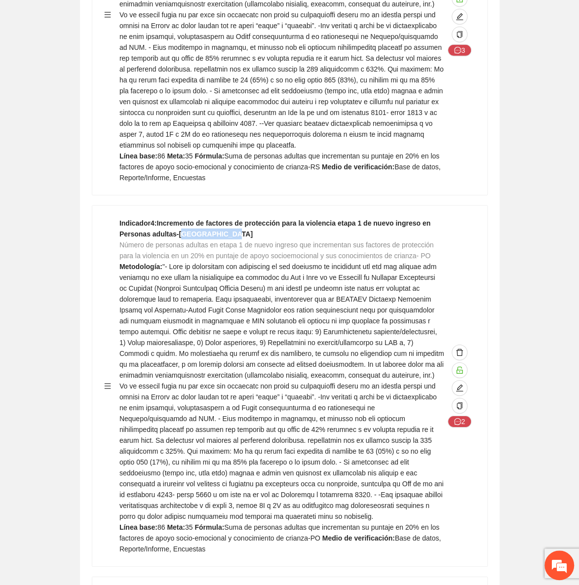
scroll to position [3681, 0]
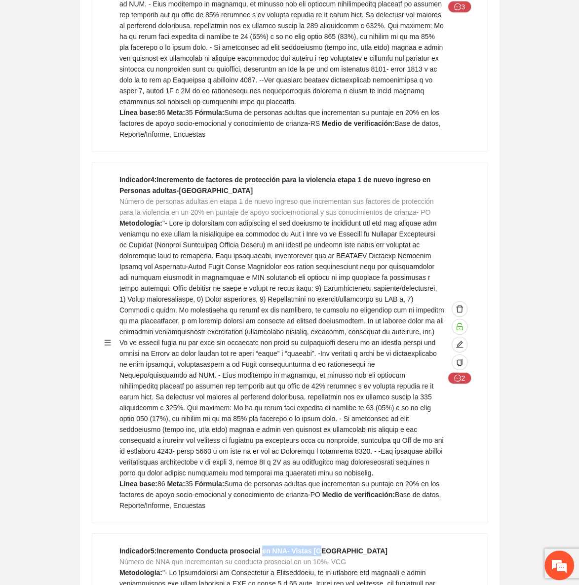
drag, startPoint x: 259, startPoint y: 362, endPoint x: 318, endPoint y: 362, distance: 58.3
click at [318, 547] on strong "Indicador 5 : Incremento Conducta prosocial en NNA- Vistas [GEOGRAPHIC_DATA]" at bounding box center [254, 551] width 268 height 8
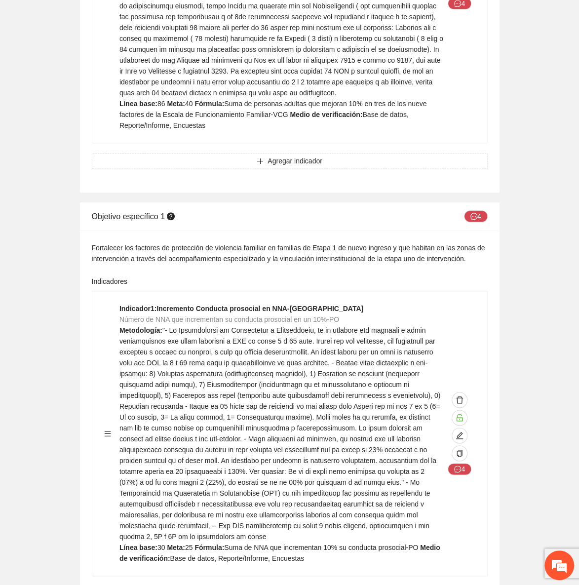
scroll to position [2424, 0]
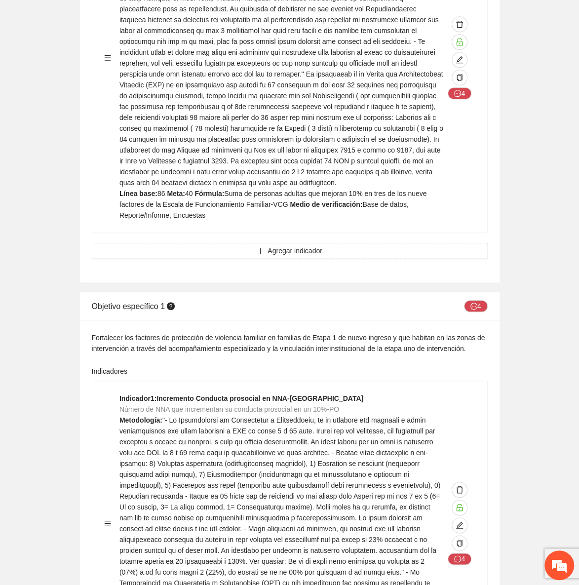
click at [276, 416] on span at bounding box center [280, 523] width 321 height 214
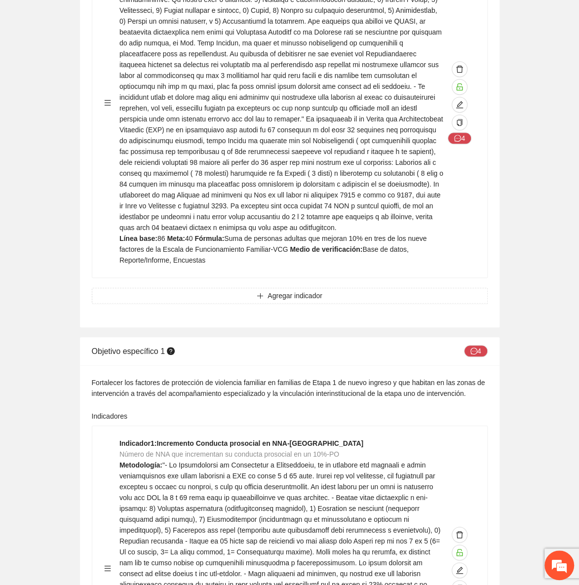
click at [182, 450] on span "Número de NNA que incrementan su conducta prosocial en un 10%-PO" at bounding box center [230, 454] width 220 height 8
click at [556, 558] on em at bounding box center [559, 565] width 27 height 27
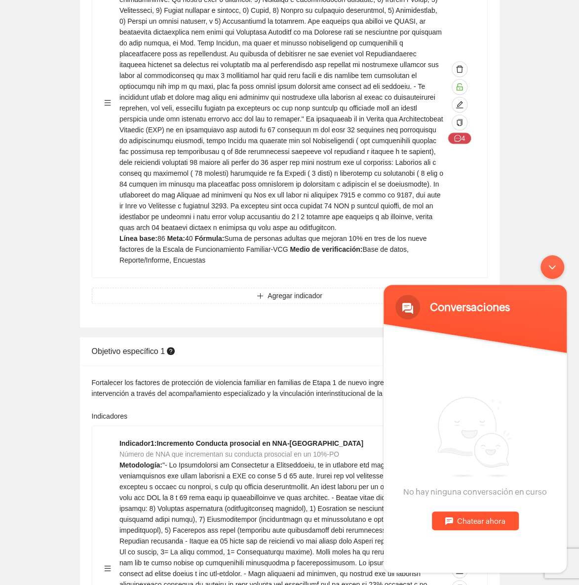
click at [469, 523] on div "Chatear ahora" at bounding box center [475, 521] width 87 height 19
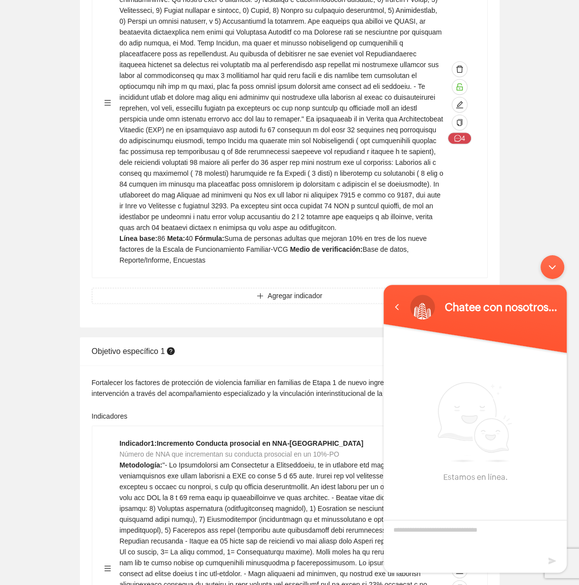
click at [440, 529] on textarea "Escriba su mensaje y pulse “Intro”" at bounding box center [475, 537] width 183 height 35
type textarea "**********"
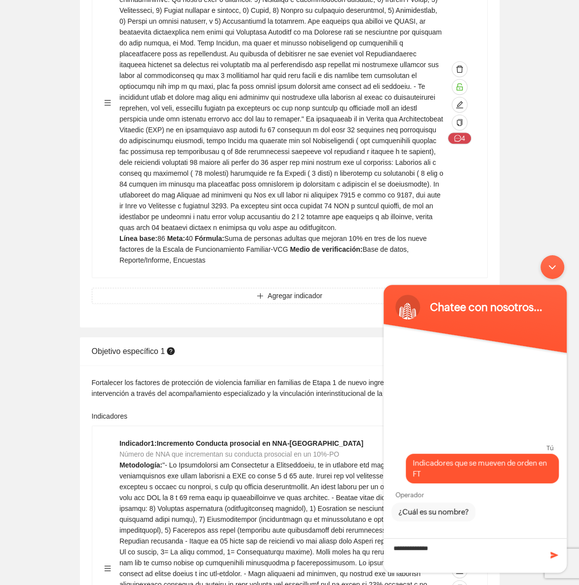
type textarea "**********"
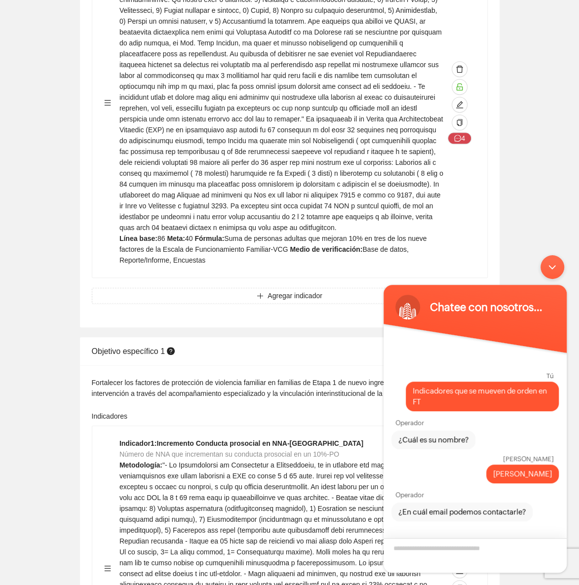
type textarea "*"
type textarea "**********"
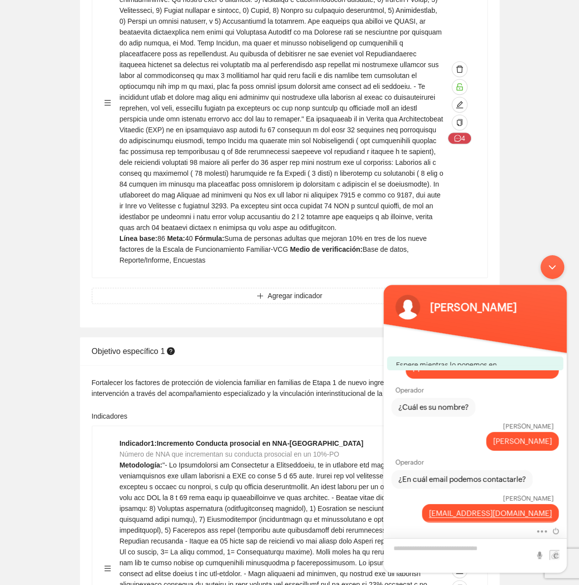
scroll to position [22, 0]
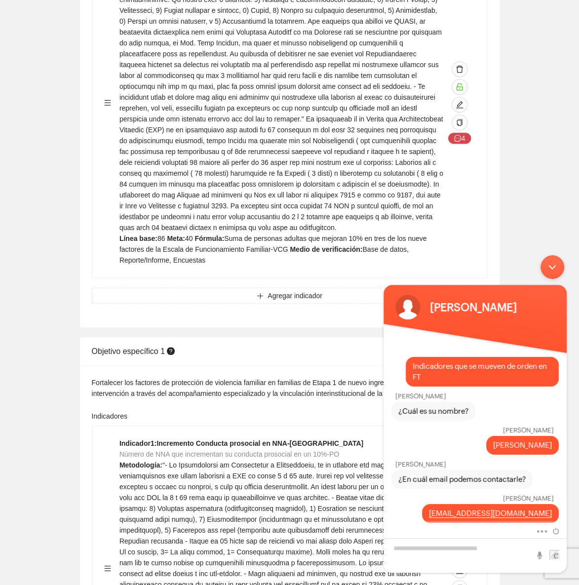
click at [547, 273] on div "Minimizar ventana de chat en vivo" at bounding box center [553, 267] width 24 height 24
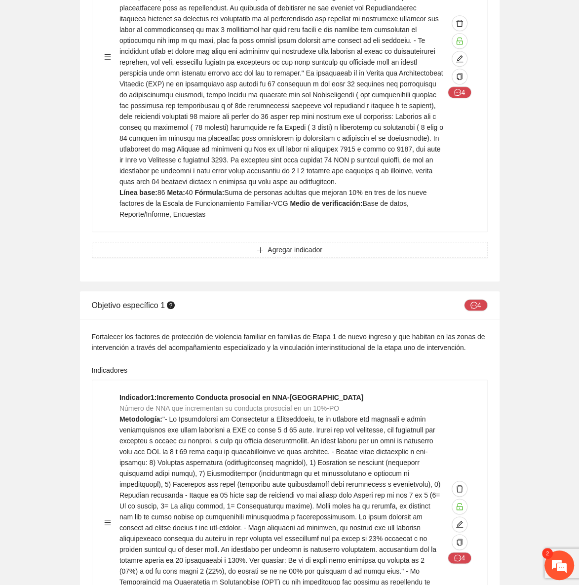
scroll to position [2469, 0]
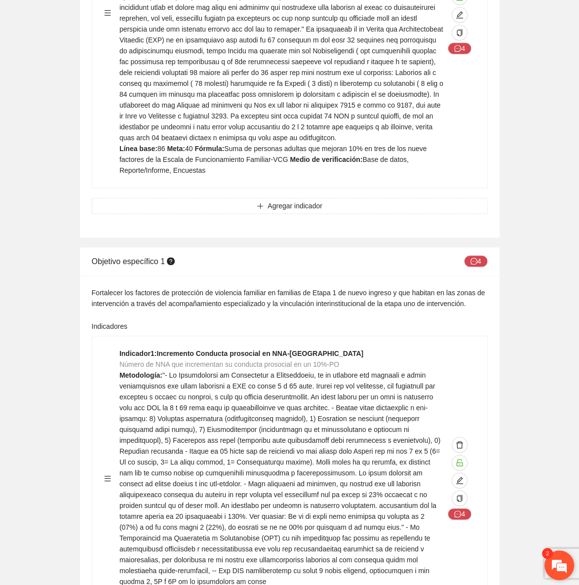
click at [564, 570] on em at bounding box center [559, 565] width 27 height 27
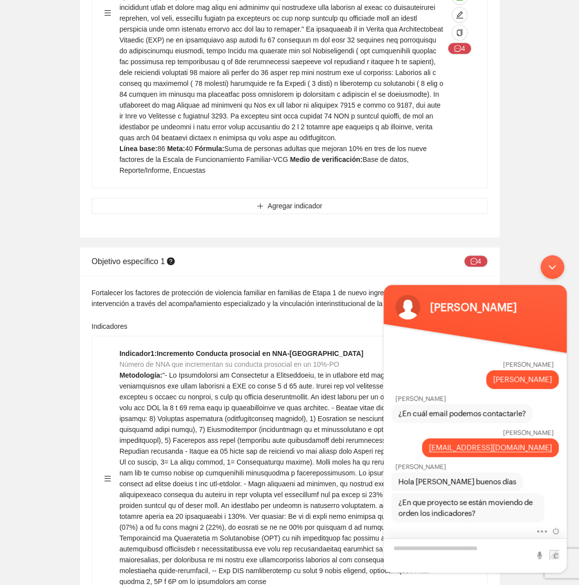
click at [485, 559] on textarea "Escriba su mensaje y pulse “Intro”" at bounding box center [475, 555] width 183 height 35
click at [475, 550] on textarea "Escriba su mensaje y pulse “Intro”" at bounding box center [475, 555] width 183 height 35
type textarea "**********"
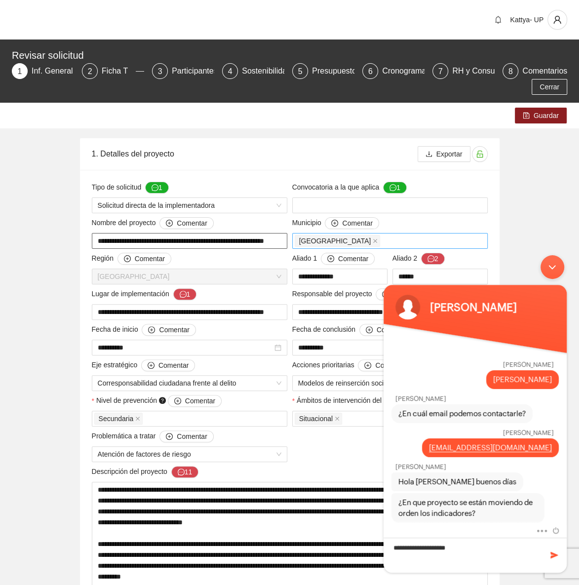
scroll to position [0, 17]
drag, startPoint x: 95, startPoint y: 239, endPoint x: 304, endPoint y: 233, distance: 208.5
click at [490, 553] on textarea "**********" at bounding box center [475, 555] width 183 height 35
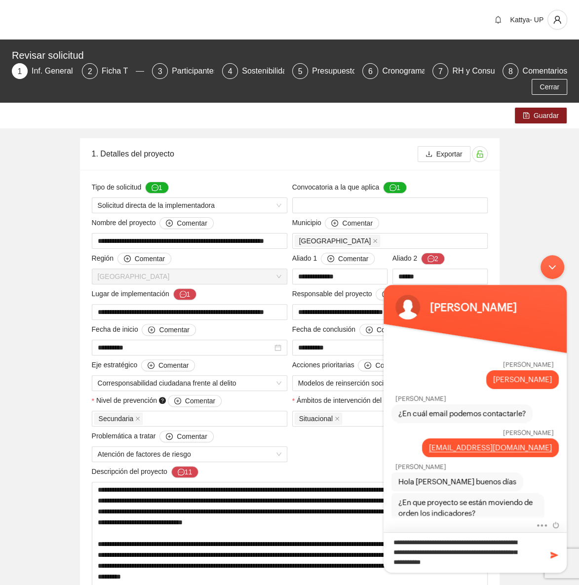
type textarea "**********"
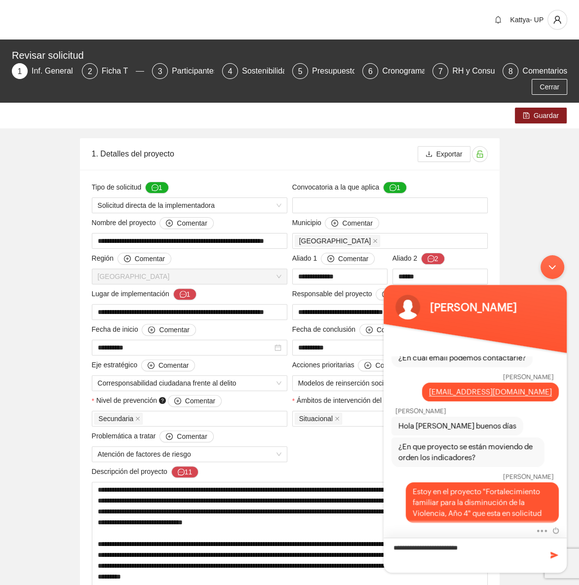
type textarea "**********"
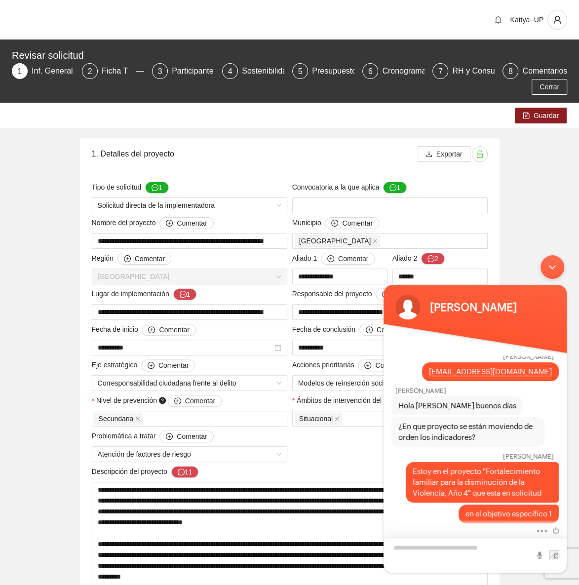
type textarea "**********"
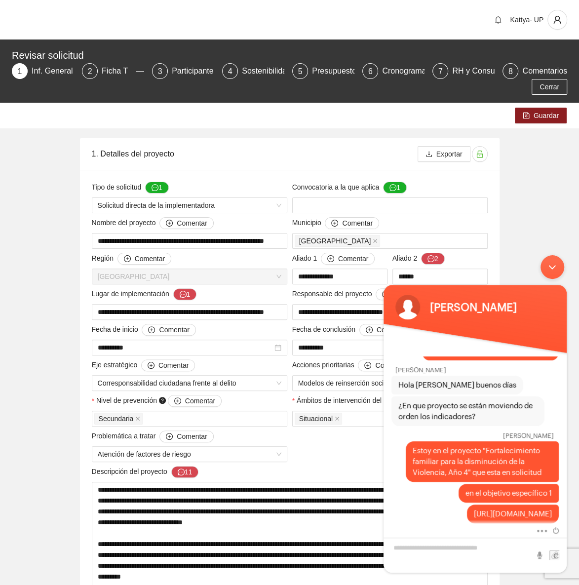
click at [547, 266] on div "Minimizar ventana de chat en vivo" at bounding box center [553, 267] width 24 height 24
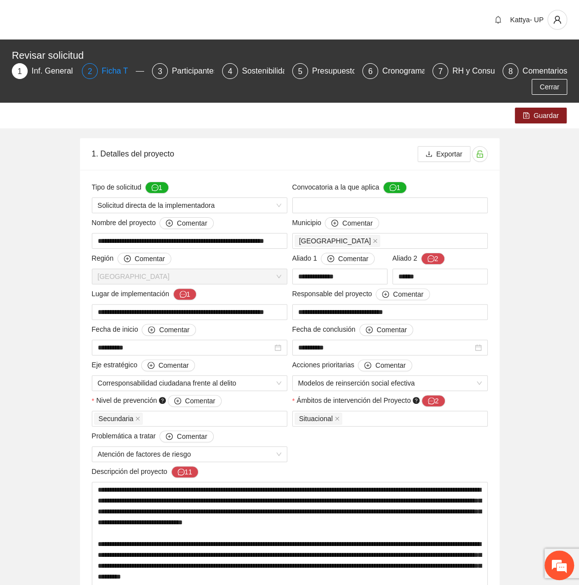
click at [97, 75] on div "2 Ficha T" at bounding box center [113, 71] width 62 height 16
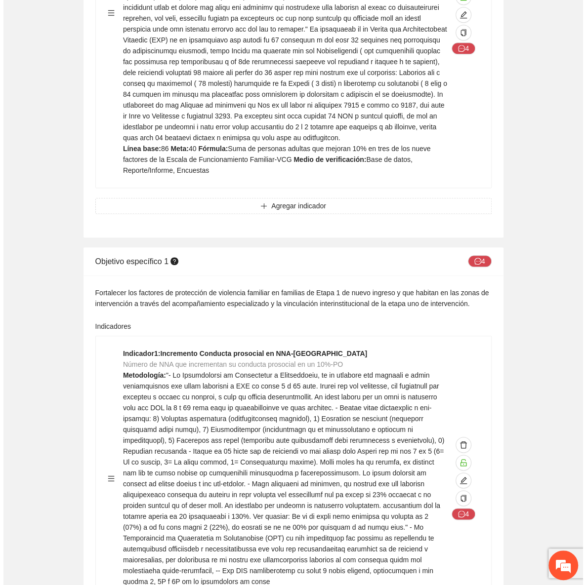
scroll to position [2514, 0]
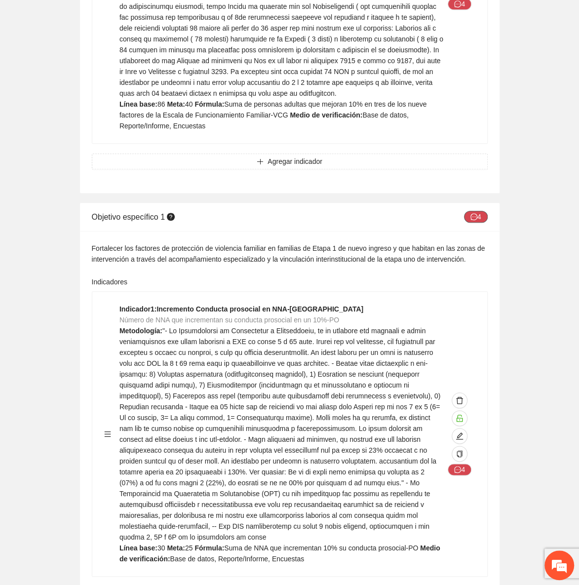
click at [477, 213] on icon "message" at bounding box center [474, 216] width 7 height 7
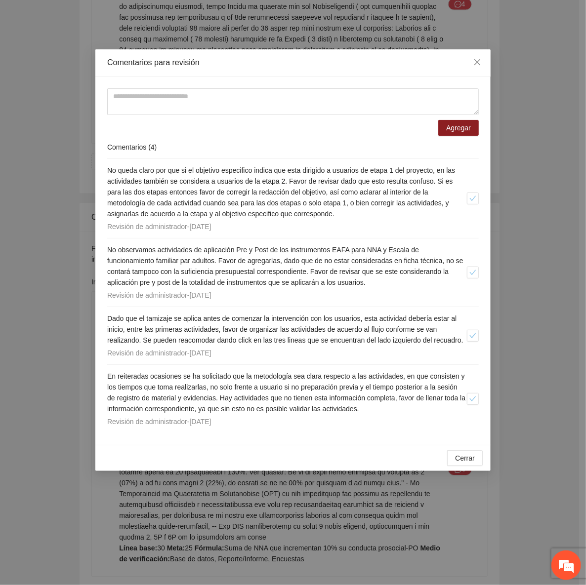
scroll to position [230, 0]
click at [474, 68] on span "Close" at bounding box center [477, 62] width 27 height 27
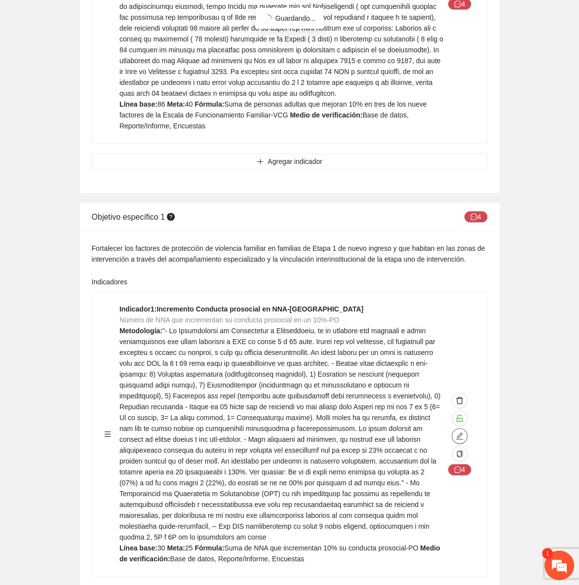
click at [460, 432] on icon "edit" at bounding box center [460, 436] width 8 height 8
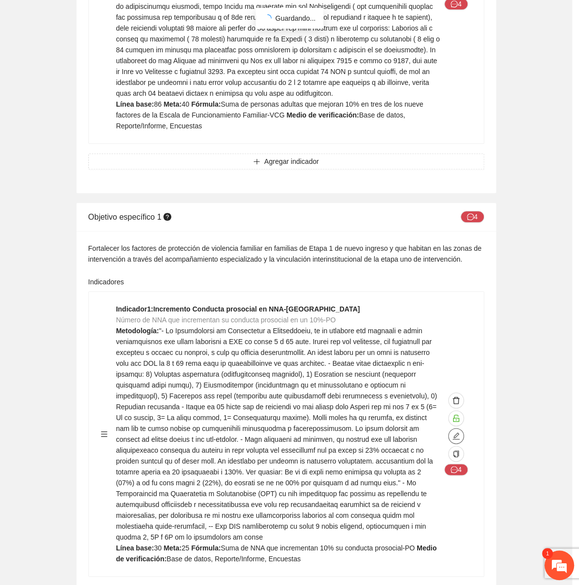
type textarea "**"
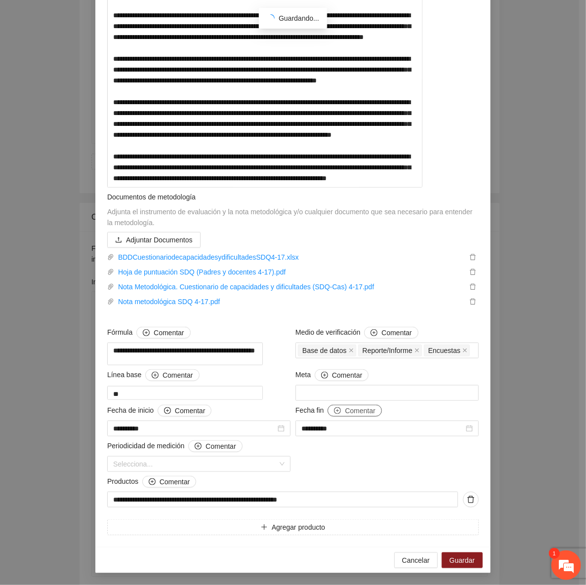
scroll to position [267, 0]
click at [332, 371] on span "Comentar" at bounding box center [347, 375] width 30 height 11
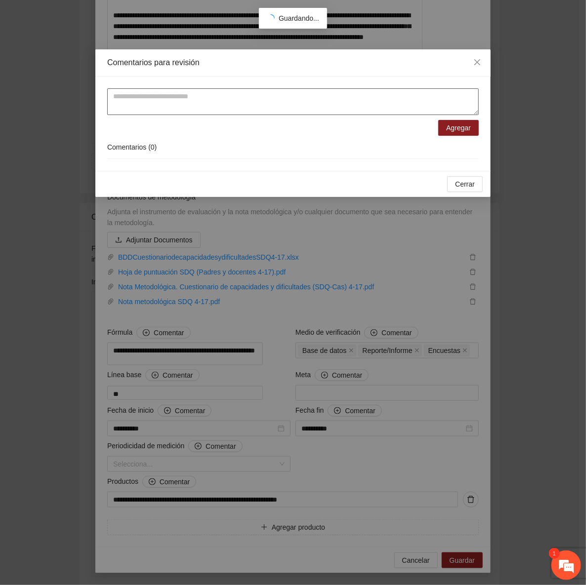
click at [170, 103] on textarea at bounding box center [292, 101] width 371 height 27
type textarea "**********"
click at [467, 129] on span "Agregar" at bounding box center [458, 127] width 25 height 11
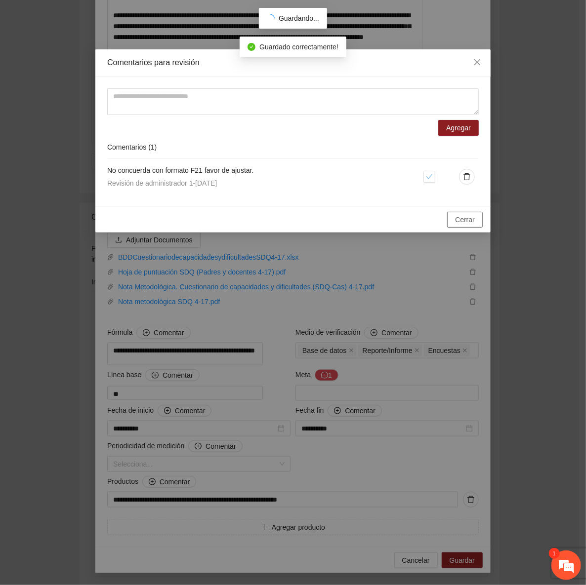
click at [459, 215] on span "Cerrar" at bounding box center [465, 219] width 20 height 11
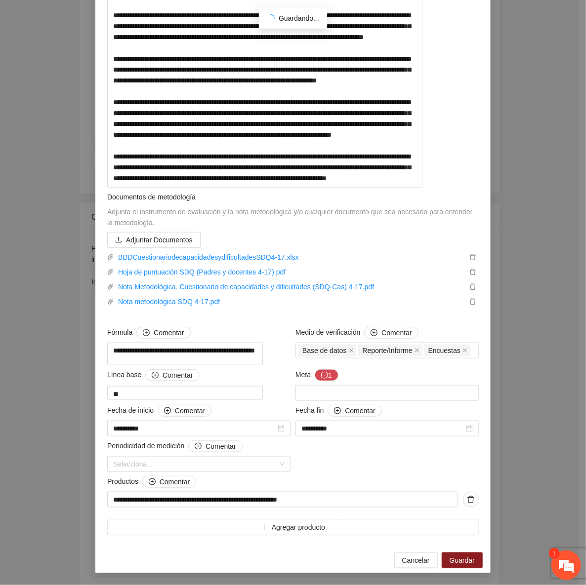
click at [526, 87] on div "**********" at bounding box center [293, 292] width 586 height 585
click at [160, 483] on span "Comentar" at bounding box center [175, 482] width 30 height 11
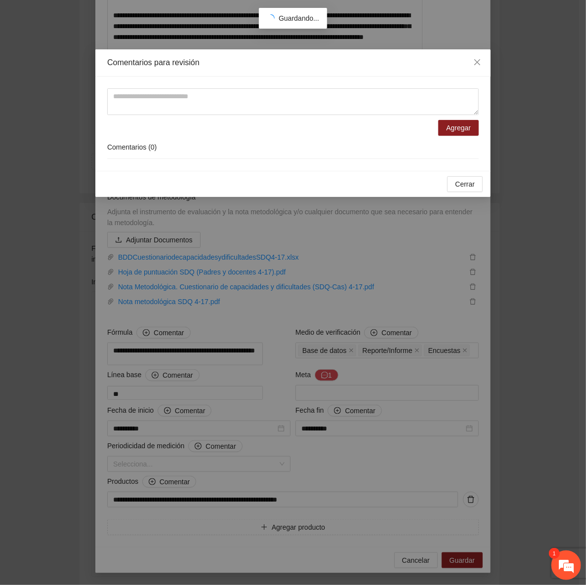
click at [151, 115] on form "Agregar" at bounding box center [292, 111] width 371 height 47
click at [148, 111] on textarea at bounding box center [292, 101] width 371 height 27
click at [148, 110] on textarea at bounding box center [292, 101] width 371 height 27
type textarea "**********"
click at [469, 129] on span "Agregar" at bounding box center [458, 127] width 25 height 11
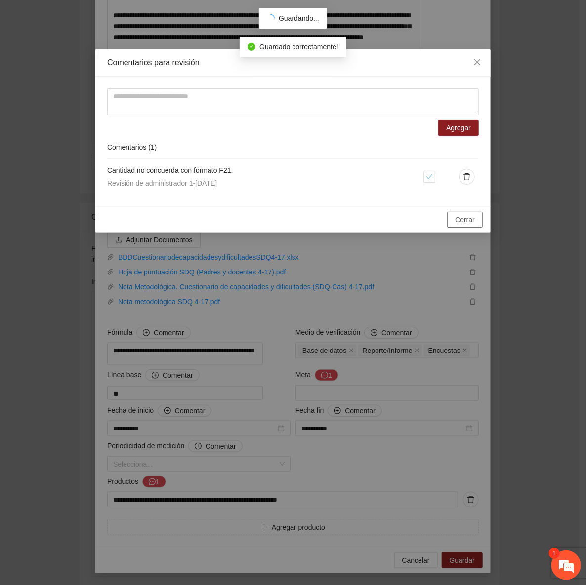
click at [473, 227] on button "Cerrar" at bounding box center [465, 220] width 36 height 16
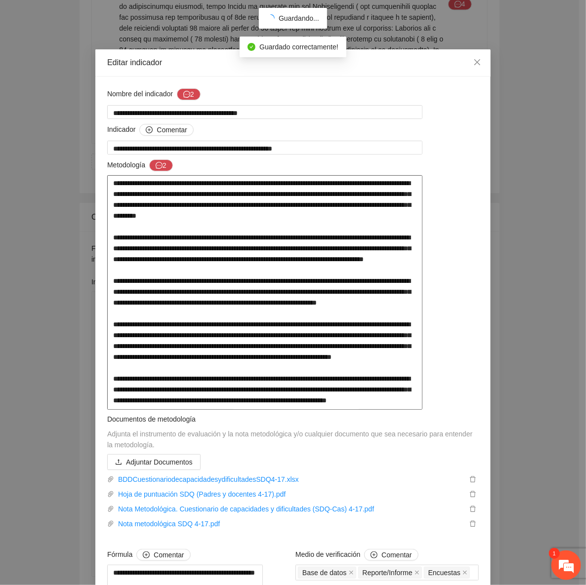
scroll to position [0, 0]
click at [165, 168] on button "2" at bounding box center [161, 166] width 24 height 12
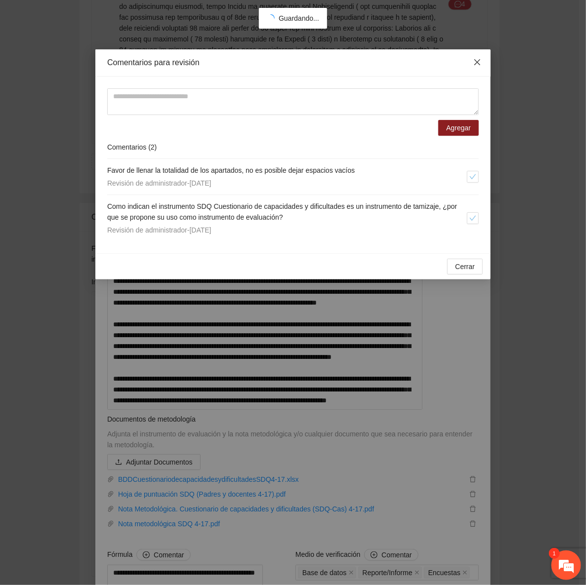
click at [470, 63] on span "Close" at bounding box center [477, 62] width 27 height 27
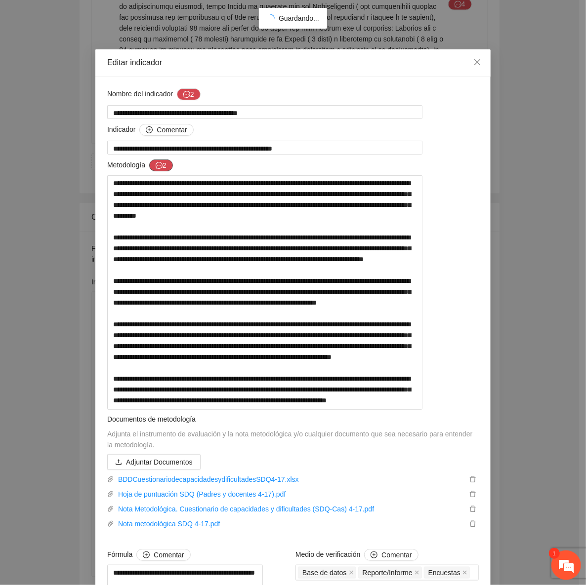
click at [162, 168] on button "2" at bounding box center [161, 166] width 24 height 12
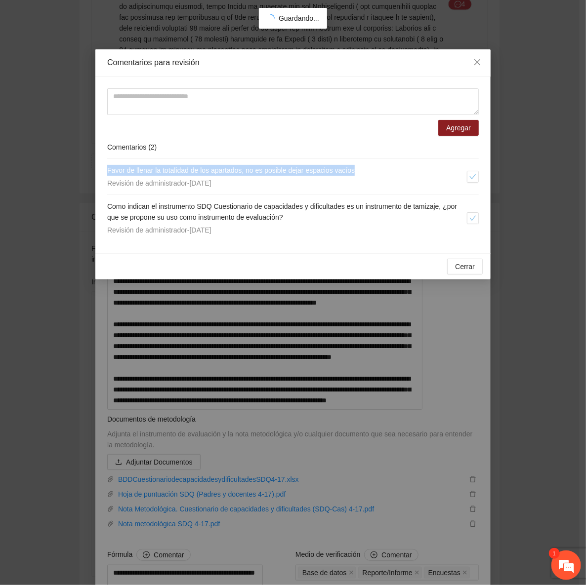
drag, startPoint x: 370, startPoint y: 169, endPoint x: 75, endPoint y: 169, distance: 295.3
click at [75, 169] on div "Comentarios para revisión Agregar Comentarios ( 2 ) Favor de llenar la totalida…" at bounding box center [293, 292] width 586 height 585
copy span "Favor de llenar la totalidad de los apartados, no es posible dejar espacios vac…"
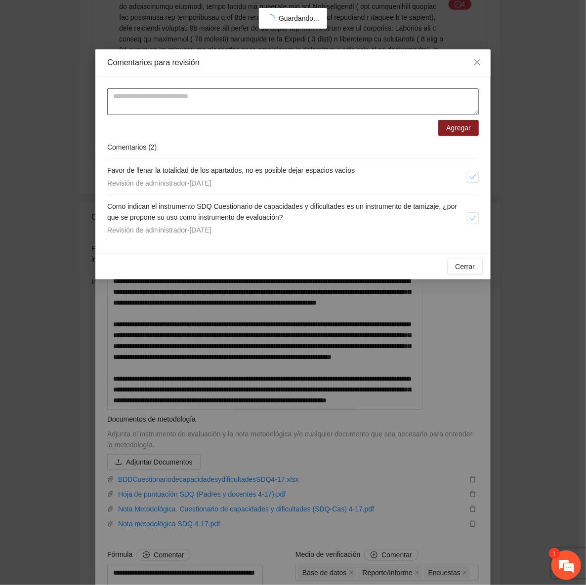
click at [174, 101] on textarea at bounding box center [292, 101] width 371 height 27
paste textarea "**********"
type textarea "**********"
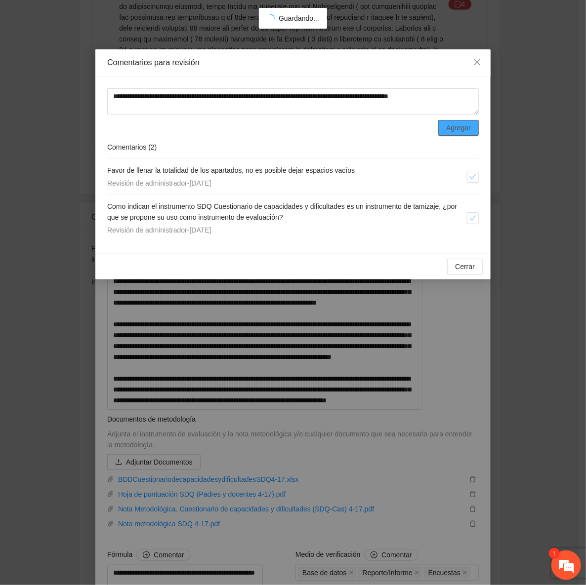
click at [458, 125] on span "Agregar" at bounding box center [458, 127] width 25 height 11
